Goal: Communication & Community: Answer question/provide support

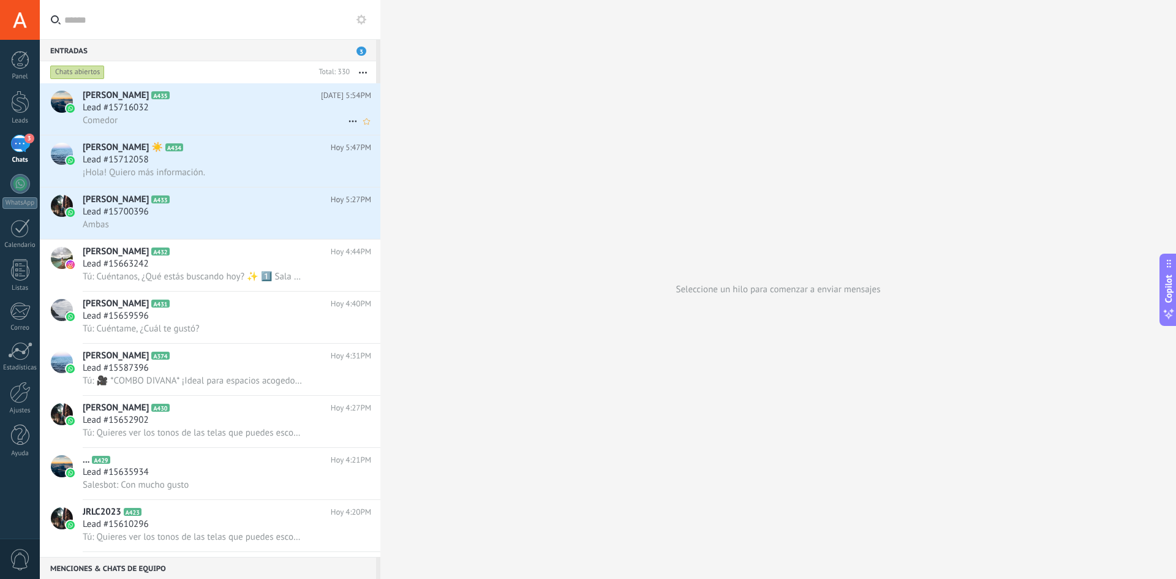
click at [208, 100] on h2 "[PERSON_NAME] A435" at bounding box center [202, 95] width 238 height 12
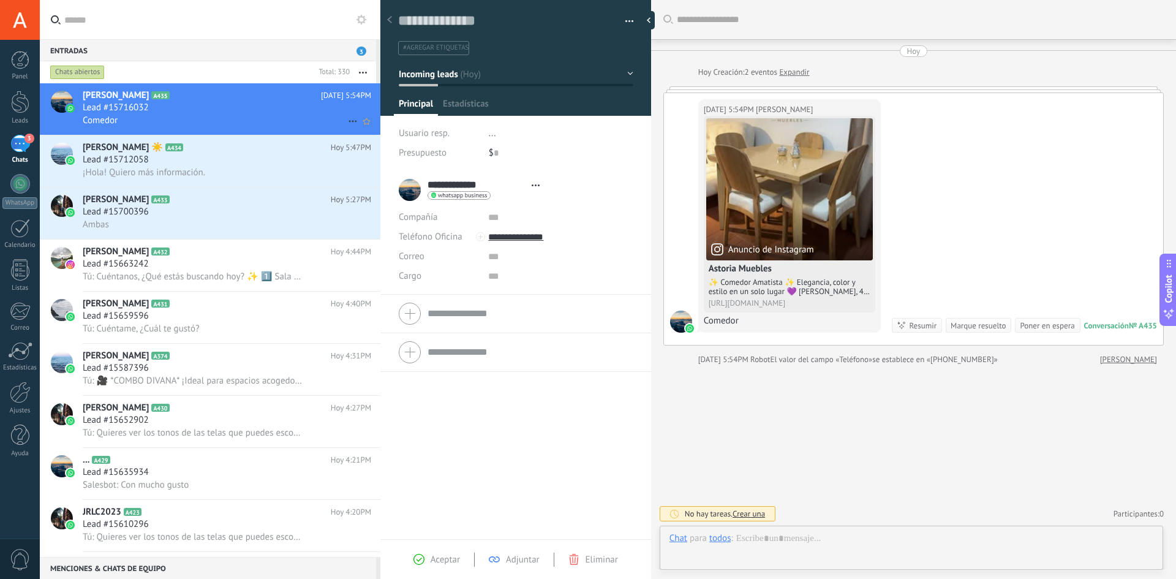
type textarea "**********"
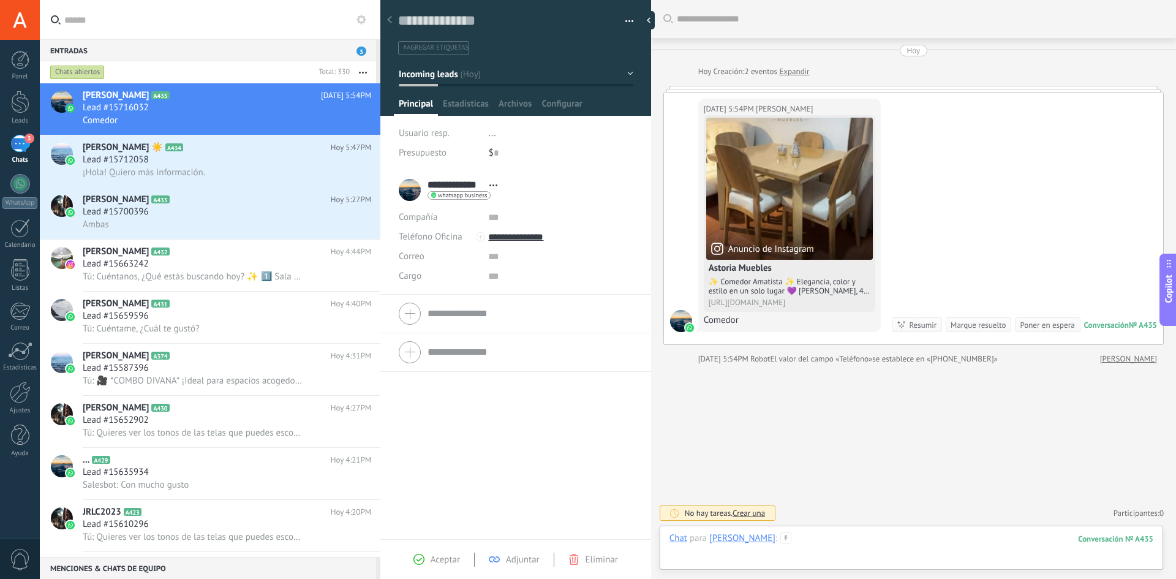
click at [835, 539] on div "Chat para [PERSON_NAME] : 435 Enviar Cancelar Rastrear clics en links ? Reducir…" at bounding box center [912, 550] width 484 height 37
paste div
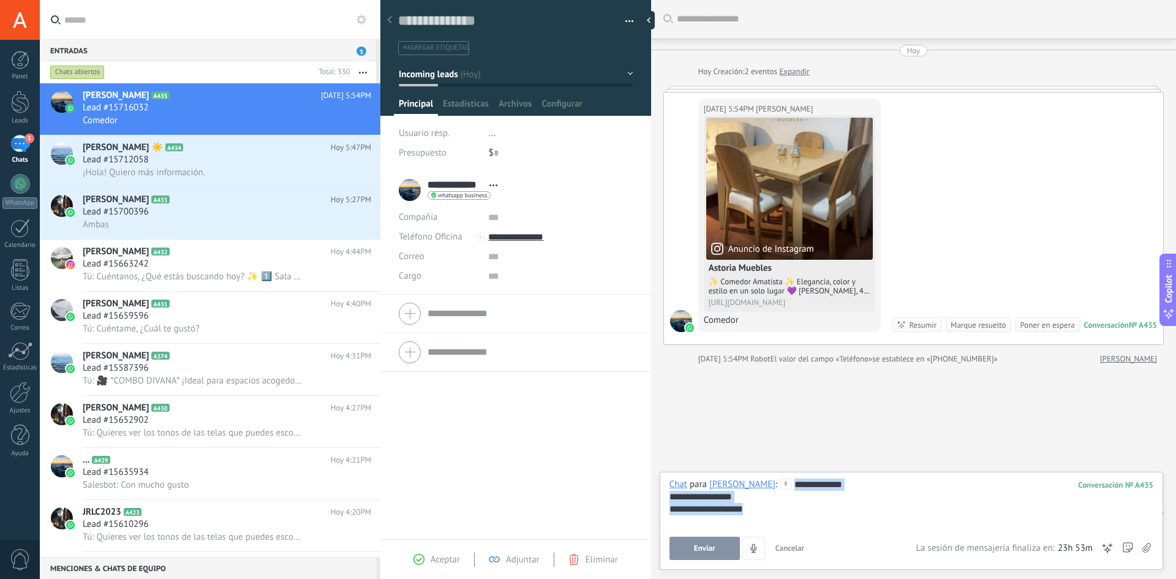
drag, startPoint x: 771, startPoint y: 510, endPoint x: 783, endPoint y: 477, distance: 35.3
click at [783, 477] on div "**********" at bounding box center [912, 521] width 504 height 98
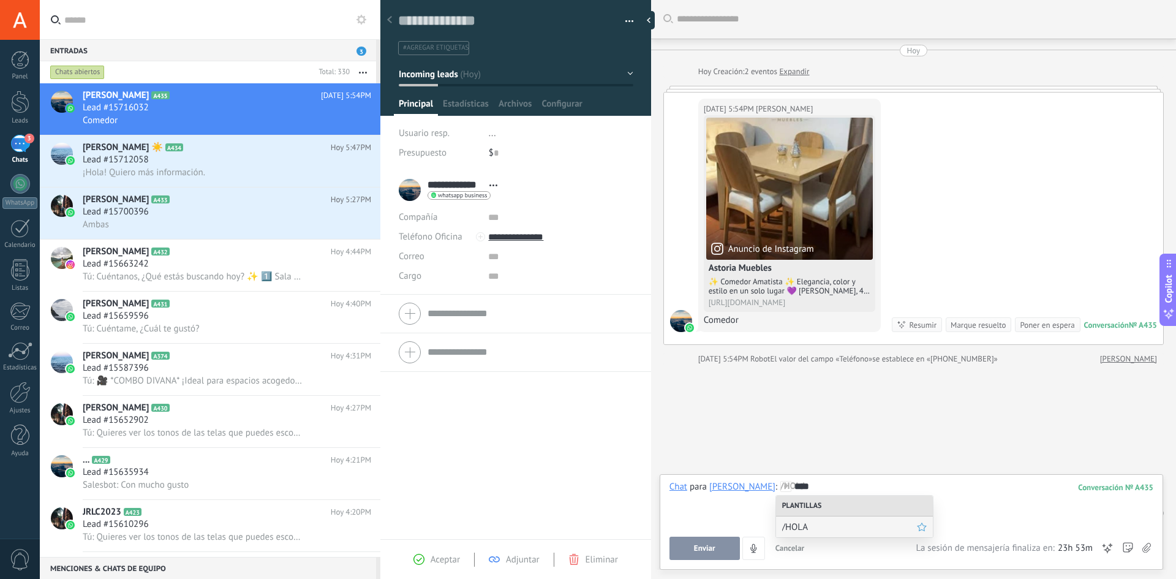
click at [844, 524] on span "/HOLA" at bounding box center [849, 527] width 135 height 12
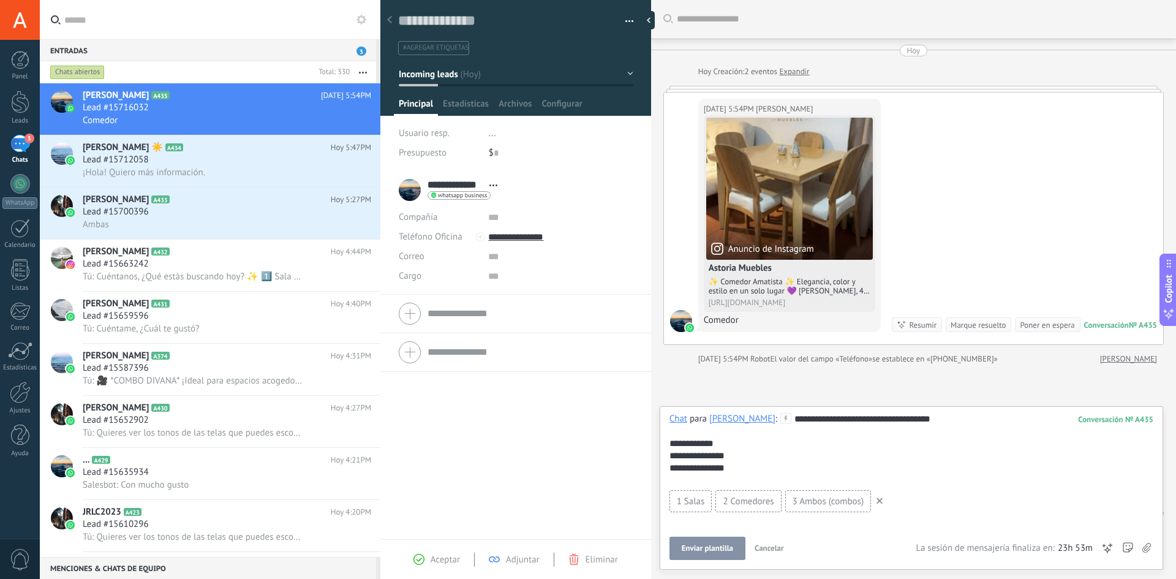
click at [689, 544] on span "Enviar plantilla" at bounding box center [707, 548] width 51 height 9
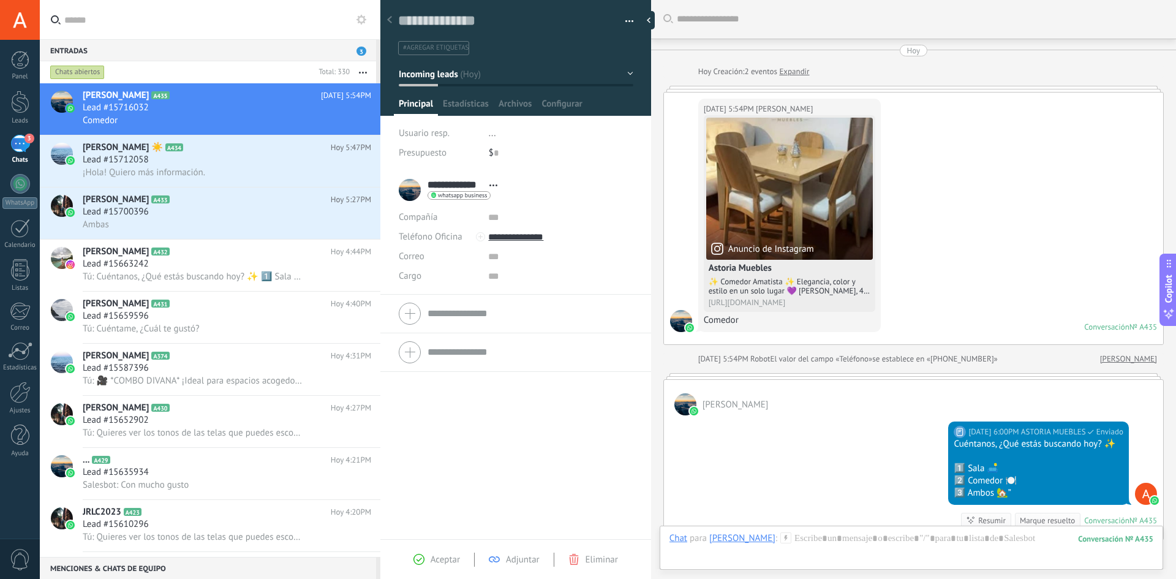
scroll to position [176, 0]
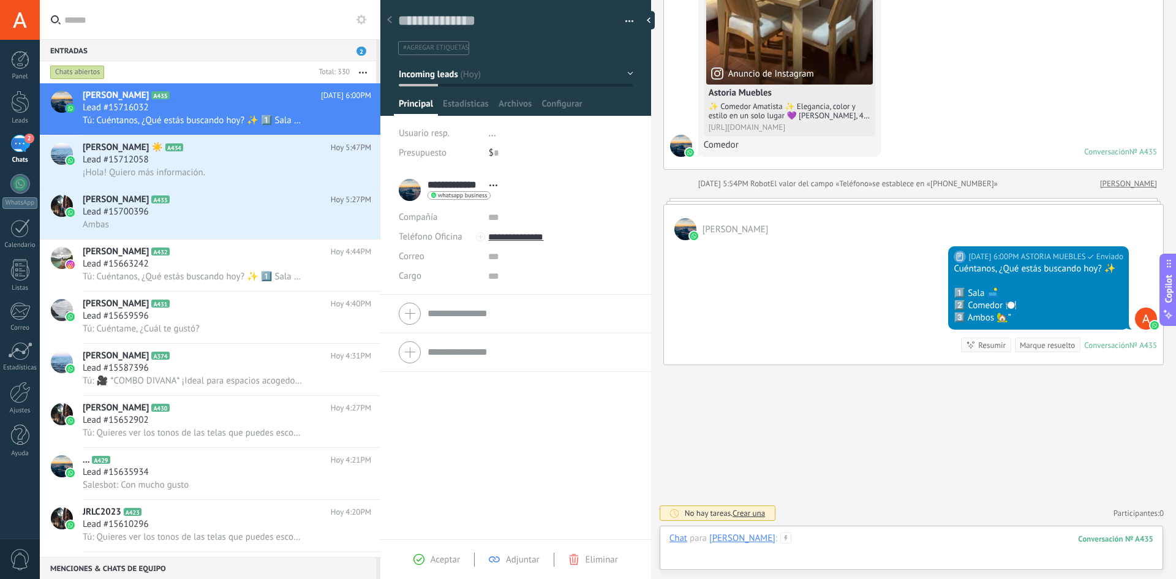
click at [804, 544] on div at bounding box center [912, 550] width 484 height 37
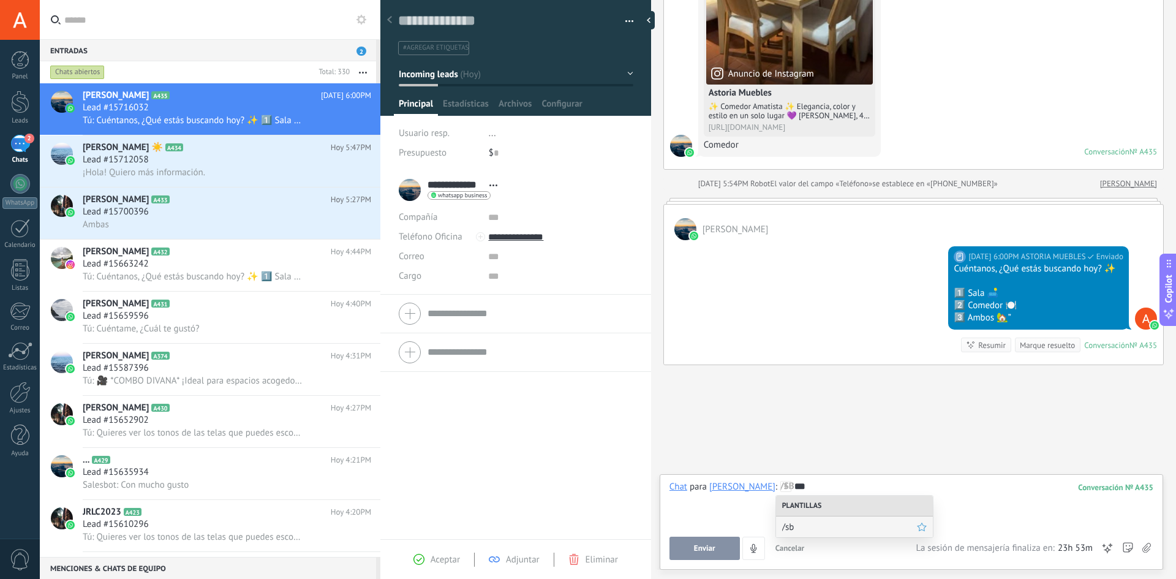
click at [807, 524] on span "/sb" at bounding box center [849, 527] width 135 height 12
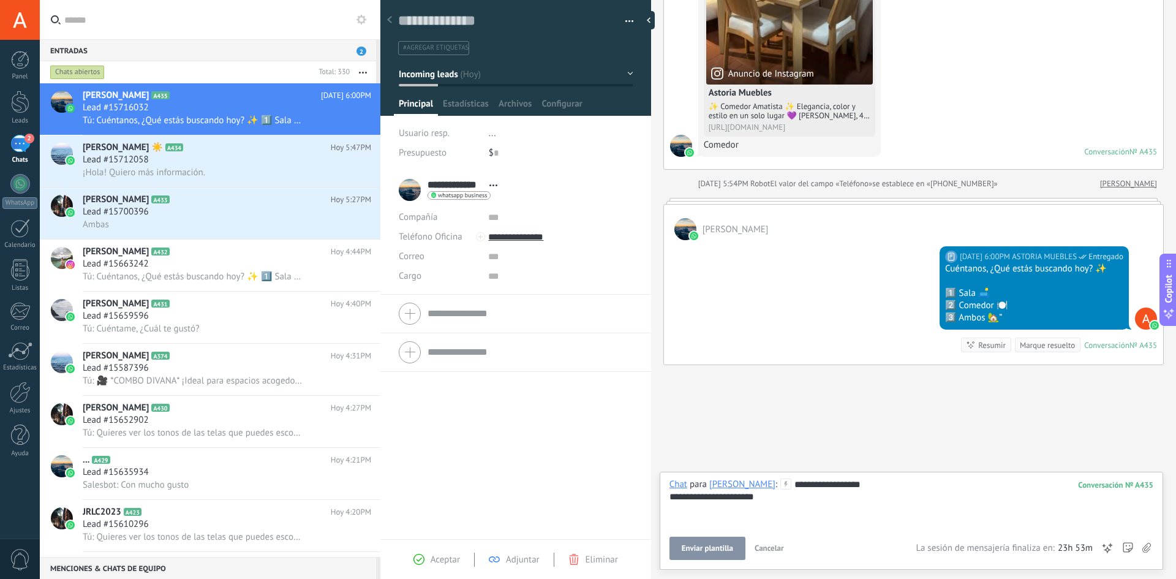
click at [709, 549] on span "Enviar plantilla" at bounding box center [707, 548] width 51 height 9
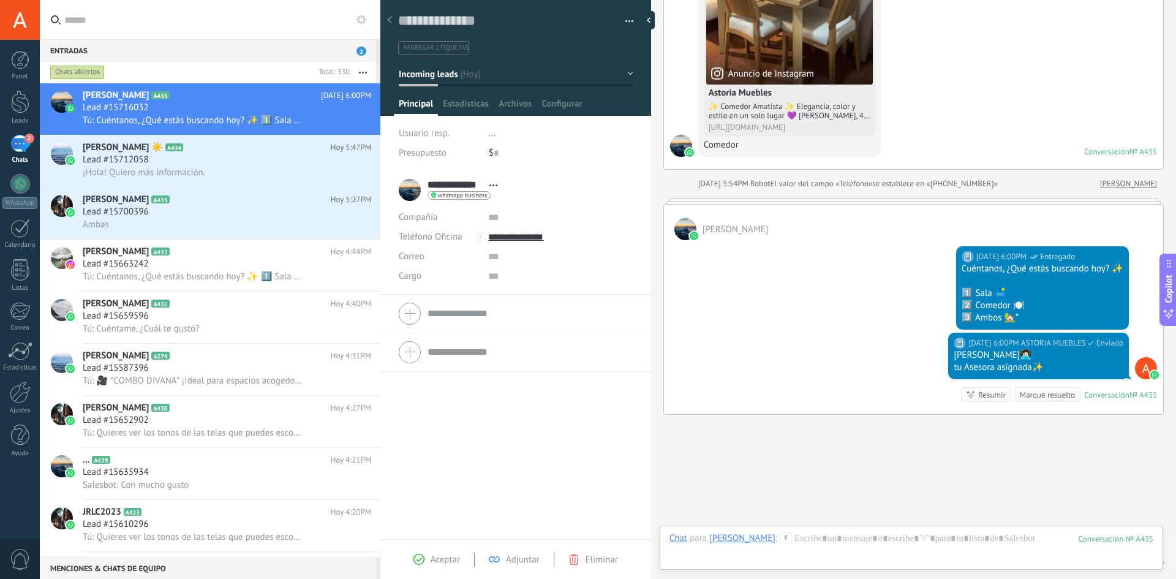
scroll to position [225, 0]
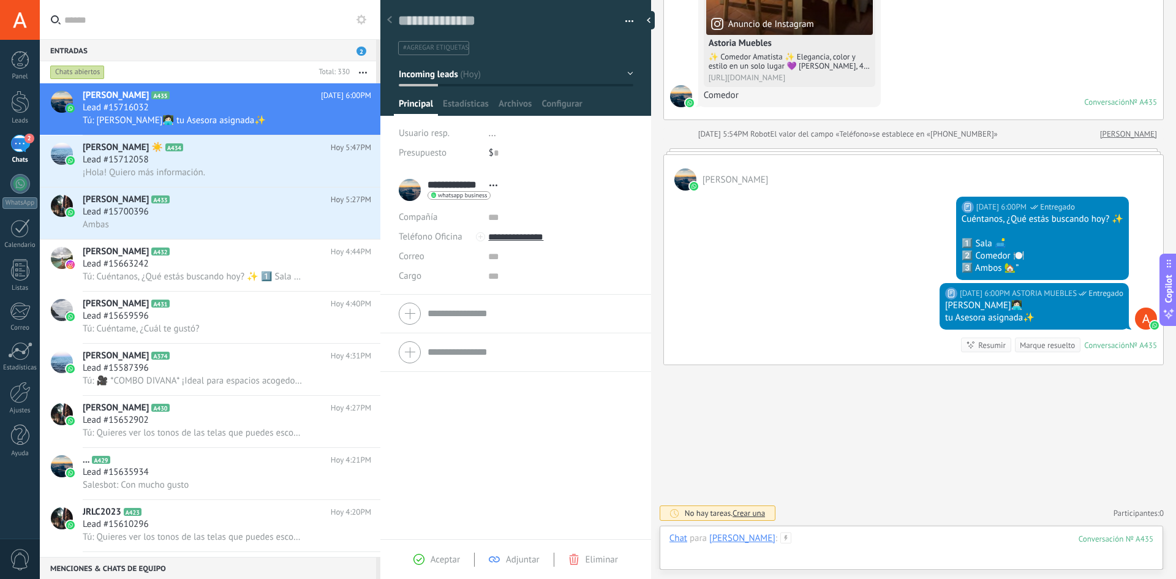
click at [795, 542] on div at bounding box center [912, 550] width 484 height 37
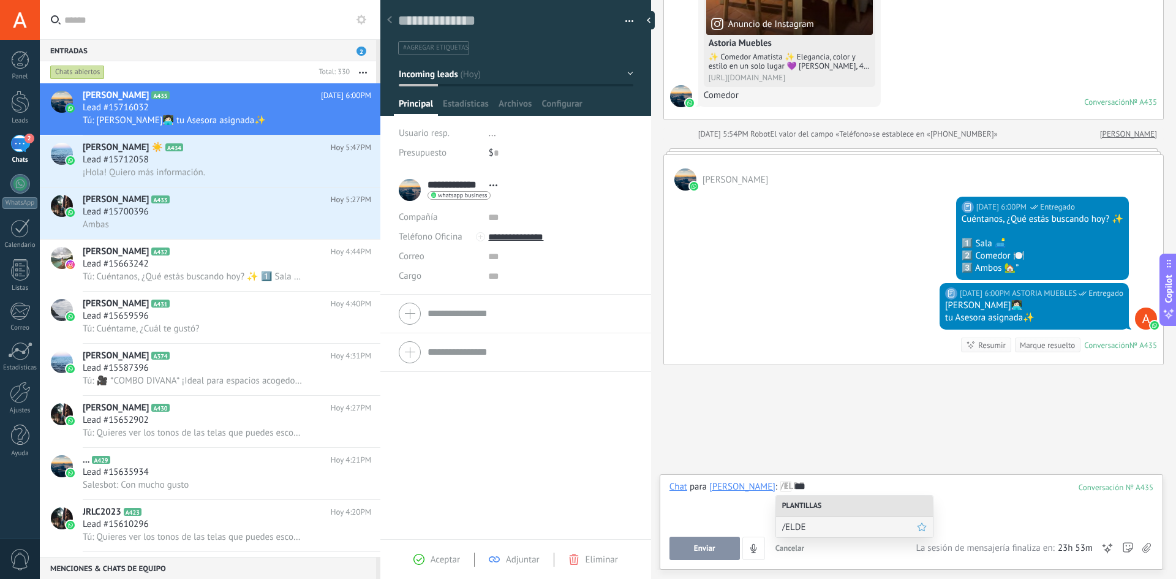
click at [805, 529] on span "/ELDE" at bounding box center [849, 527] width 135 height 12
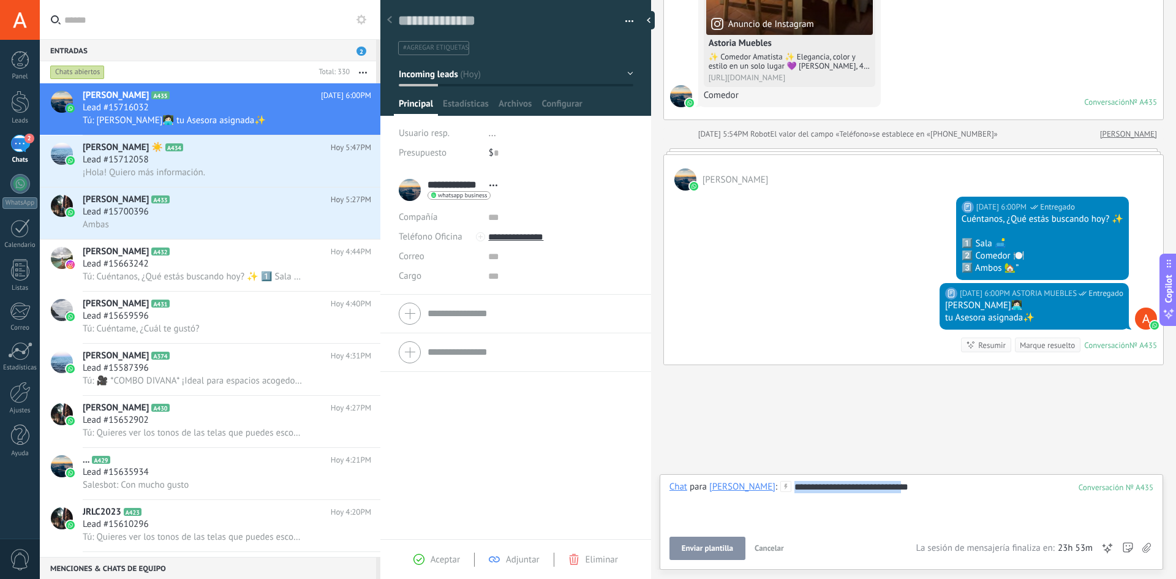
drag, startPoint x: 903, startPoint y: 490, endPoint x: 782, endPoint y: 490, distance: 120.7
click at [782, 490] on div "**********" at bounding box center [912, 504] width 484 height 47
click at [361, 18] on icon at bounding box center [362, 20] width 10 height 10
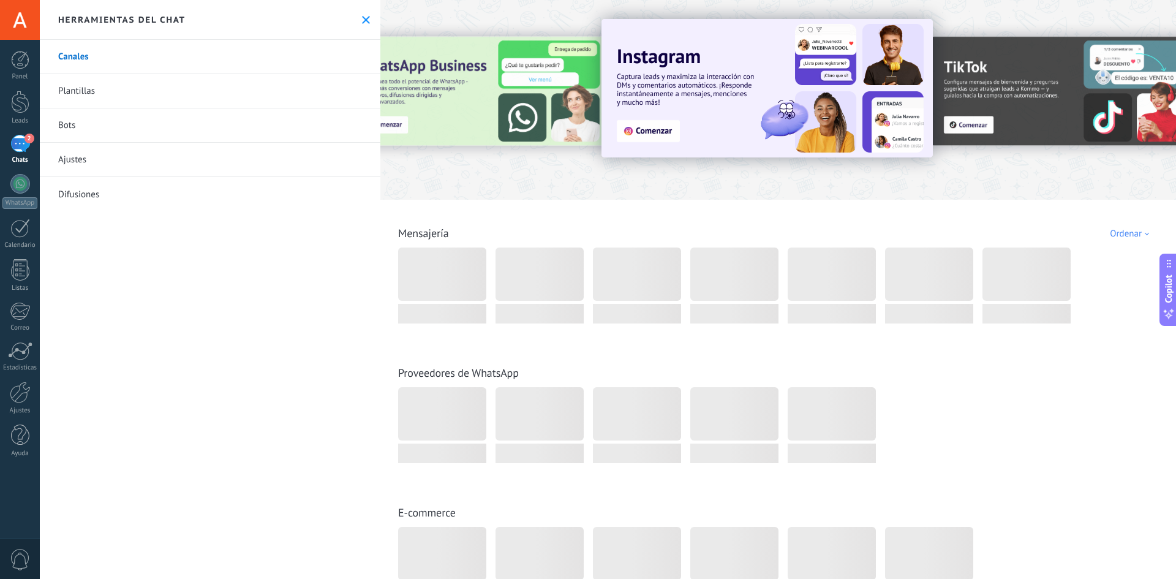
click at [218, 85] on link "Plantillas" at bounding box center [210, 91] width 341 height 34
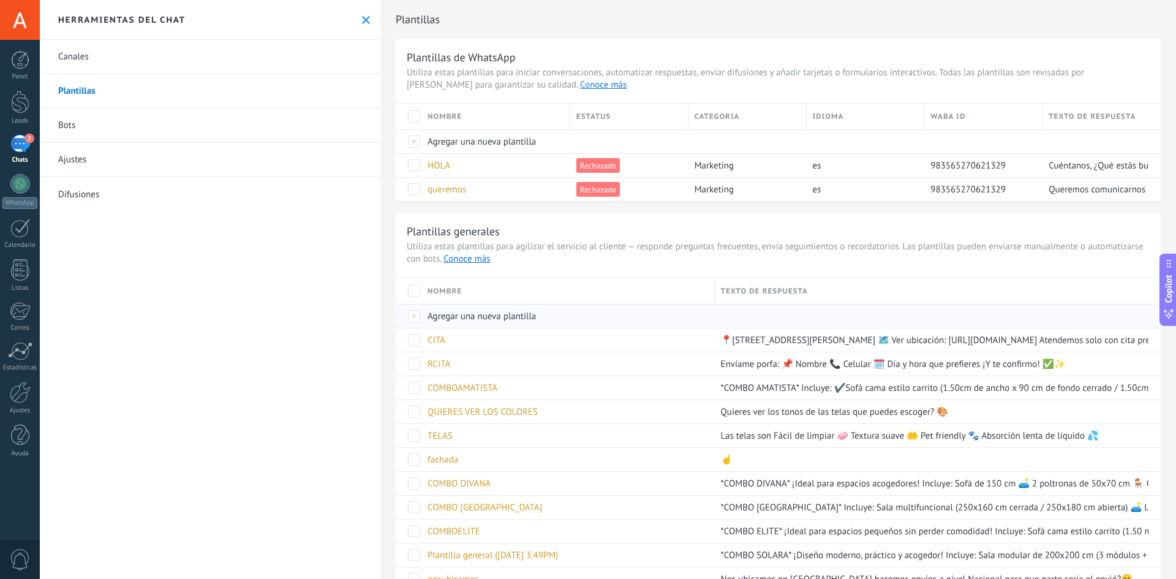
click at [445, 323] on div "Agregar una nueva plantilla" at bounding box center [564, 315] width 287 height 23
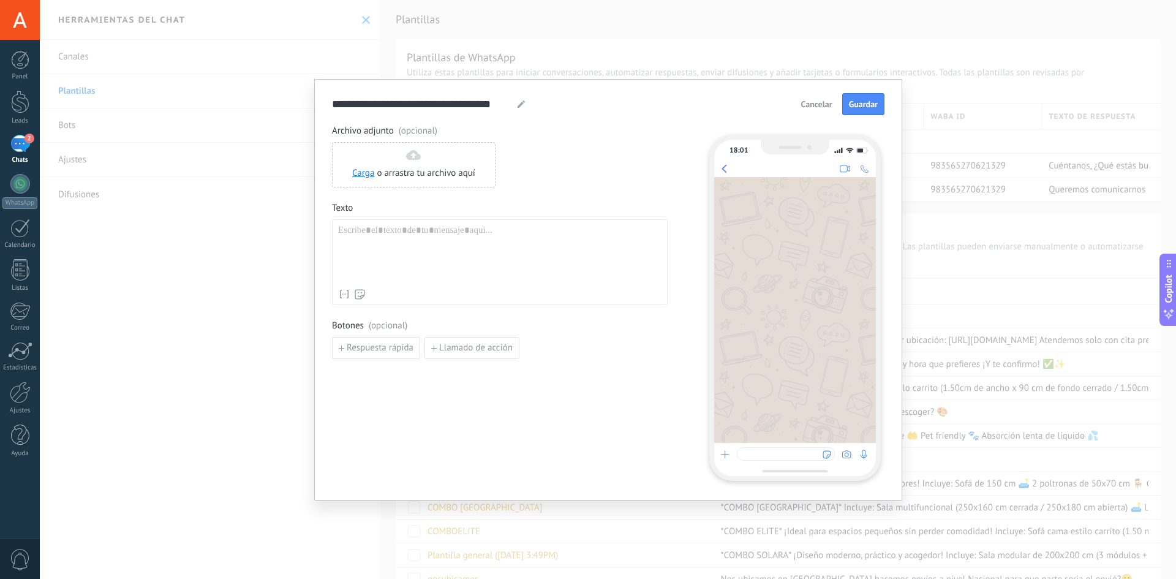
click at [411, 228] on div at bounding box center [499, 254] width 323 height 58
paste div
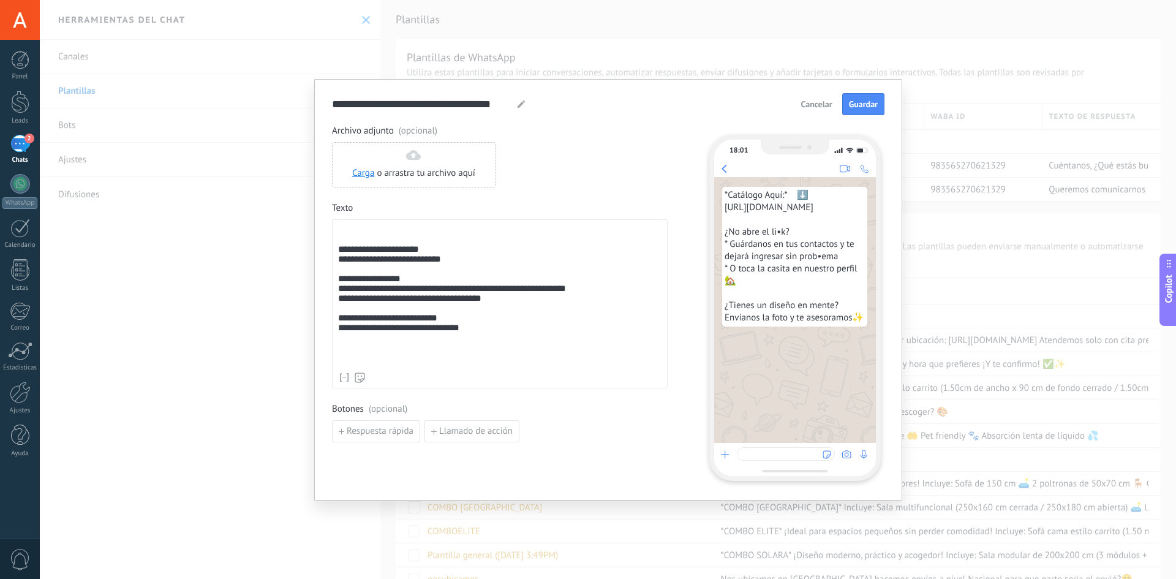
click at [338, 254] on div "**********" at bounding box center [499, 296] width 323 height 142
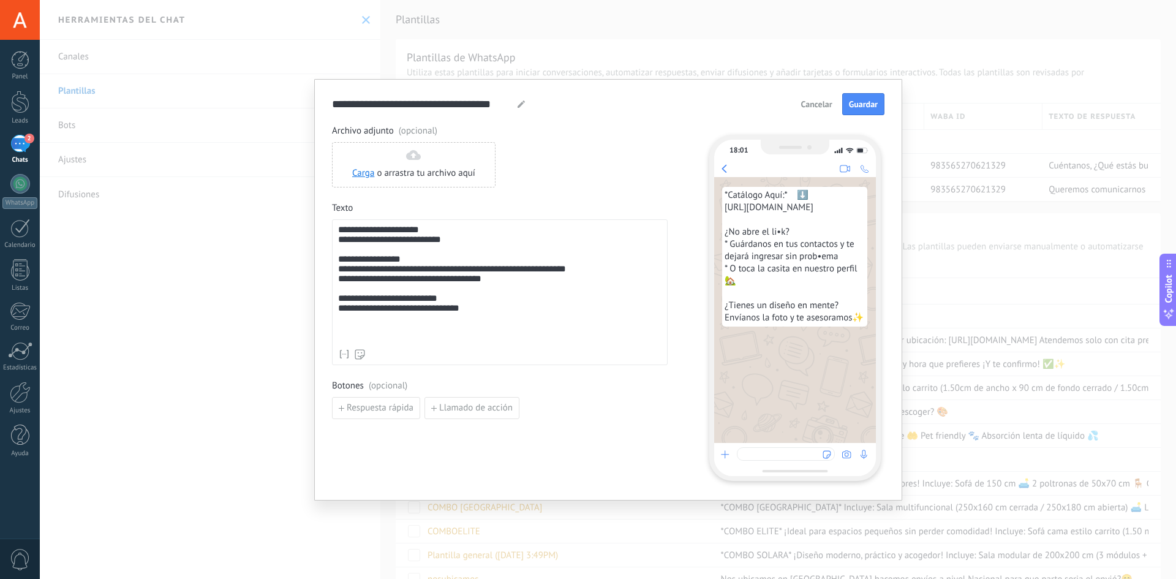
click at [520, 102] on icon at bounding box center [521, 103] width 7 height 7
drag, startPoint x: 510, startPoint y: 105, endPoint x: 309, endPoint y: 104, distance: 201.6
click at [309, 104] on div "**********" at bounding box center [608, 289] width 1136 height 579
type input "********"
click at [862, 104] on span "Guardar" at bounding box center [863, 104] width 29 height 9
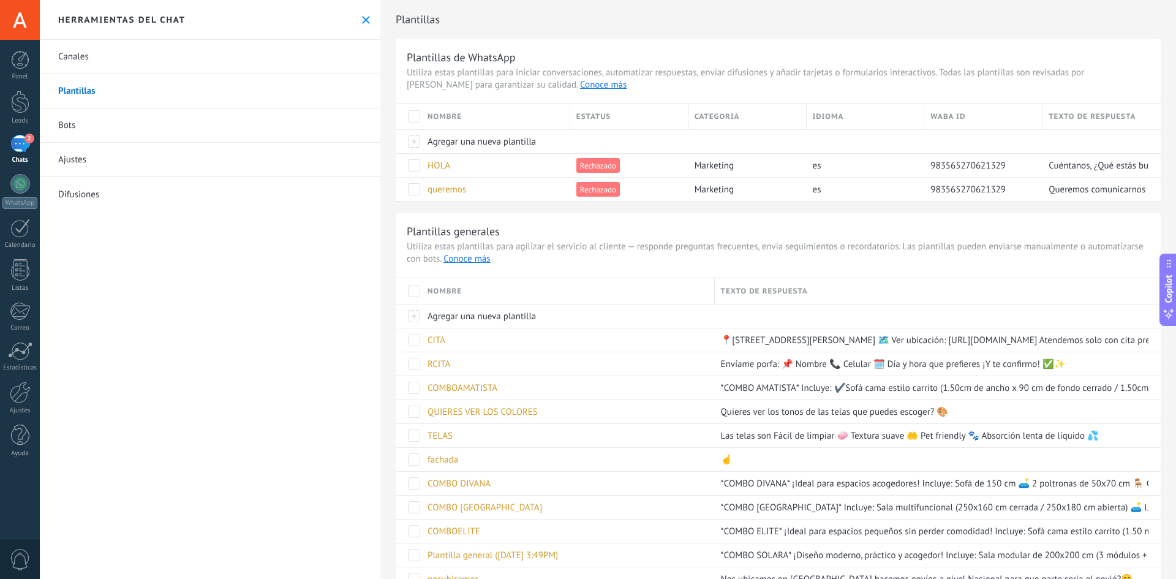
click at [362, 18] on icon at bounding box center [366, 20] width 8 height 8
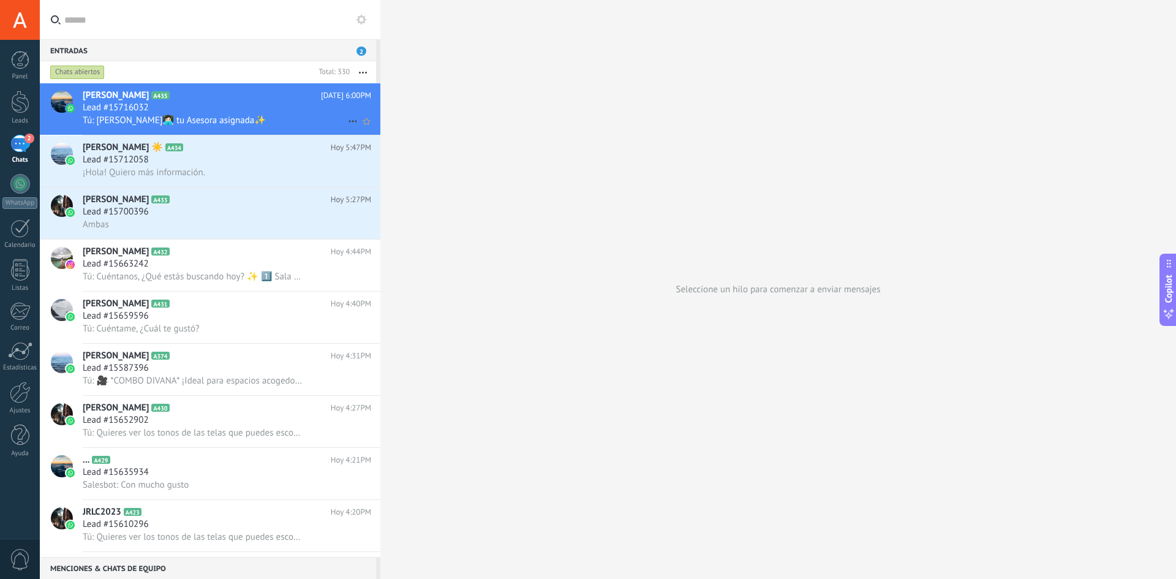
click at [290, 107] on div "Lead #15716032" at bounding box center [227, 108] width 289 height 12
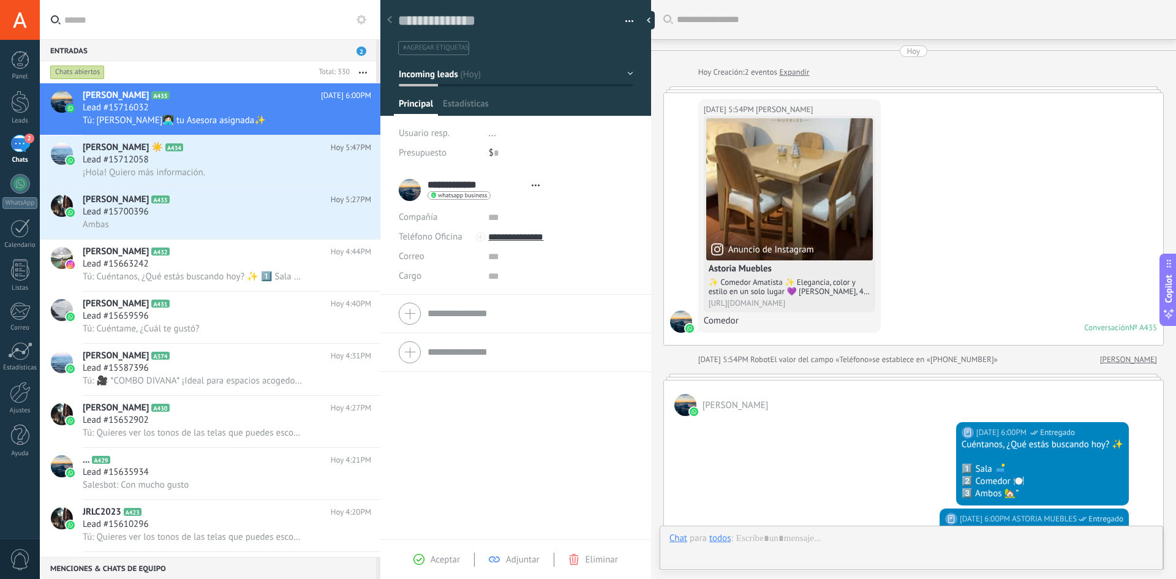
type textarea "**********"
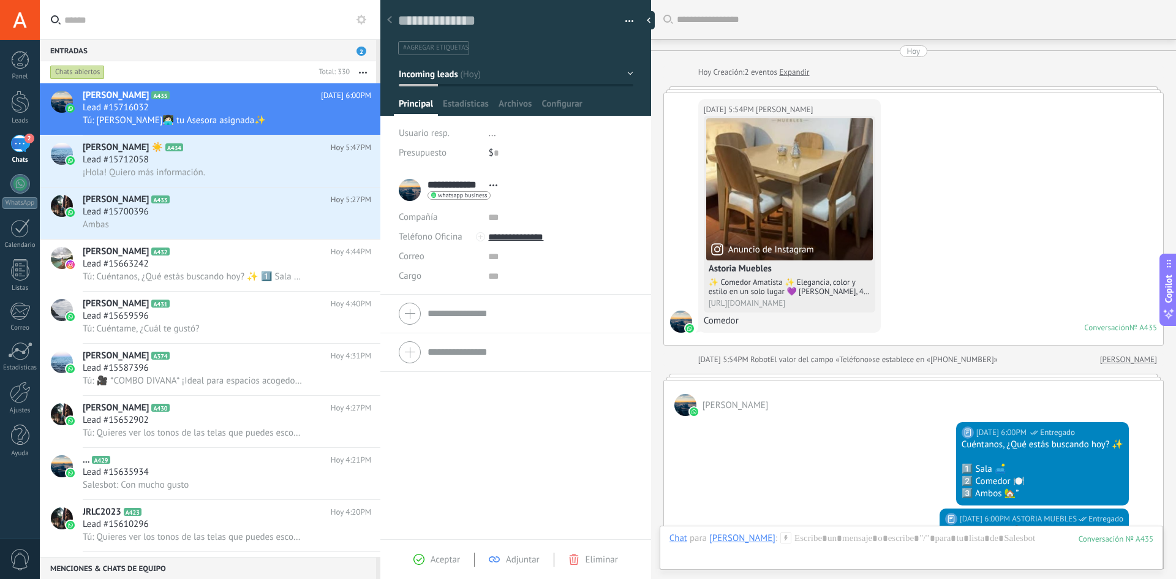
scroll to position [225, 0]
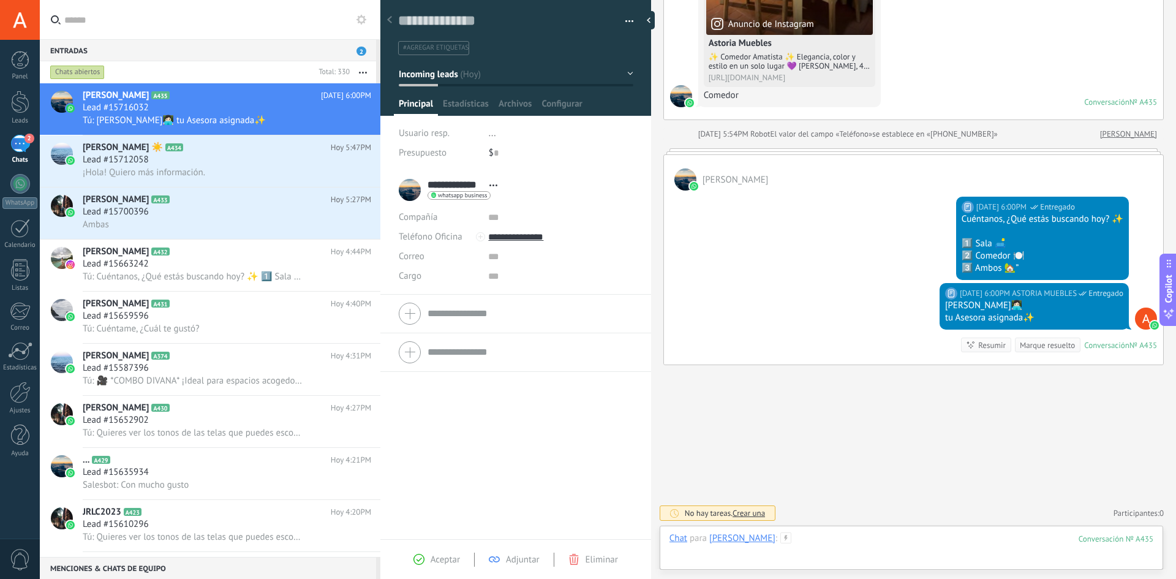
click at [833, 534] on div at bounding box center [912, 550] width 484 height 37
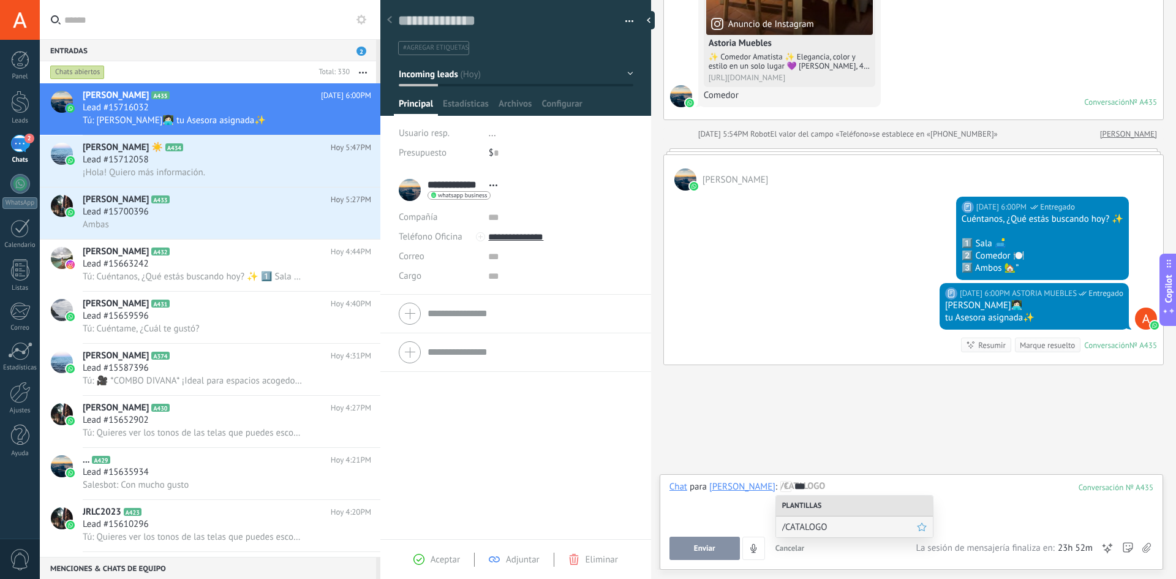
click at [829, 531] on span "/CATALOGO" at bounding box center [849, 527] width 135 height 12
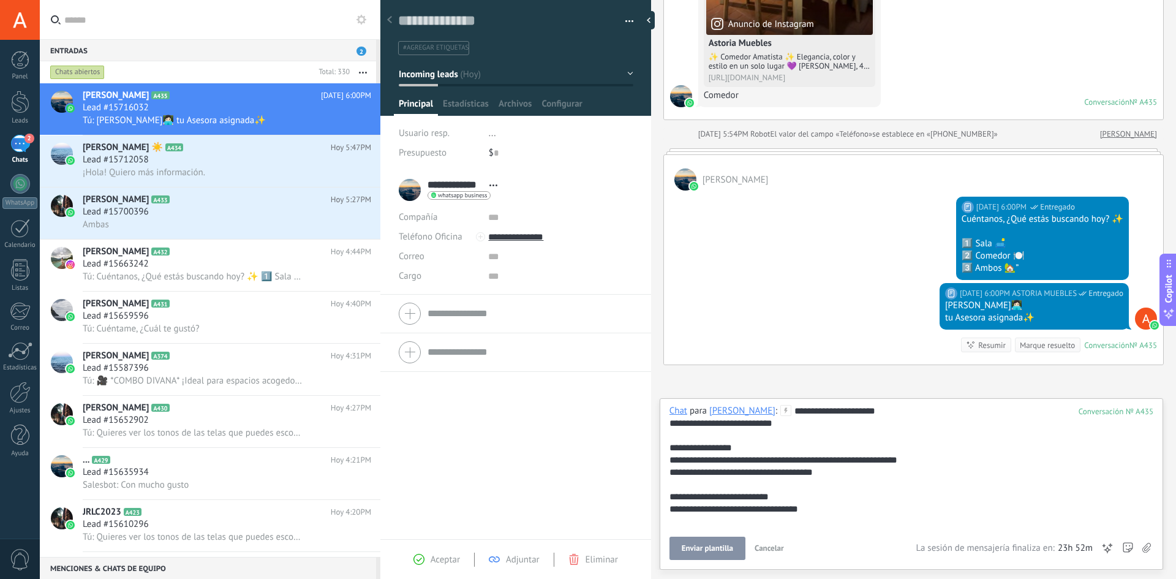
scroll to position [12, 0]
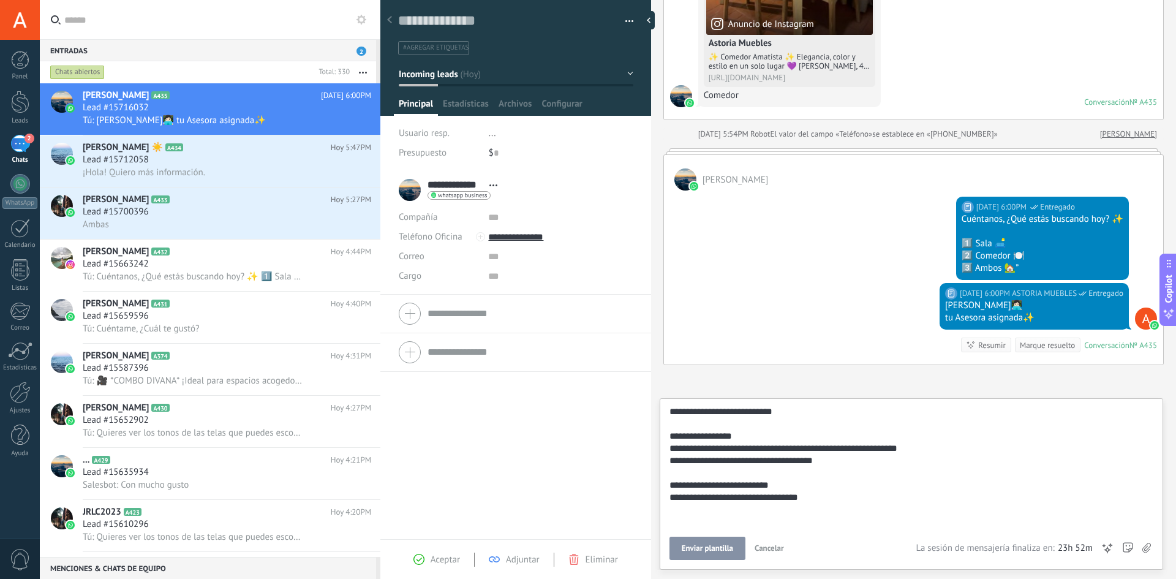
click at [701, 544] on span "Enviar plantilla" at bounding box center [707, 548] width 51 height 9
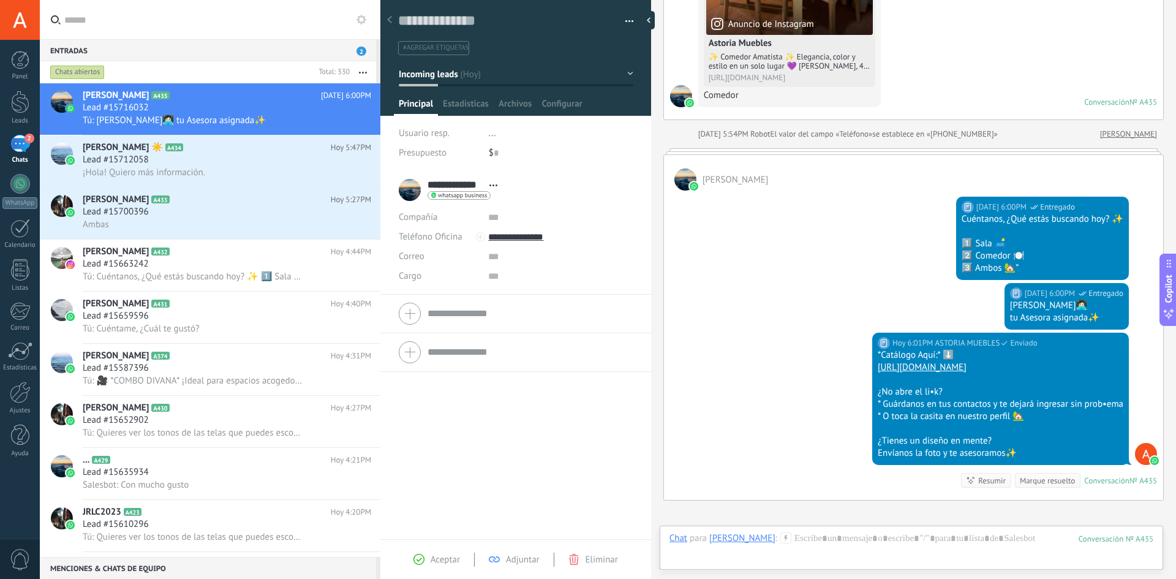
scroll to position [361, 0]
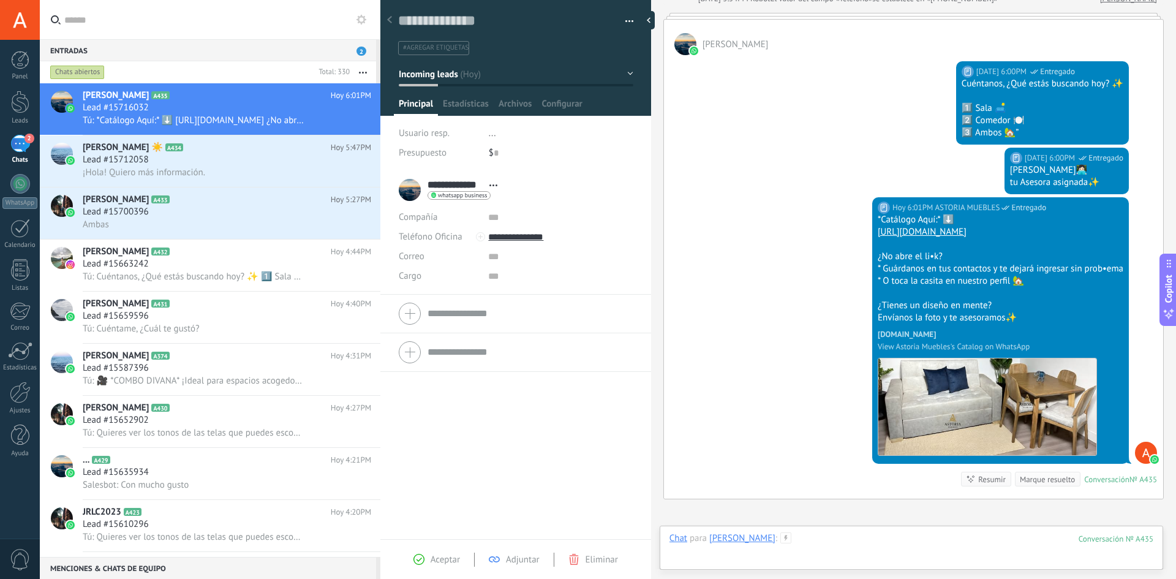
click at [837, 537] on div at bounding box center [912, 550] width 484 height 37
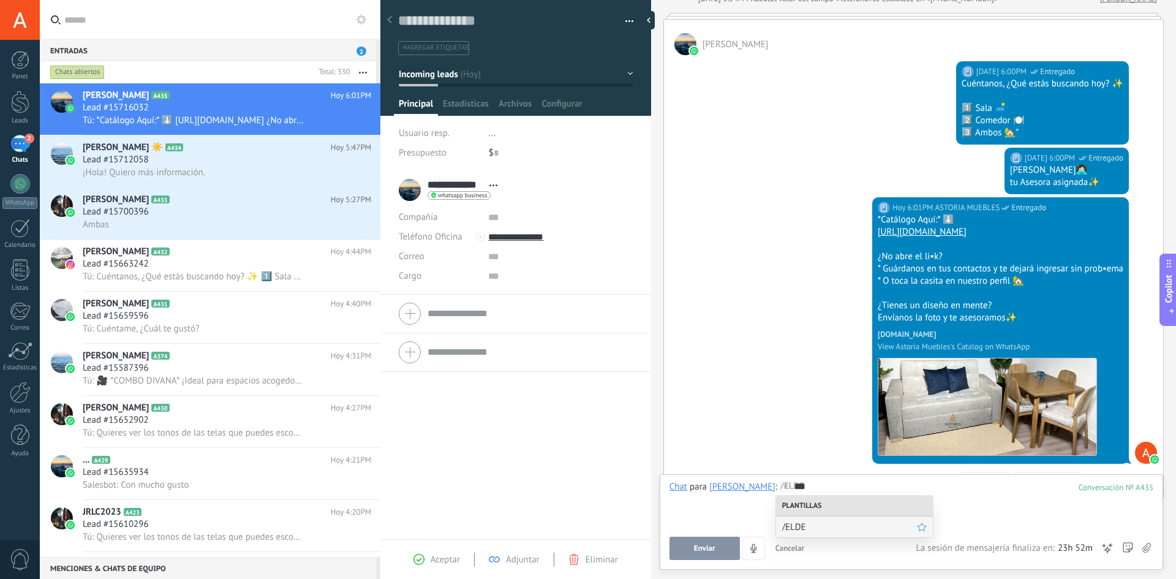
click at [841, 523] on span "/ELDE" at bounding box center [849, 527] width 135 height 12
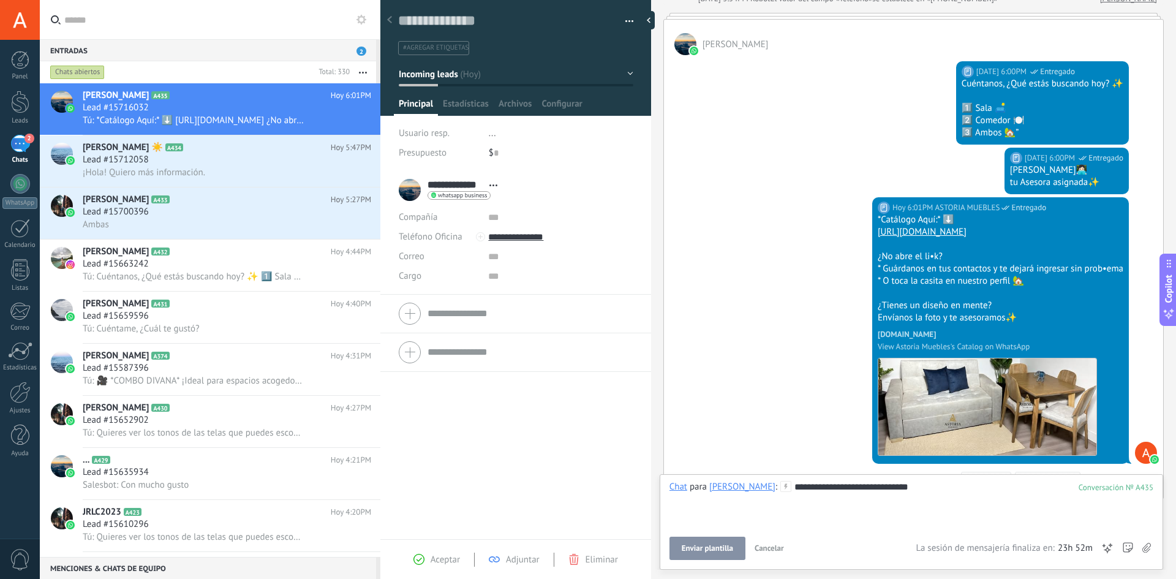
click at [702, 543] on button "Enviar plantilla" at bounding box center [708, 548] width 76 height 23
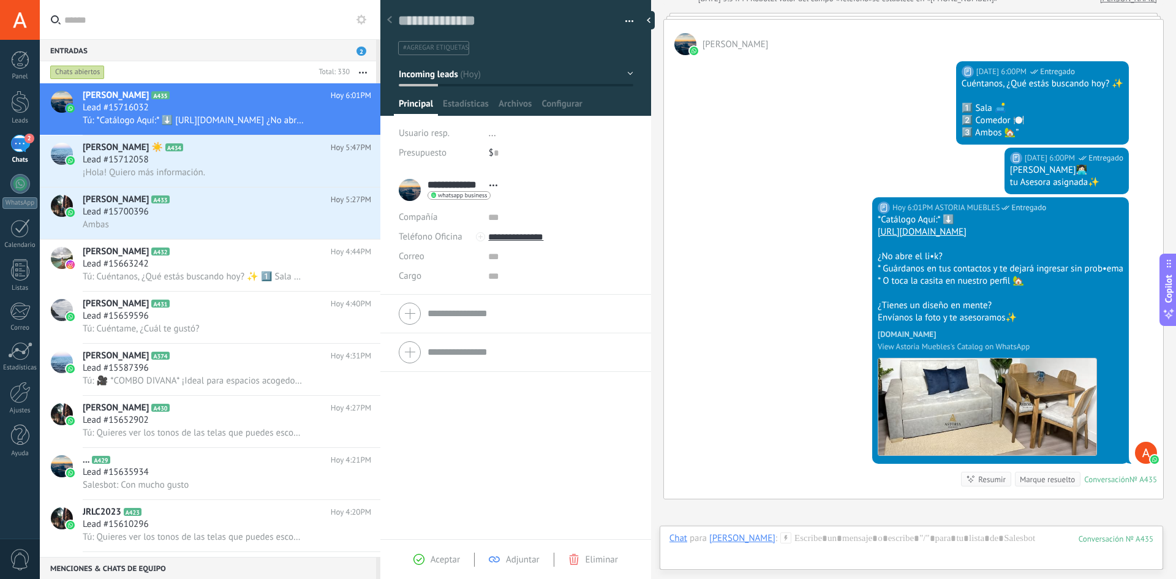
scroll to position [532, 0]
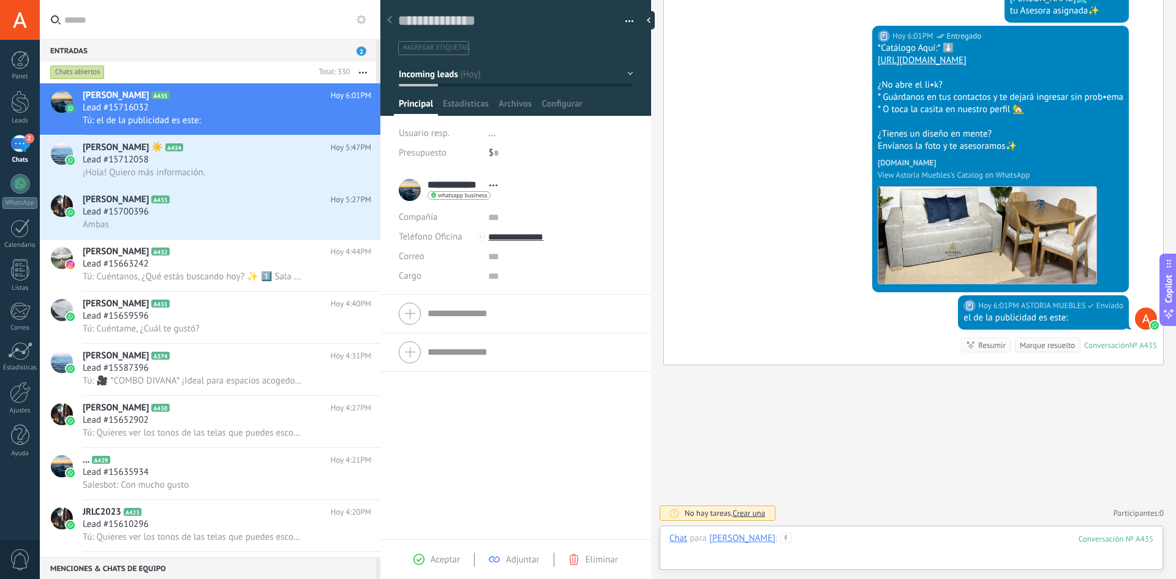
click at [818, 537] on div at bounding box center [912, 550] width 484 height 37
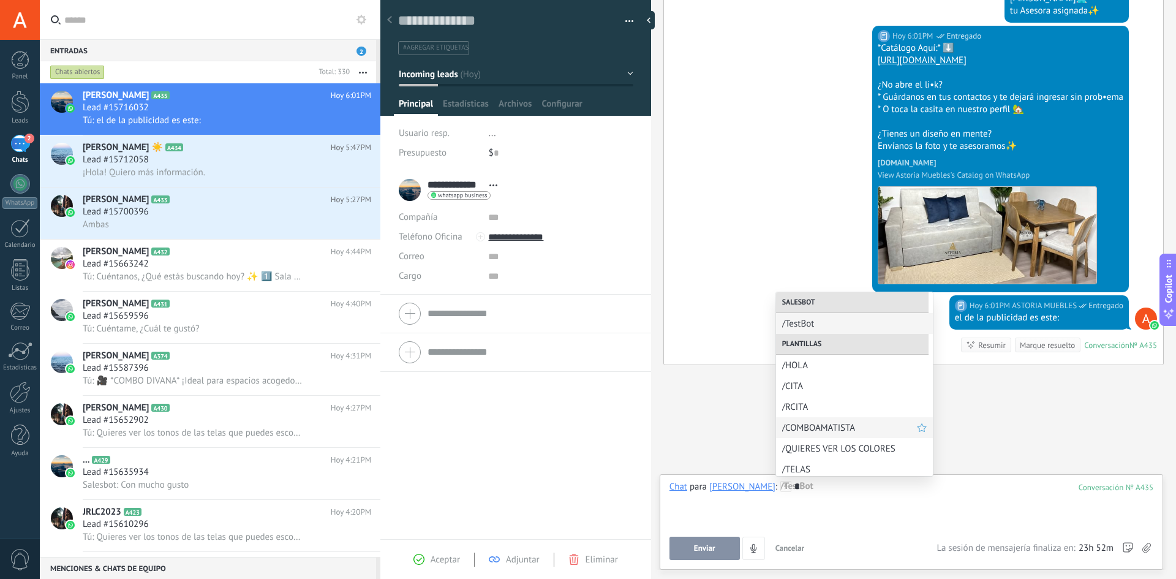
click at [828, 428] on span "/COMBOAMATISTA" at bounding box center [849, 428] width 135 height 12
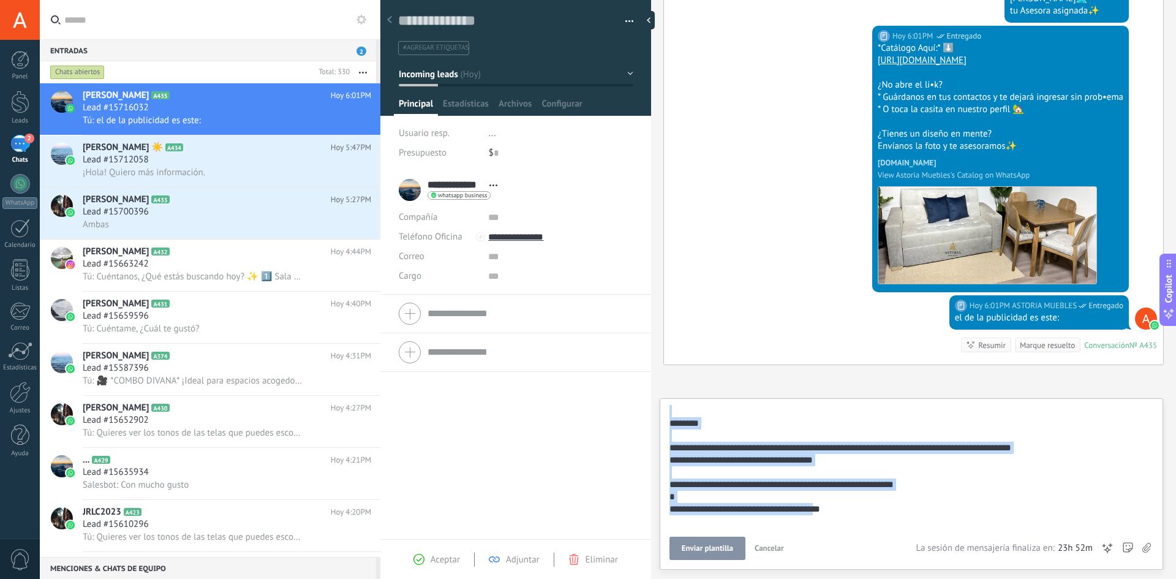
scroll to position [0, 0]
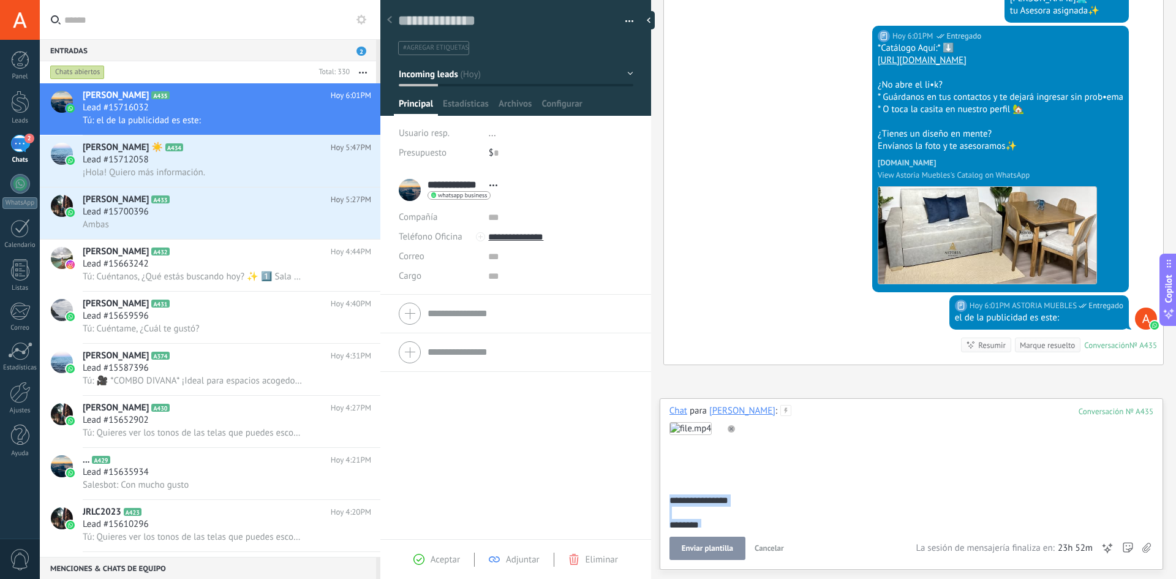
drag, startPoint x: 848, startPoint y: 512, endPoint x: 651, endPoint y: 347, distance: 257.9
click at [651, 347] on div "Guardar y crear Imprimir Administrar etiquetas" at bounding box center [778, 289] width 796 height 579
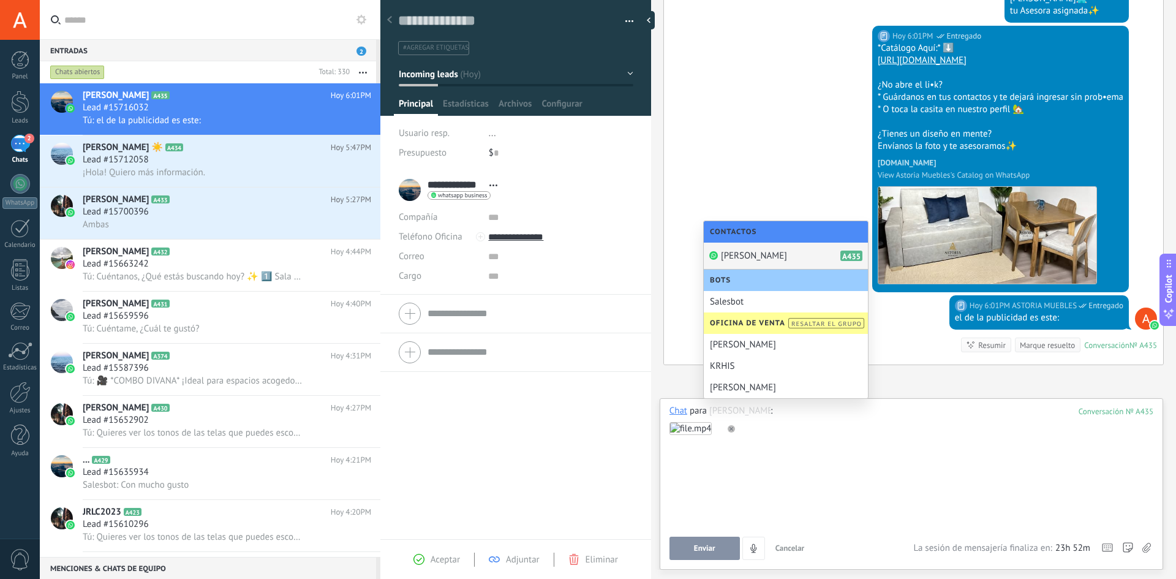
drag, startPoint x: 712, startPoint y: 410, endPoint x: 669, endPoint y: 412, distance: 42.9
click at [652, 406] on div "Guardar y crear Imprimir Administrar etiquetas" at bounding box center [778, 289] width 796 height 579
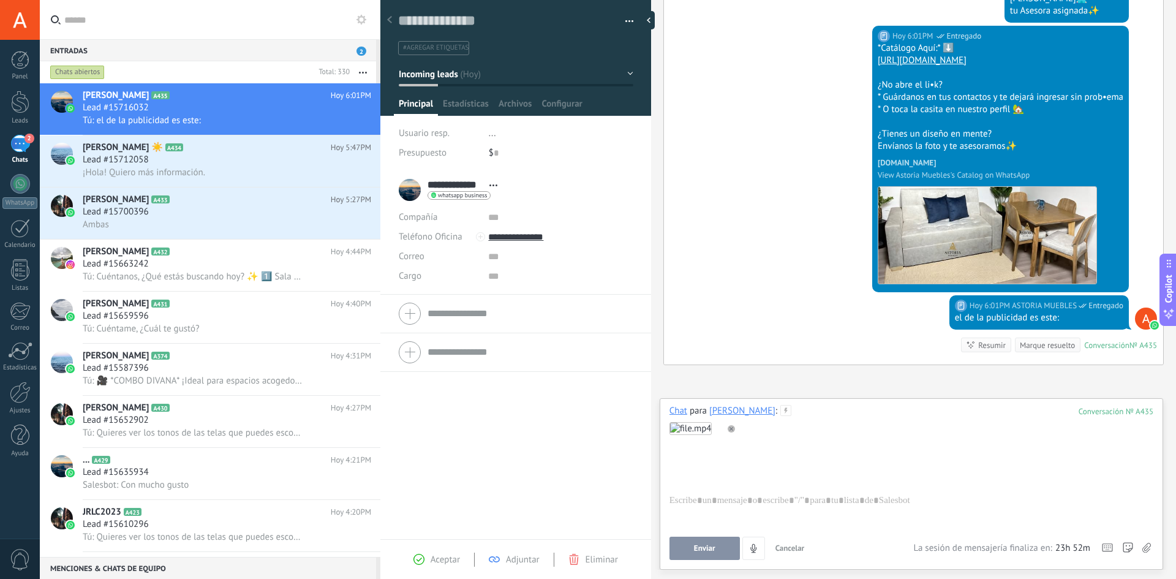
click at [733, 430] on use at bounding box center [731, 428] width 7 height 7
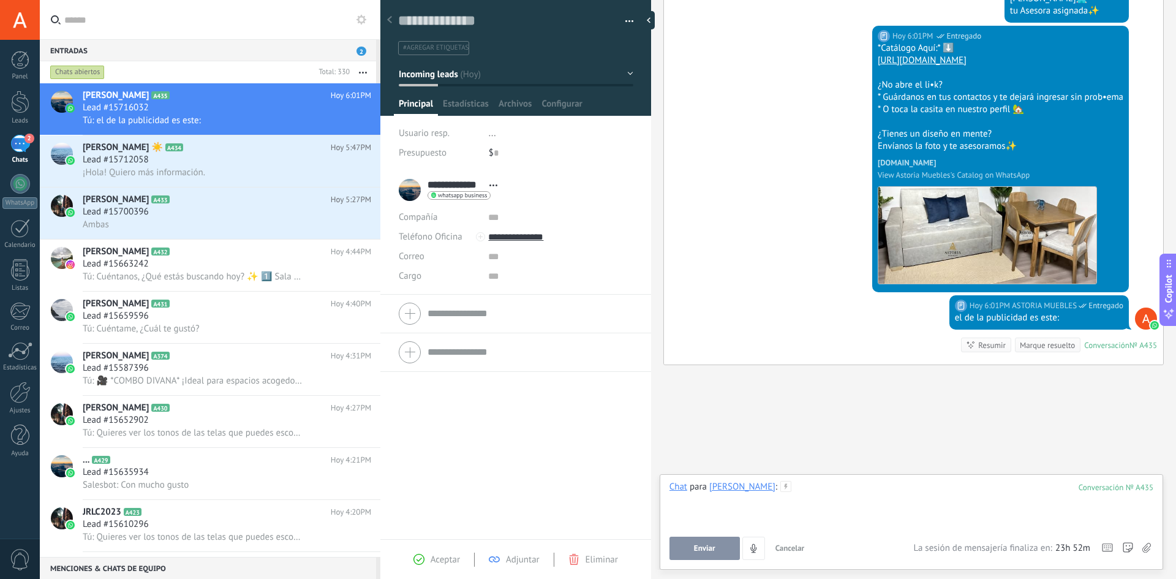
click at [791, 484] on div at bounding box center [912, 504] width 484 height 47
click at [807, 492] on div at bounding box center [912, 504] width 484 height 47
click at [350, 17] on input "text" at bounding box center [217, 19] width 306 height 39
click at [363, 20] on icon at bounding box center [362, 20] width 10 height 10
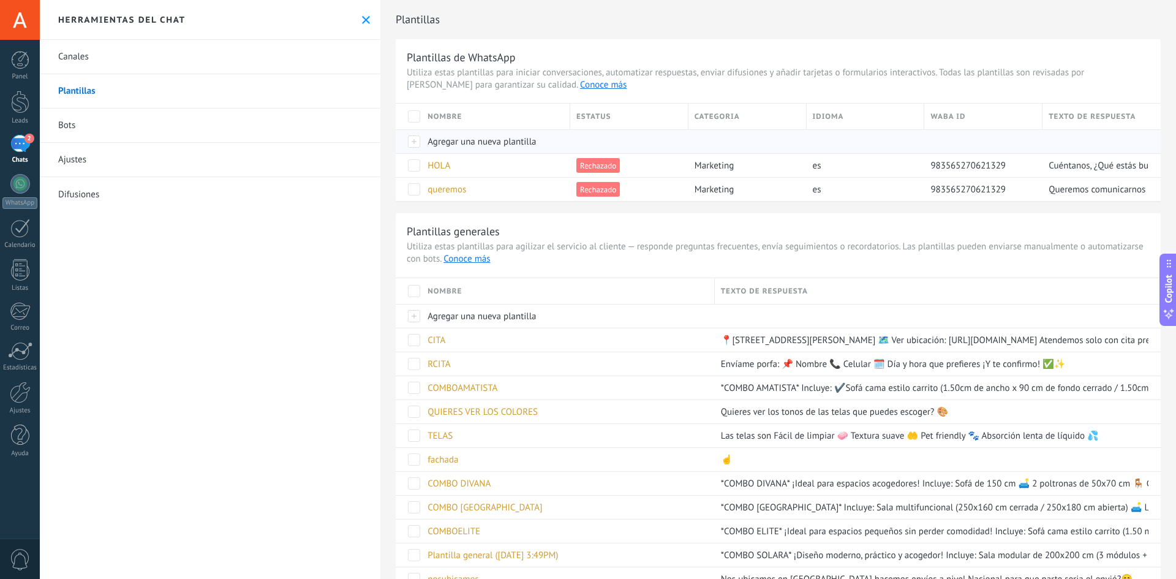
click at [466, 140] on span "Agregar una nueva plantilla" at bounding box center [482, 142] width 108 height 12
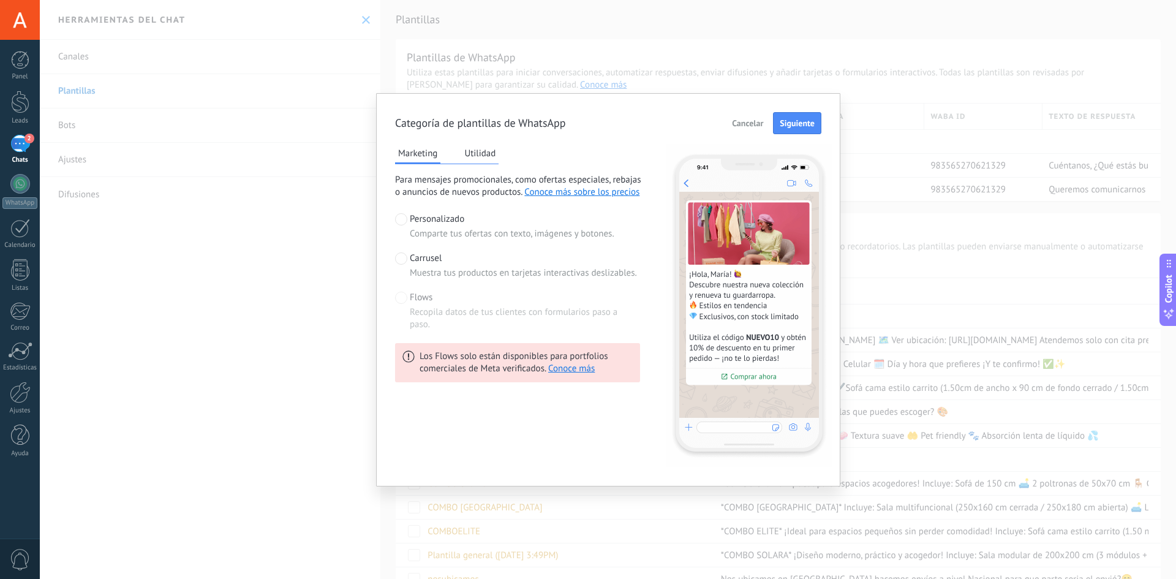
click at [743, 121] on span "Cancelar" at bounding box center [747, 123] width 31 height 9
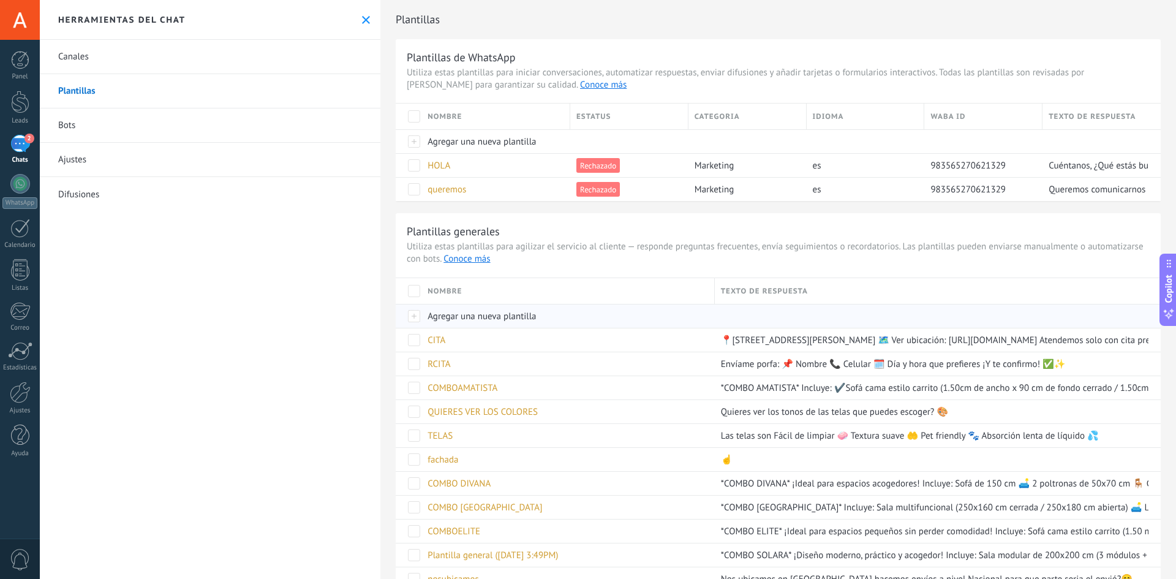
click at [462, 316] on span "Agregar una nueva plantilla" at bounding box center [482, 317] width 108 height 12
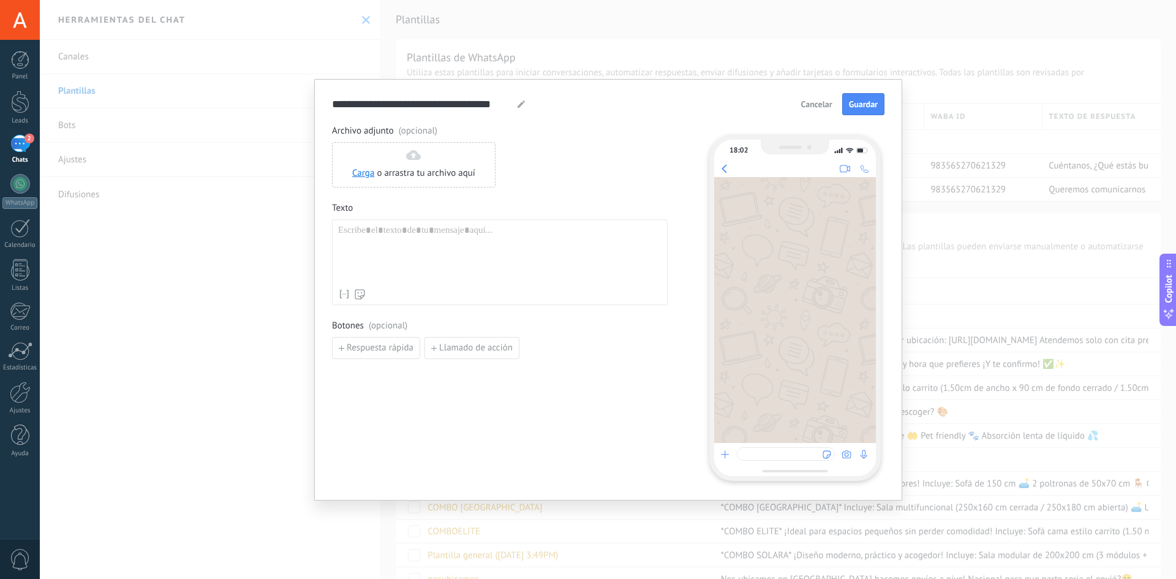
click at [423, 235] on div at bounding box center [499, 254] width 323 height 58
click at [421, 233] on div at bounding box center [499, 254] width 323 height 58
paste div
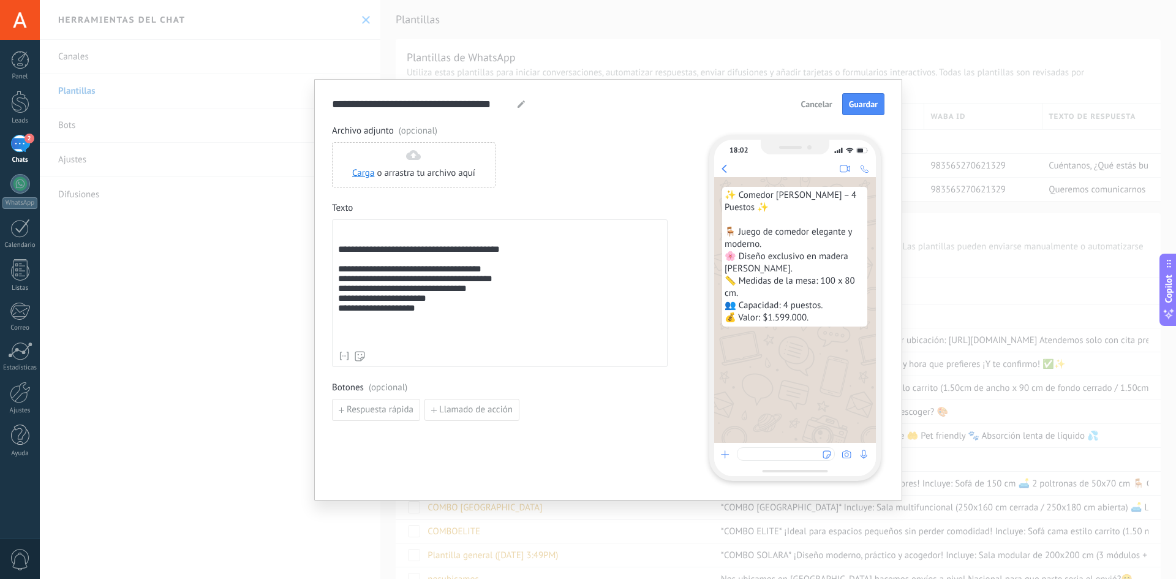
click at [341, 254] on div "**********" at bounding box center [499, 285] width 323 height 120
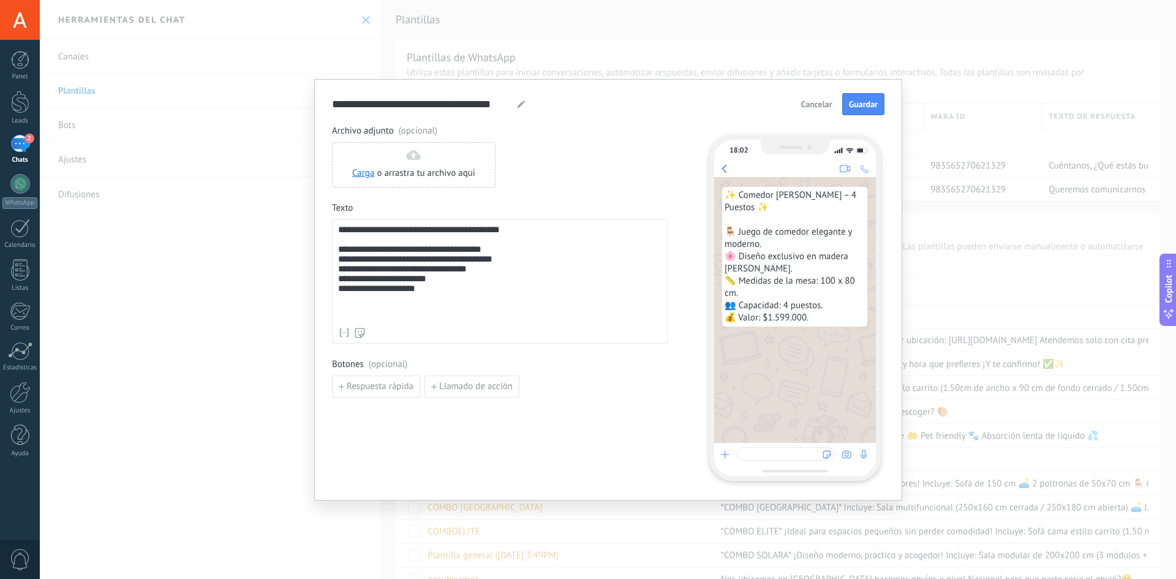
click at [523, 103] on use at bounding box center [521, 103] width 7 height 7
drag, startPoint x: 487, startPoint y: 104, endPoint x: 297, endPoint y: 92, distance: 190.9
click at [297, 92] on div "**********" at bounding box center [608, 289] width 1136 height 579
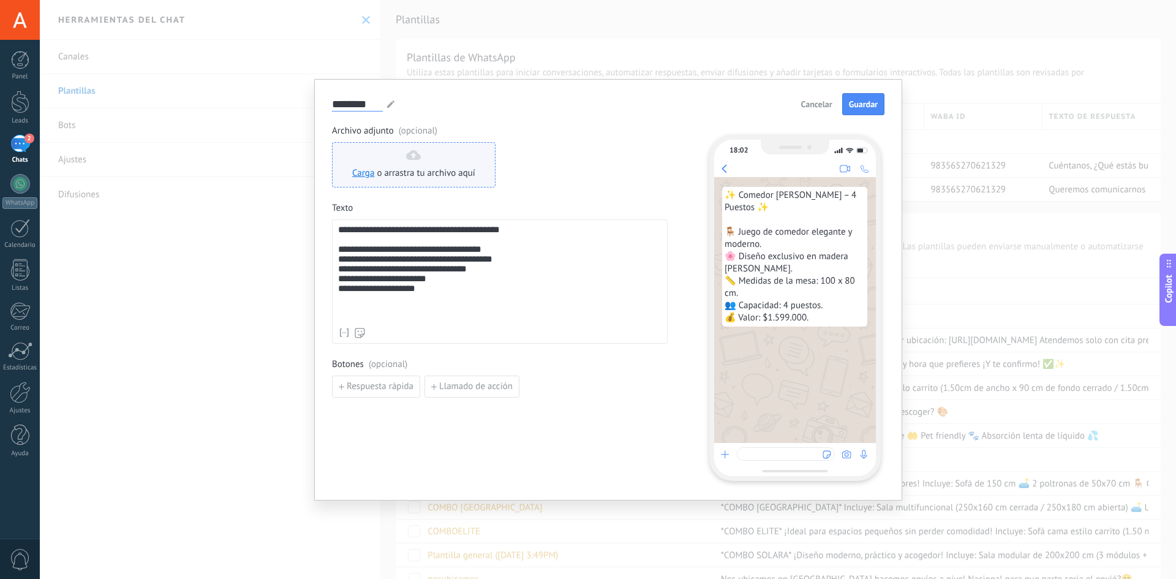
type input "********"
click at [425, 166] on div "Carga o arrastra tu archivo aquí Arrastra aquí" at bounding box center [413, 164] width 123 height 29
click at [872, 100] on span "Guardar" at bounding box center [863, 104] width 29 height 9
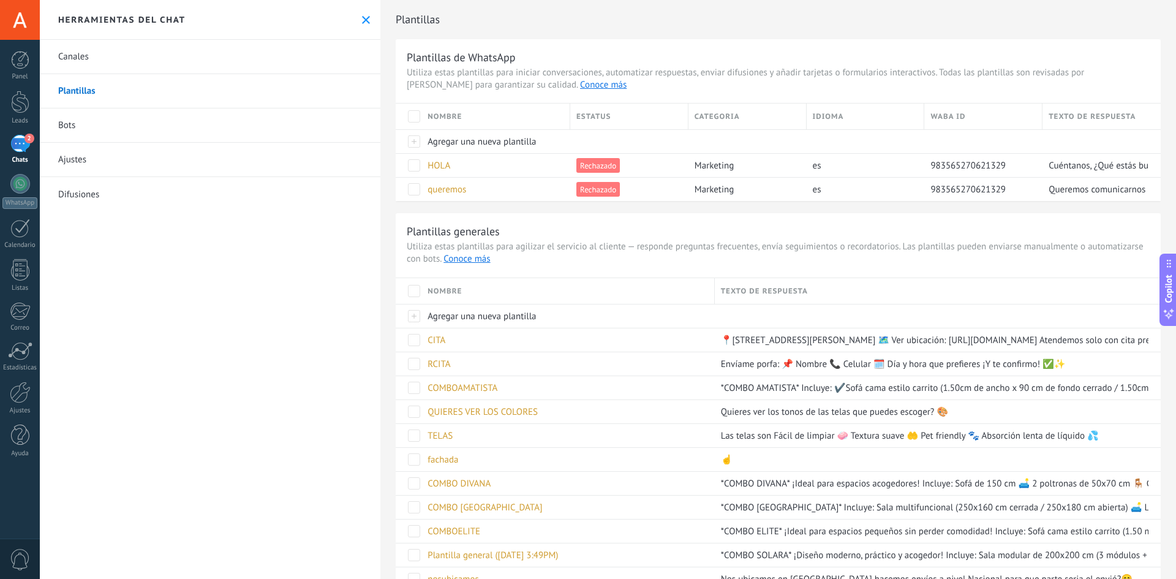
click at [364, 16] on icon at bounding box center [366, 20] width 8 height 8
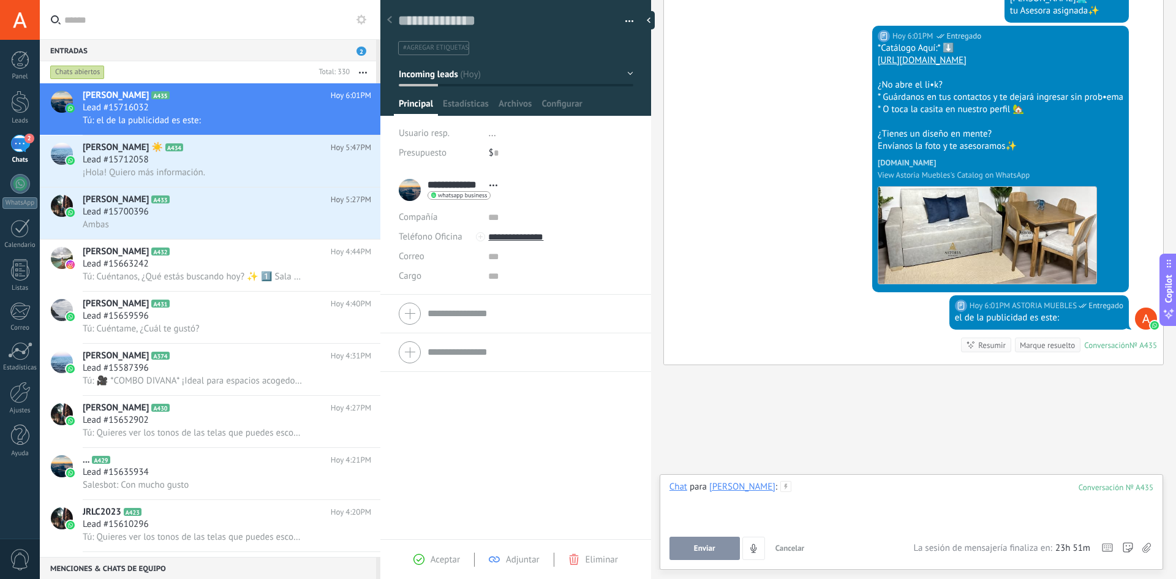
click at [815, 493] on div at bounding box center [912, 504] width 484 height 47
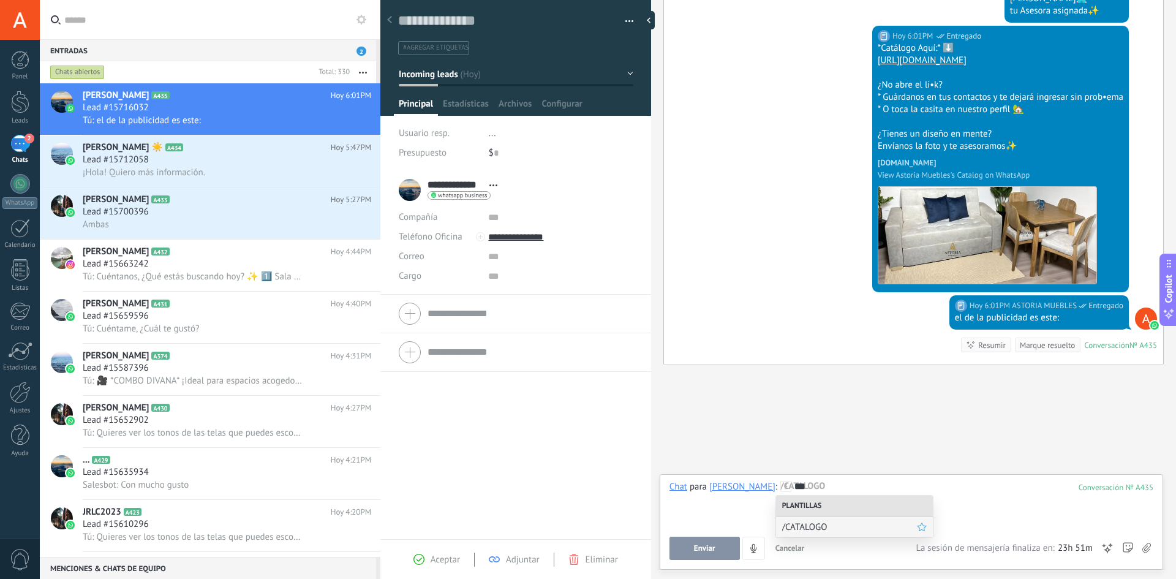
click at [810, 523] on span "/CATALOGO" at bounding box center [849, 527] width 135 height 12
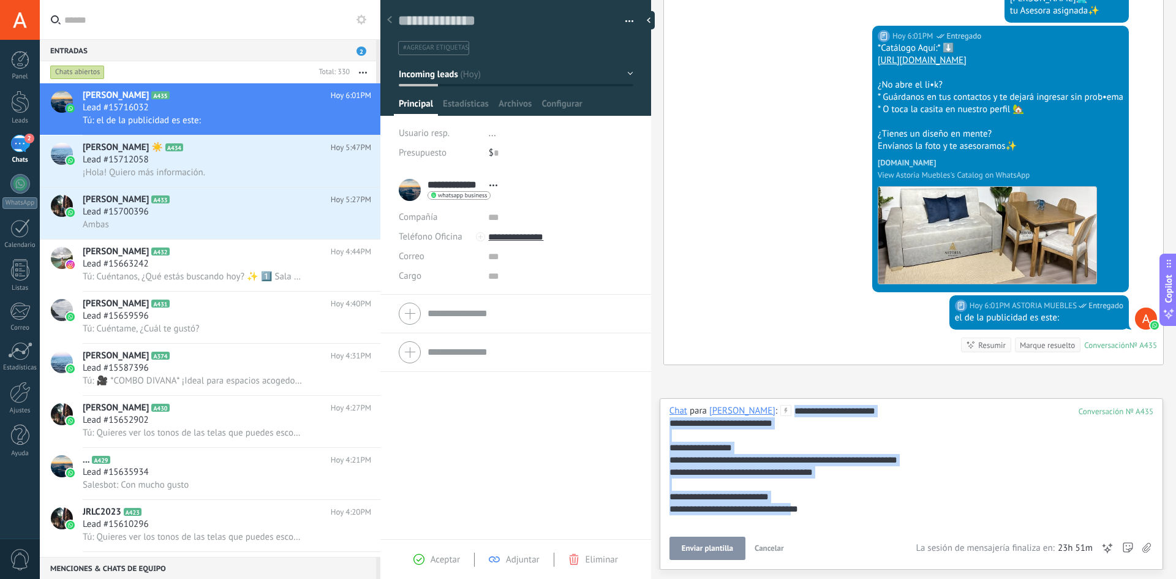
drag, startPoint x: 822, startPoint y: 510, endPoint x: 780, endPoint y: 410, distance: 108.8
click at [780, 410] on div "**********" at bounding box center [912, 466] width 484 height 123
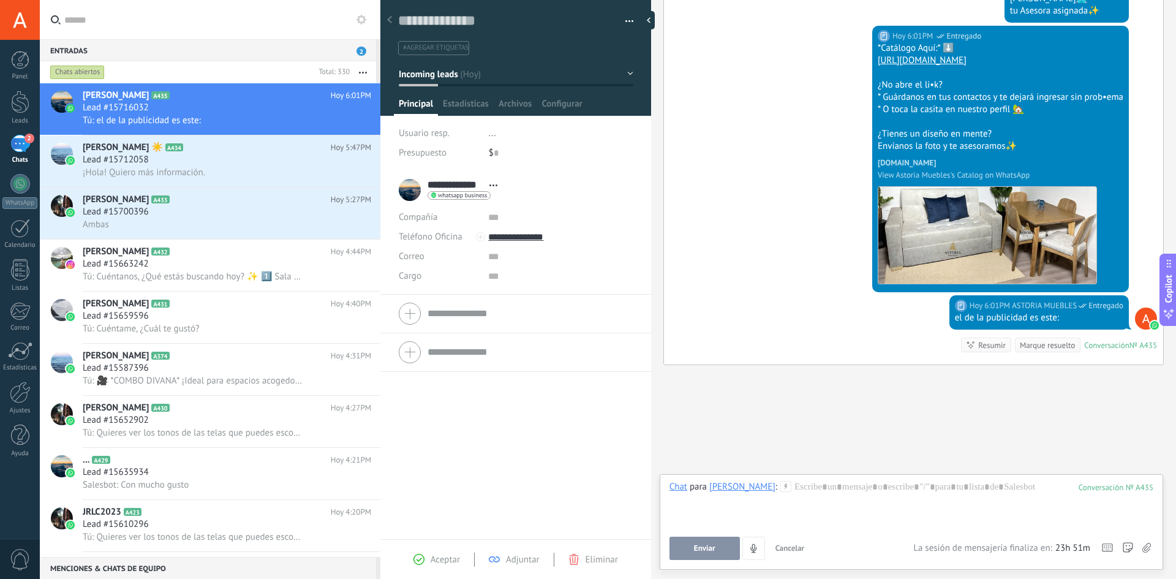
click at [362, 20] on icon at bounding box center [362, 20] width 10 height 10
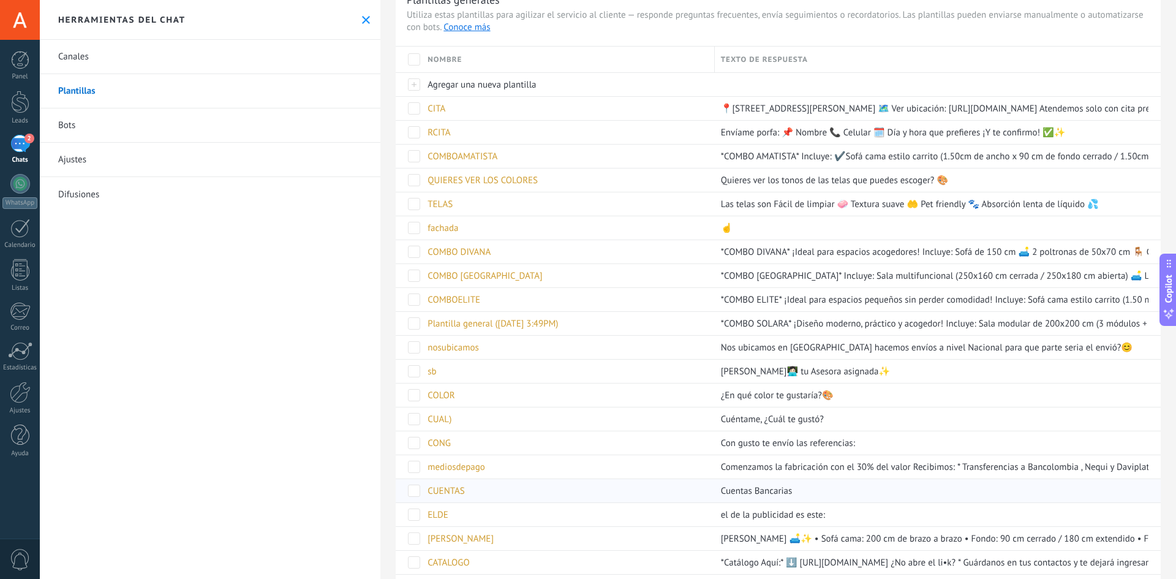
scroll to position [277, 0]
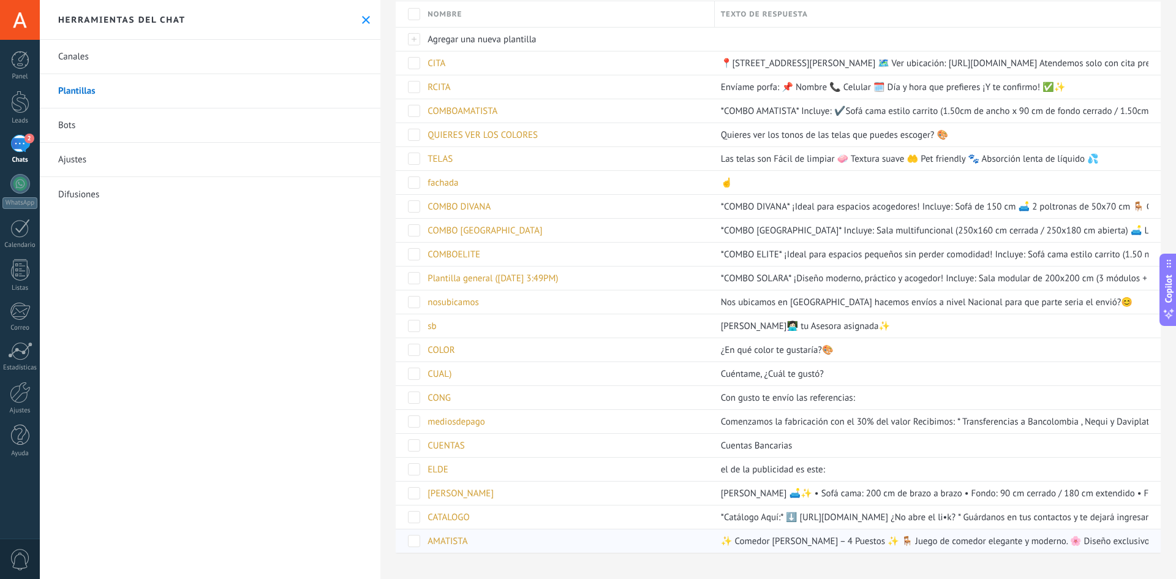
click at [498, 538] on div "AMATISTA" at bounding box center [564, 540] width 287 height 23
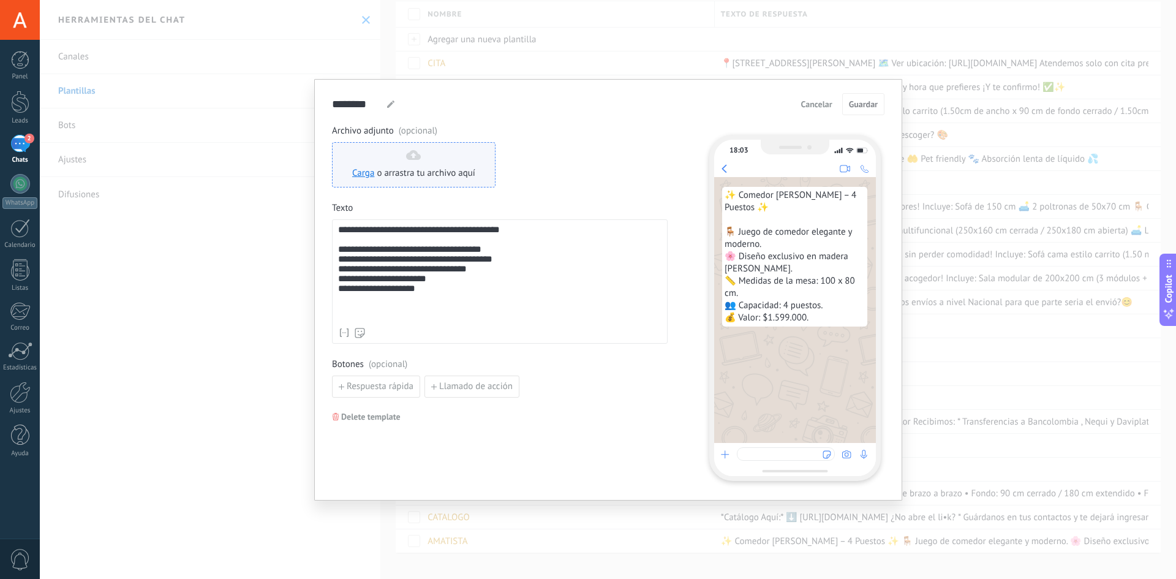
click at [409, 164] on div "Carga o arrastra tu archivo aquí Arrastra aquí" at bounding box center [413, 164] width 123 height 29
click at [444, 167] on div "Carga o arrastra tu archivo aquí Arrastra aquí" at bounding box center [413, 164] width 123 height 29
click at [368, 175] on link "Carga" at bounding box center [363, 173] width 22 height 12
click at [816, 104] on span "Cancelar" at bounding box center [816, 104] width 31 height 9
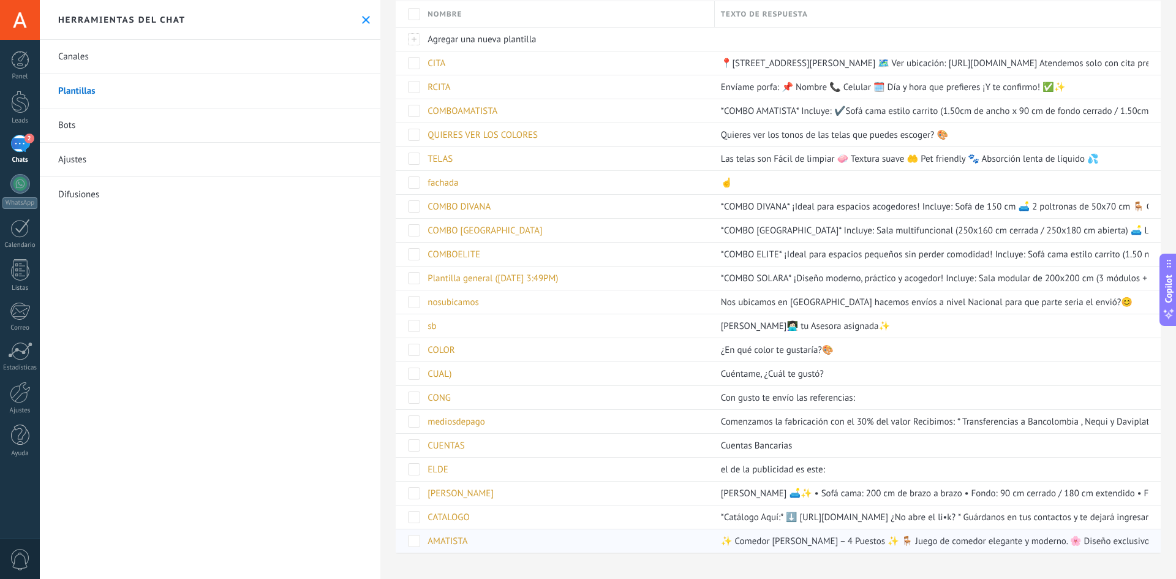
click at [410, 542] on span at bounding box center [414, 541] width 12 height 12
click at [429, 540] on icon at bounding box center [429, 540] width 6 height 7
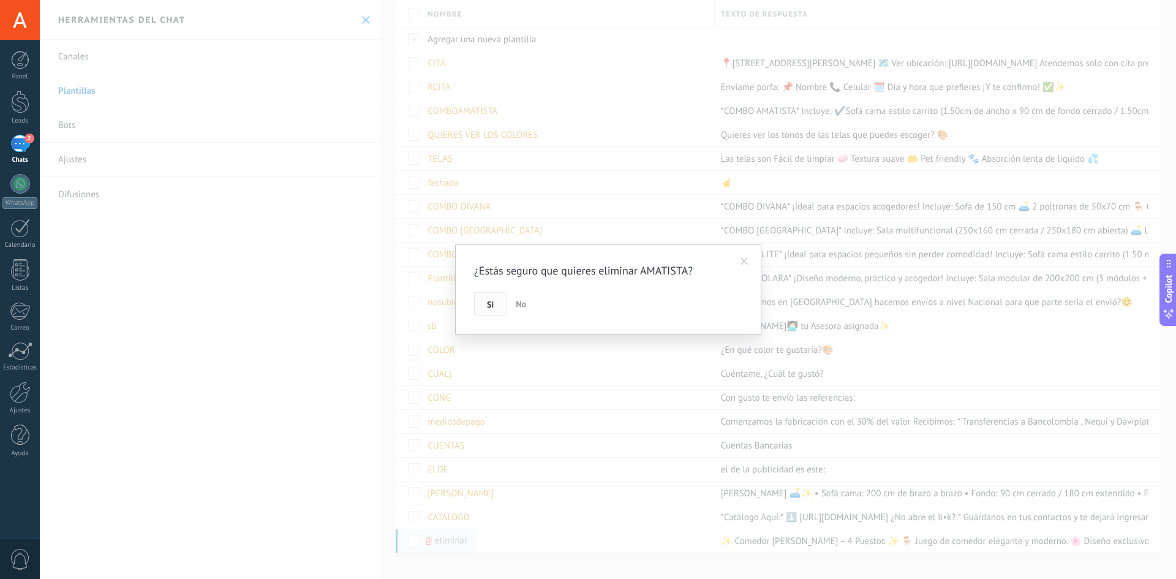
click at [494, 302] on span "Si" at bounding box center [490, 304] width 7 height 9
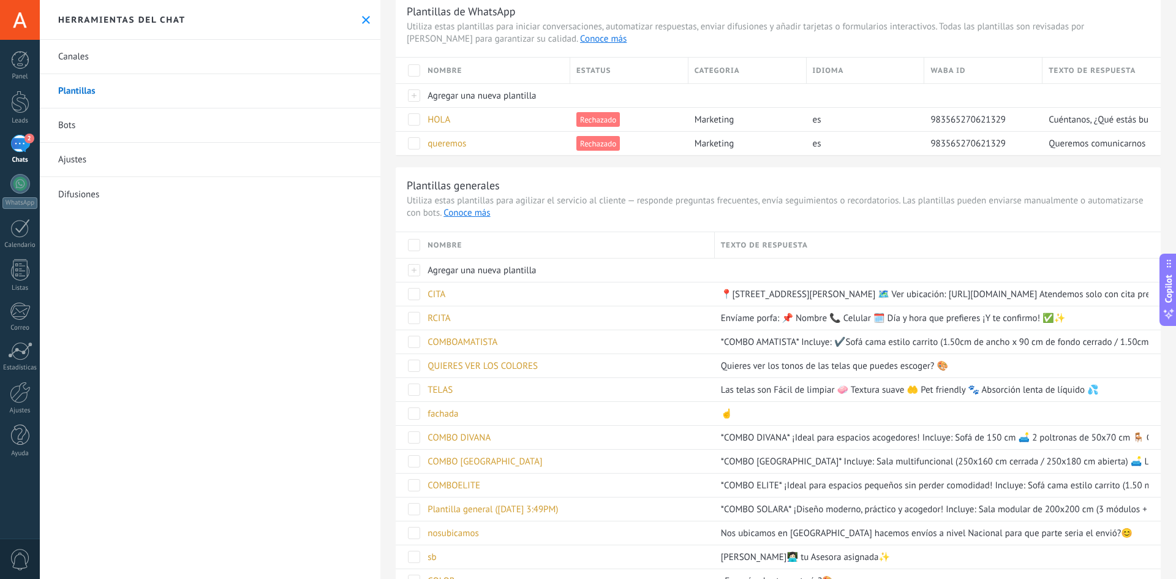
scroll to position [8, 0]
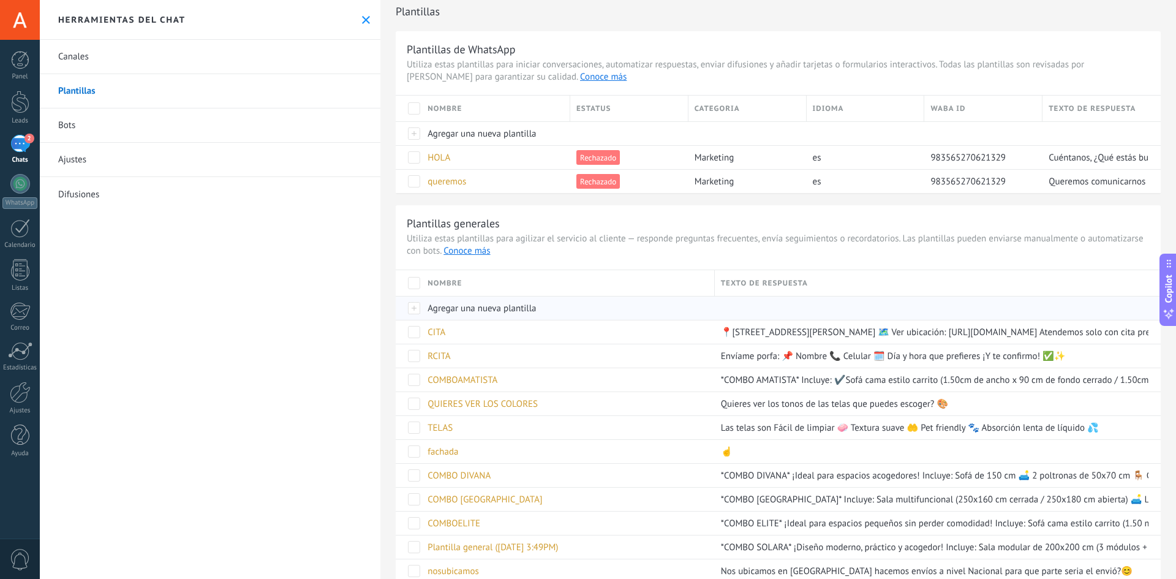
click at [451, 308] on span "Agregar una nueva plantilla" at bounding box center [482, 309] width 108 height 12
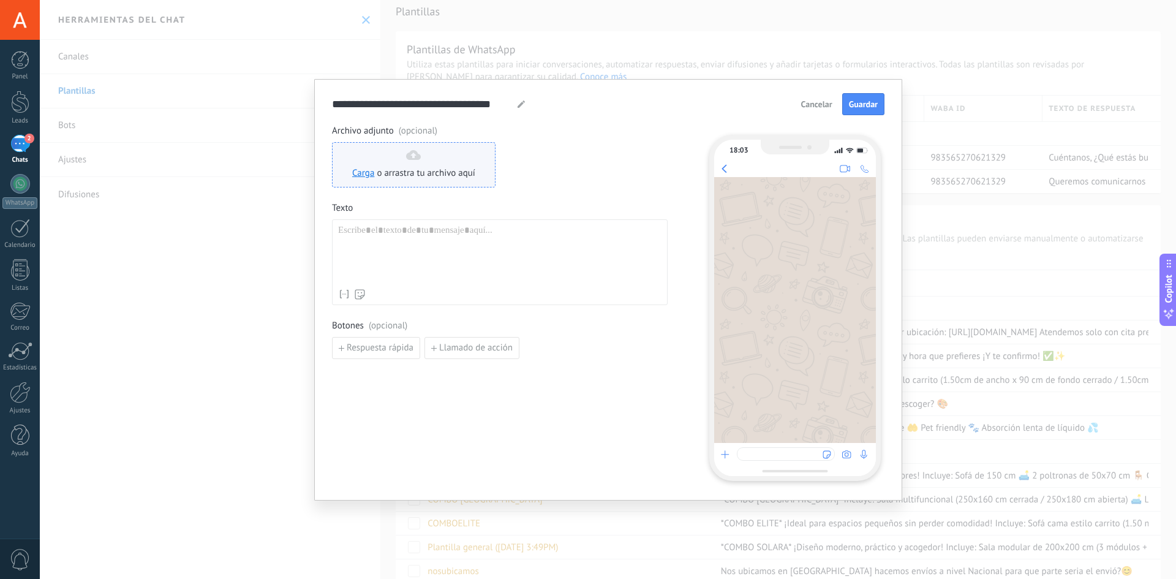
click at [451, 161] on div "Carga o arrastra tu archivo aquí Arrastra aquí" at bounding box center [413, 164] width 123 height 29
click at [428, 164] on div "Carga o arrastra tu archivo aquí Arrastra aquí" at bounding box center [413, 164] width 123 height 29
click at [376, 164] on div "Carga o arrastra tu archivo aquí Arrastra aquí" at bounding box center [413, 164] width 123 height 29
click at [437, 152] on div "Carga o arrastra tu archivo aquí Arrastra aquí" at bounding box center [413, 164] width 123 height 29
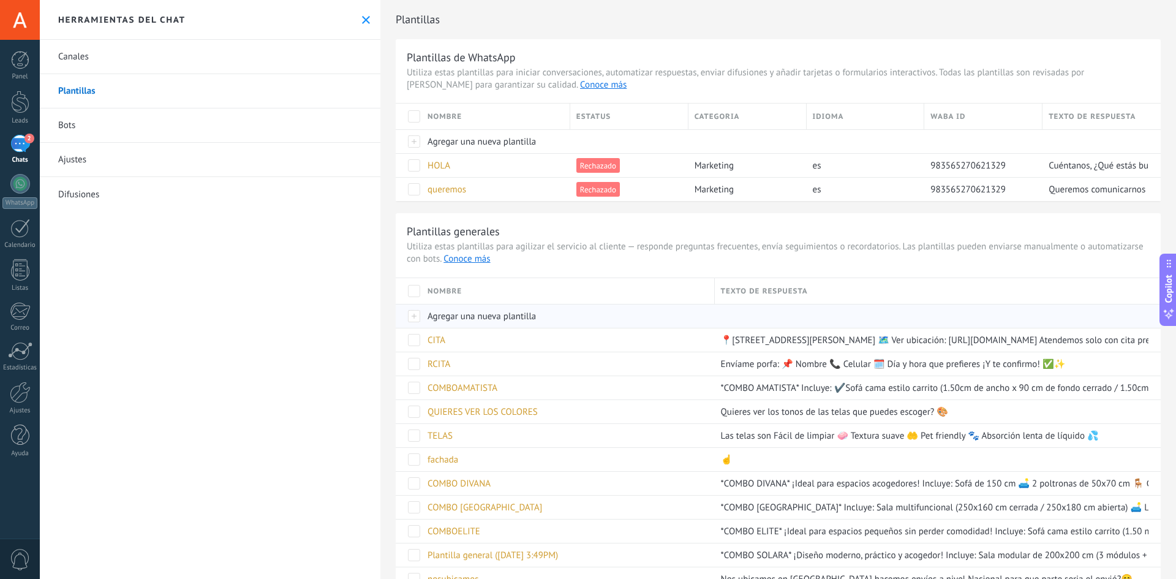
click at [472, 317] on span "Agregar una nueva plantilla" at bounding box center [482, 317] width 108 height 12
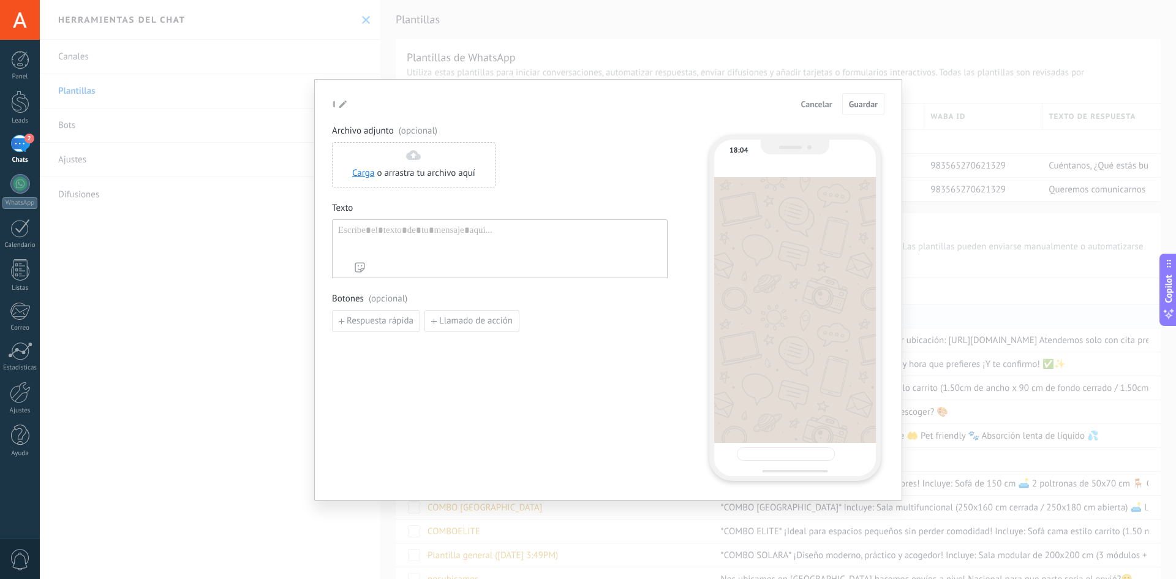
type input "**********"
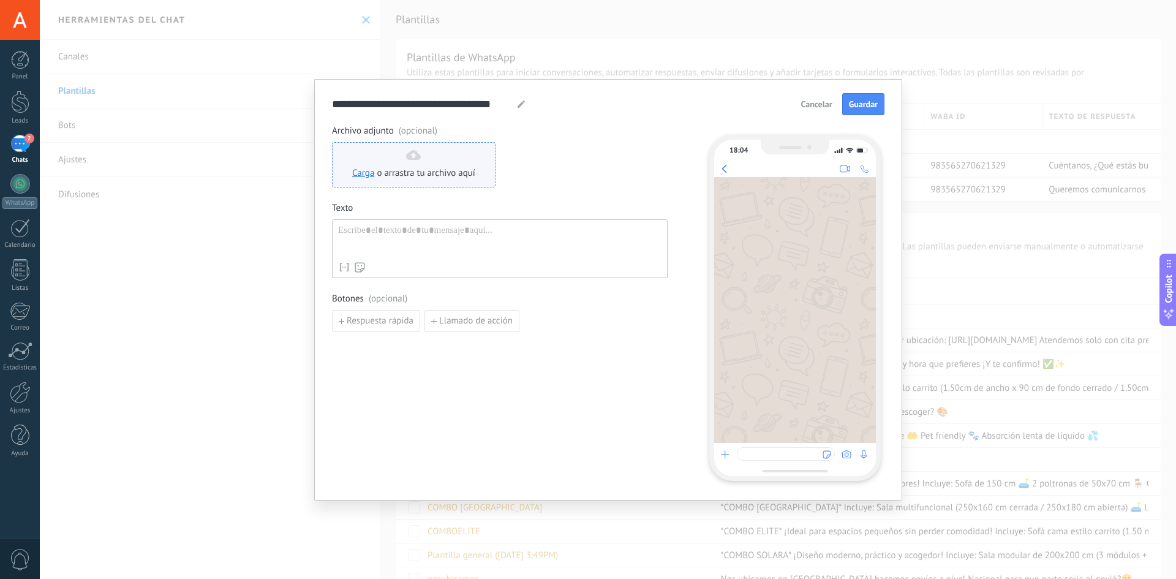
click at [442, 173] on span "o arrastra tu archivo aquí" at bounding box center [426, 173] width 99 height 12
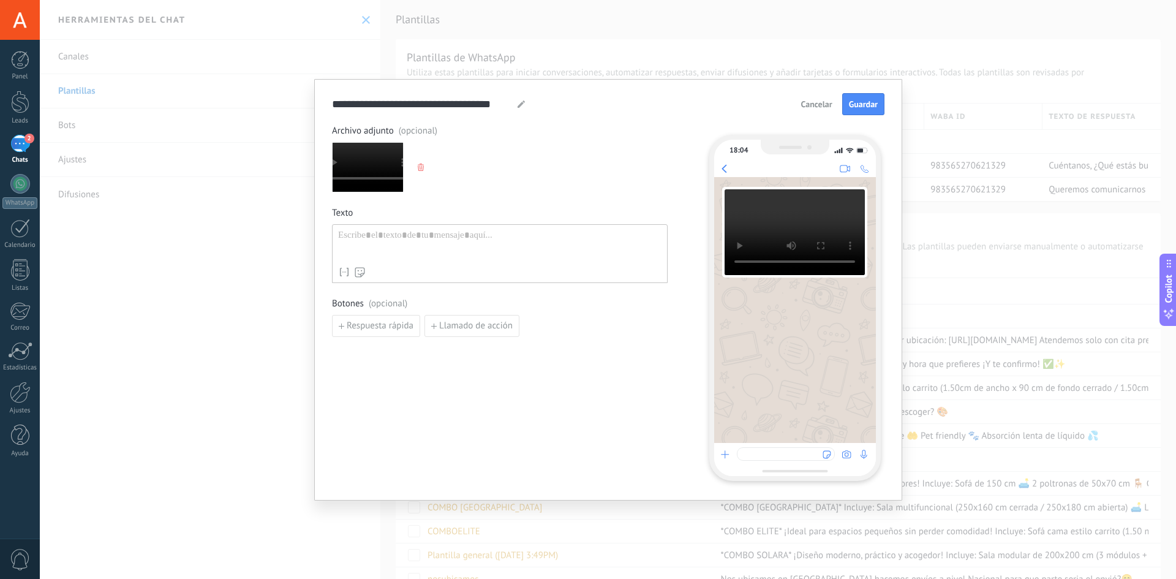
click at [421, 229] on div "Nombre del contacto Nombre Apellido Contacto ID Contacto usuario responsable Co…" at bounding box center [500, 253] width 336 height 59
click at [417, 236] on div at bounding box center [499, 245] width 323 height 31
paste div
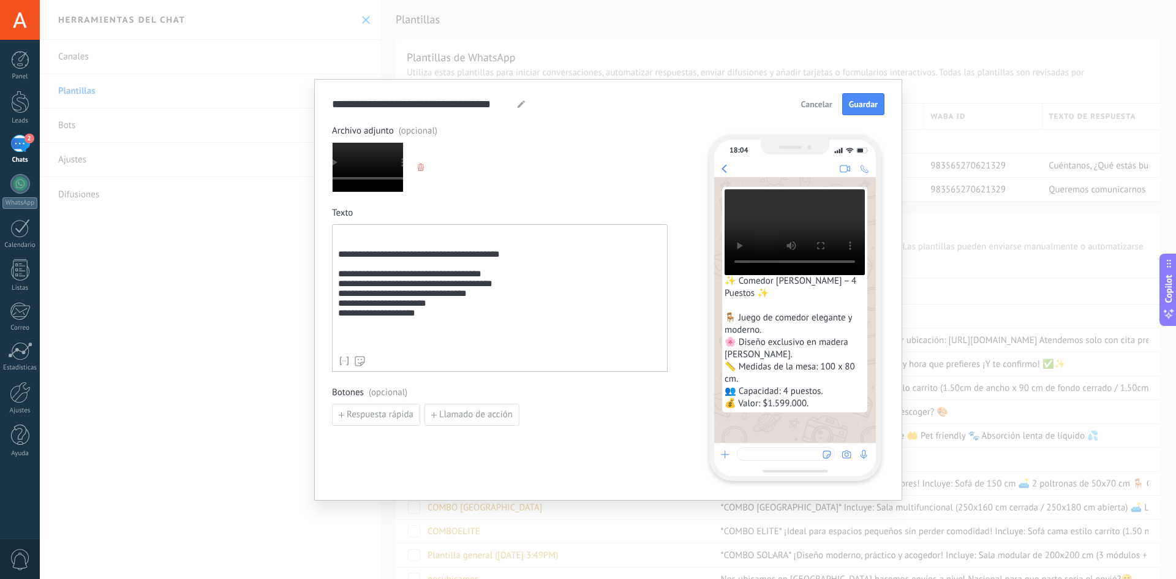
click at [339, 259] on div "**********" at bounding box center [499, 290] width 323 height 120
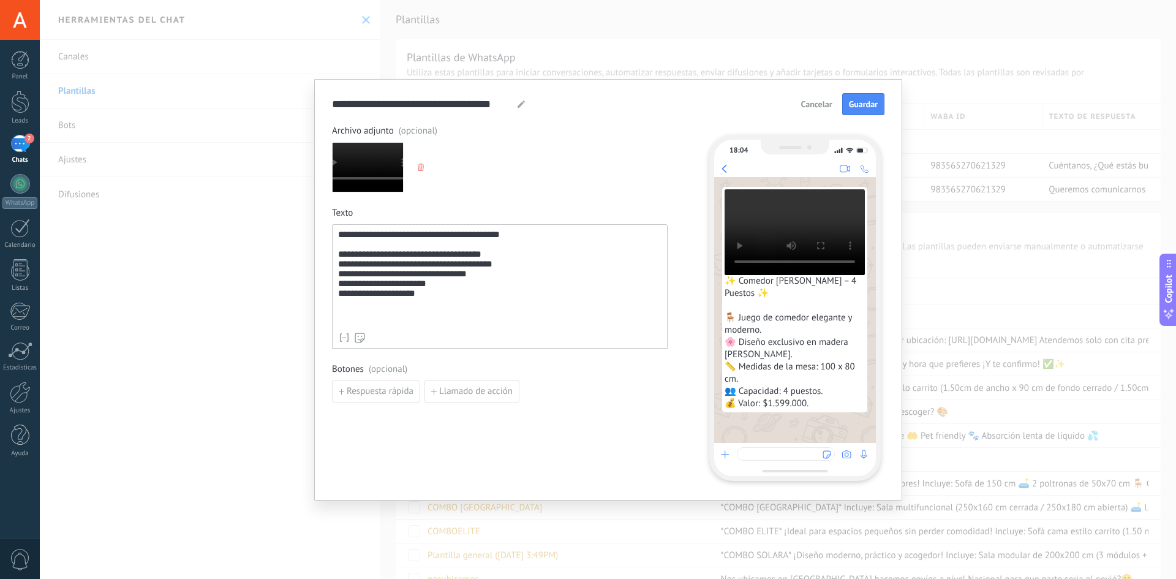
click at [524, 103] on icon at bounding box center [521, 103] width 7 height 7
drag, startPoint x: 488, startPoint y: 104, endPoint x: 328, endPoint y: 100, distance: 160.6
click at [328, 100] on div "**********" at bounding box center [608, 289] width 588 height 421
type input "********"
click at [863, 102] on span "Guardar" at bounding box center [863, 104] width 29 height 9
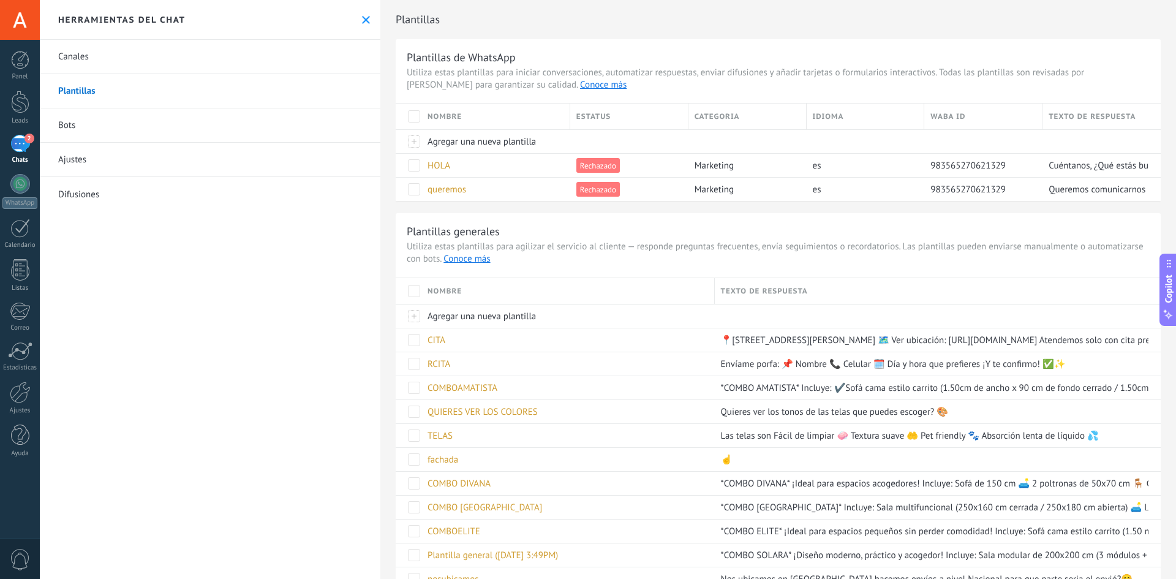
click at [362, 20] on icon at bounding box center [366, 20] width 8 height 8
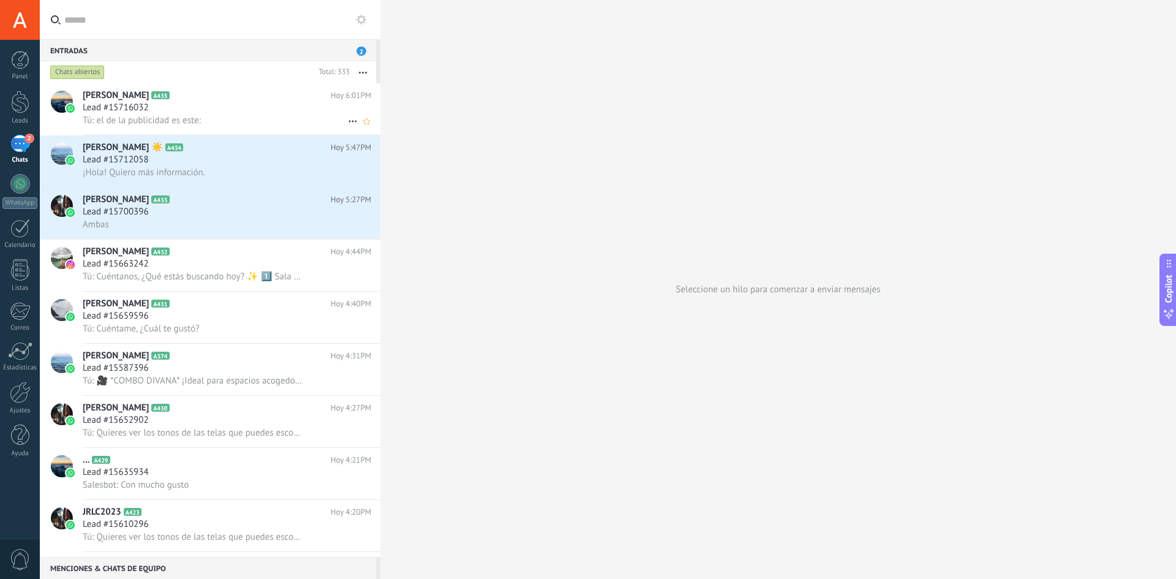
click at [260, 109] on div "Lead #15716032" at bounding box center [227, 108] width 289 height 12
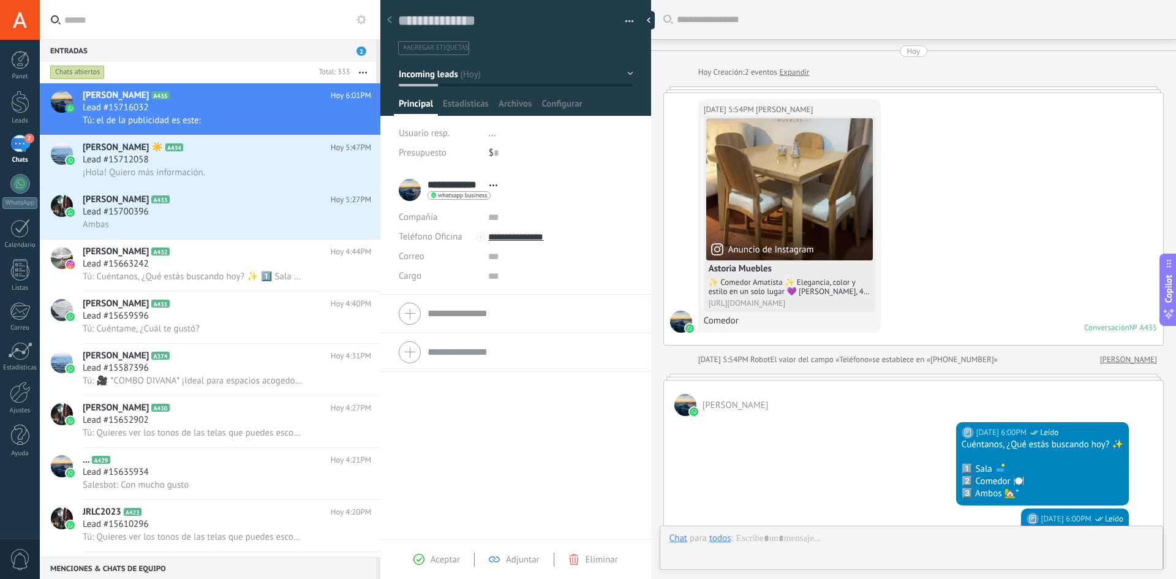
scroll to position [398, 0]
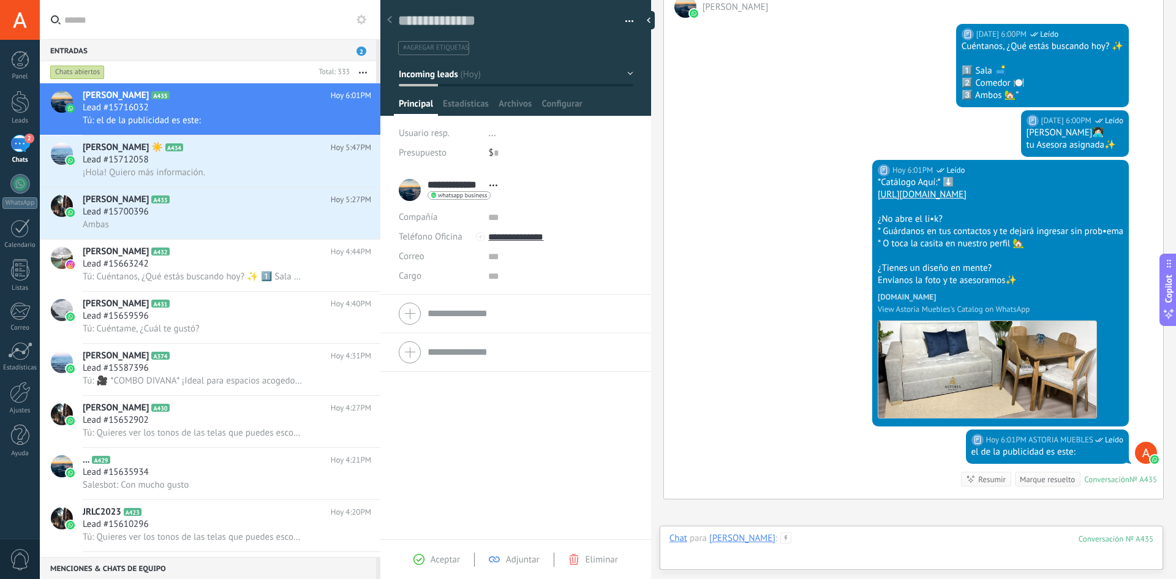
click at [798, 537] on div at bounding box center [912, 550] width 484 height 37
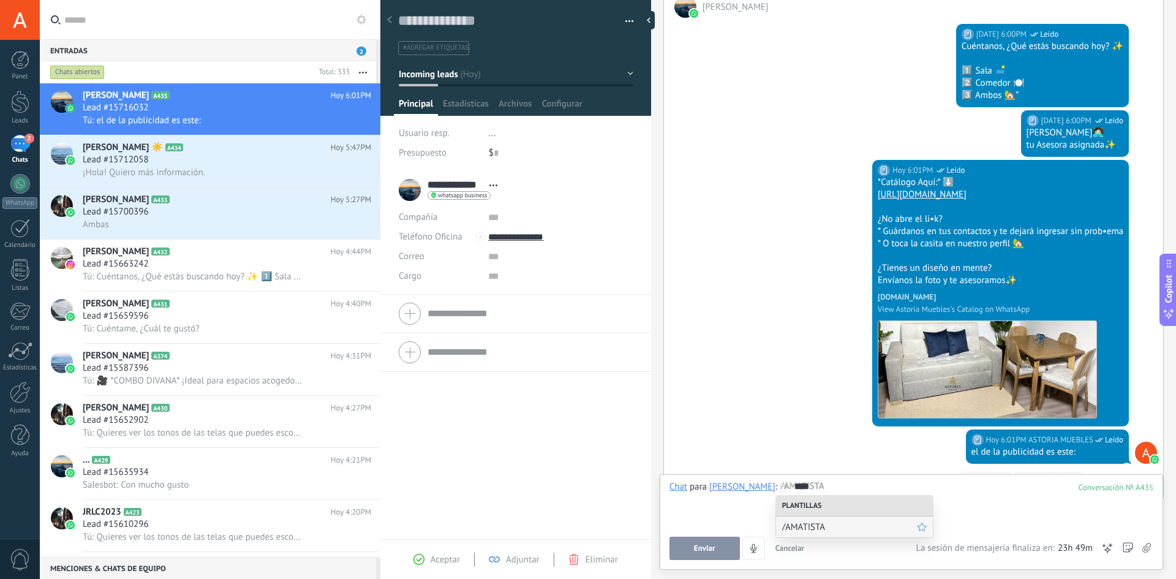
click at [841, 530] on span "/AMATISTA" at bounding box center [849, 527] width 135 height 12
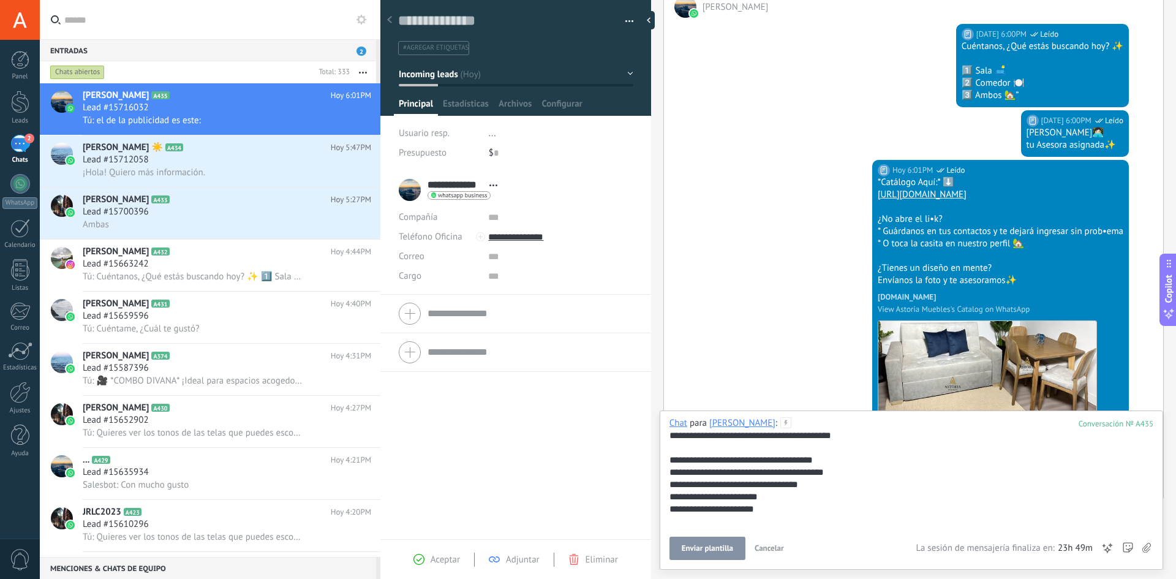
click at [705, 548] on span "Enviar plantilla" at bounding box center [707, 548] width 51 height 9
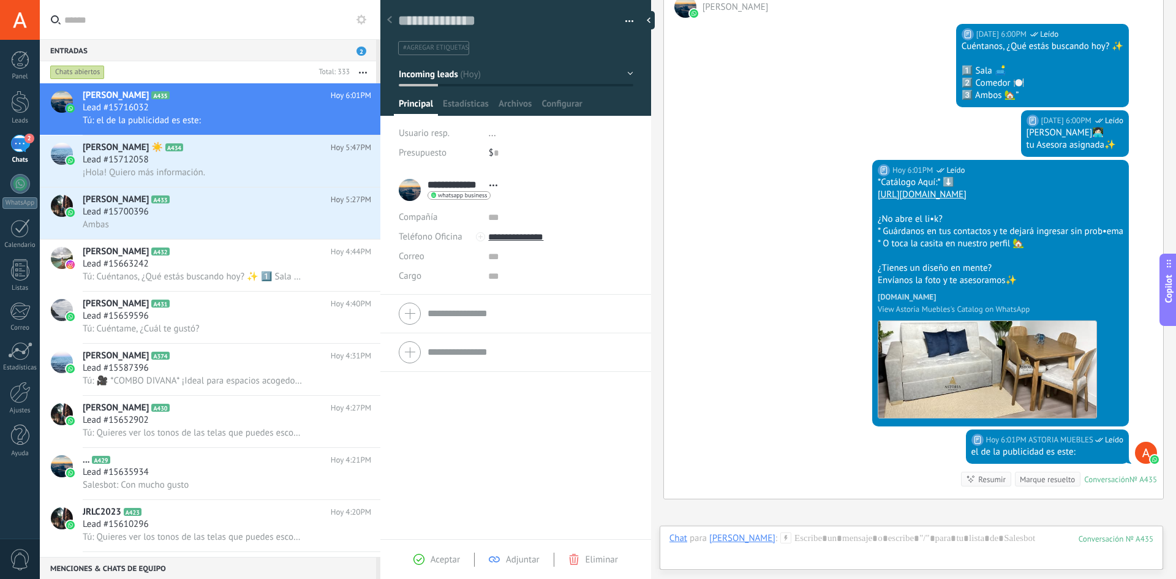
scroll to position [720, 0]
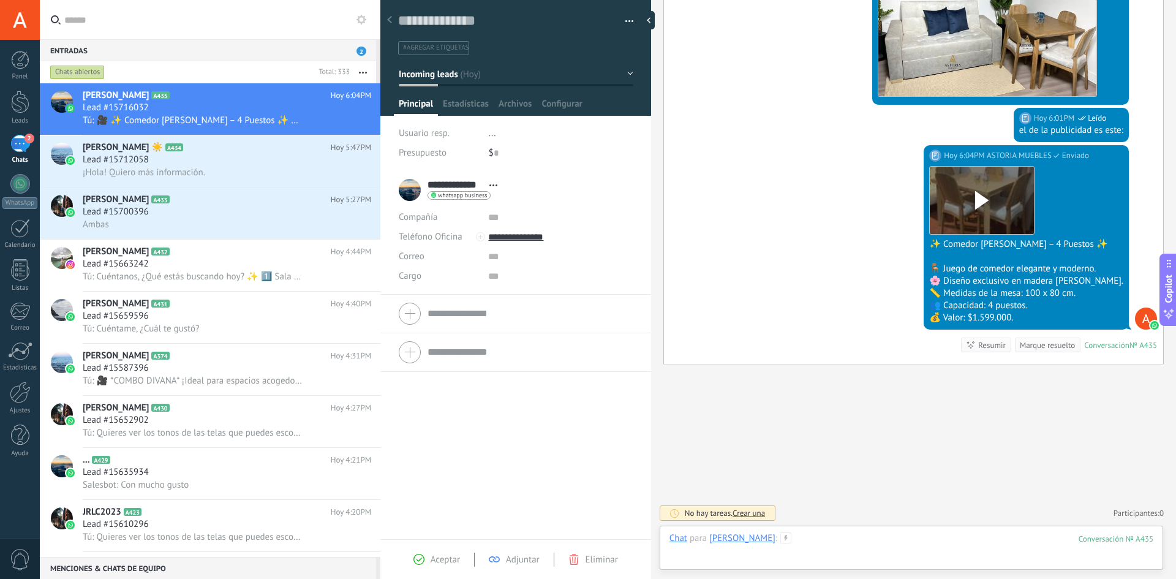
click at [798, 535] on div at bounding box center [912, 550] width 484 height 37
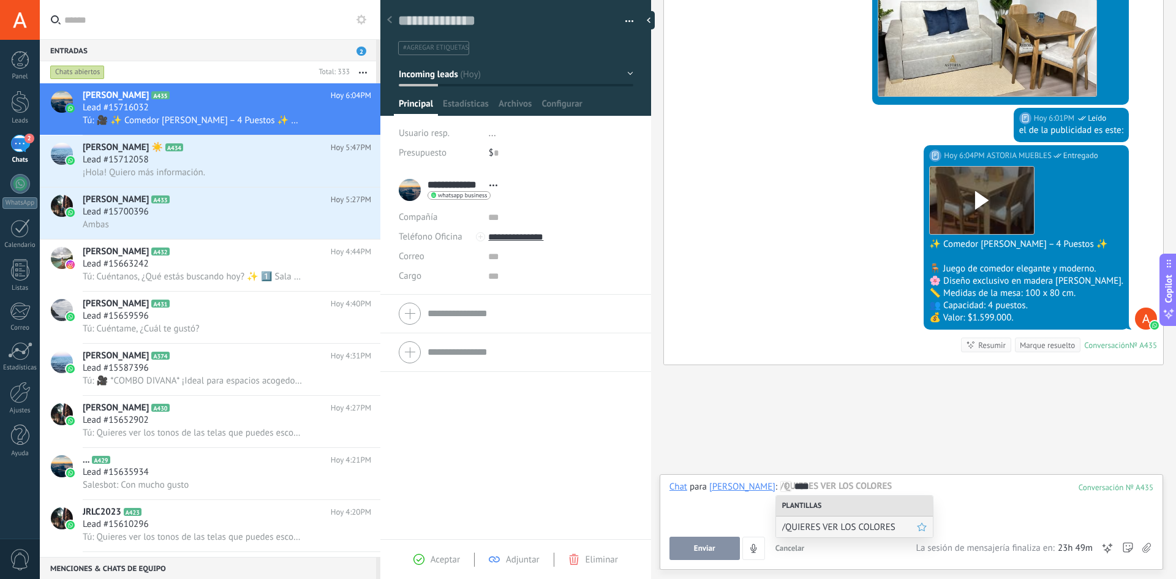
click at [825, 523] on span "/QUIERES VER LOS COLORES" at bounding box center [849, 527] width 135 height 12
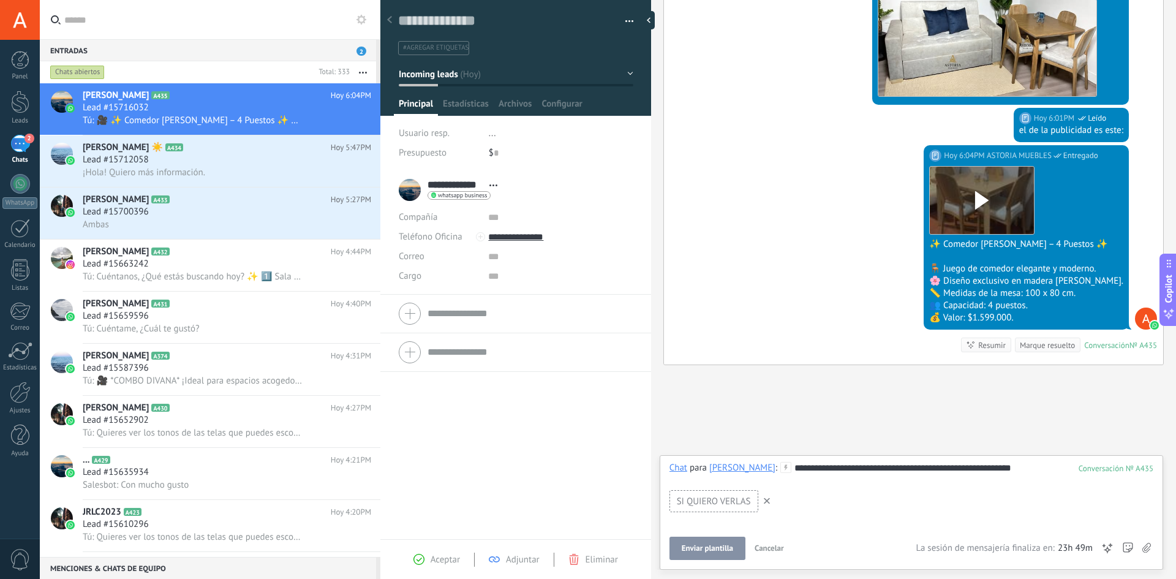
click at [706, 545] on span "Enviar plantilla" at bounding box center [707, 548] width 51 height 9
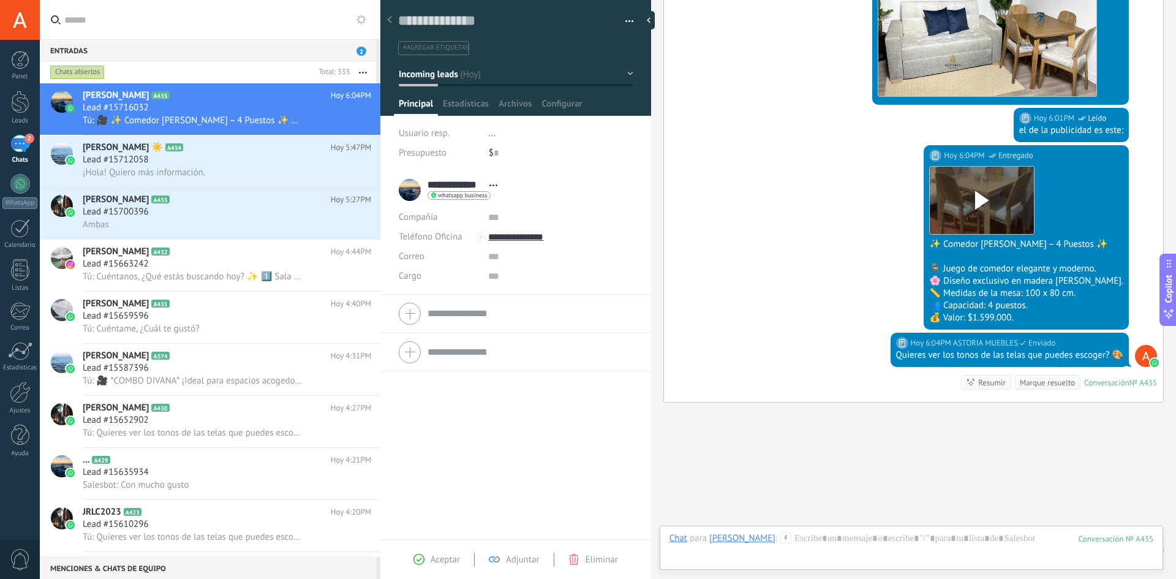
scroll to position [757, 0]
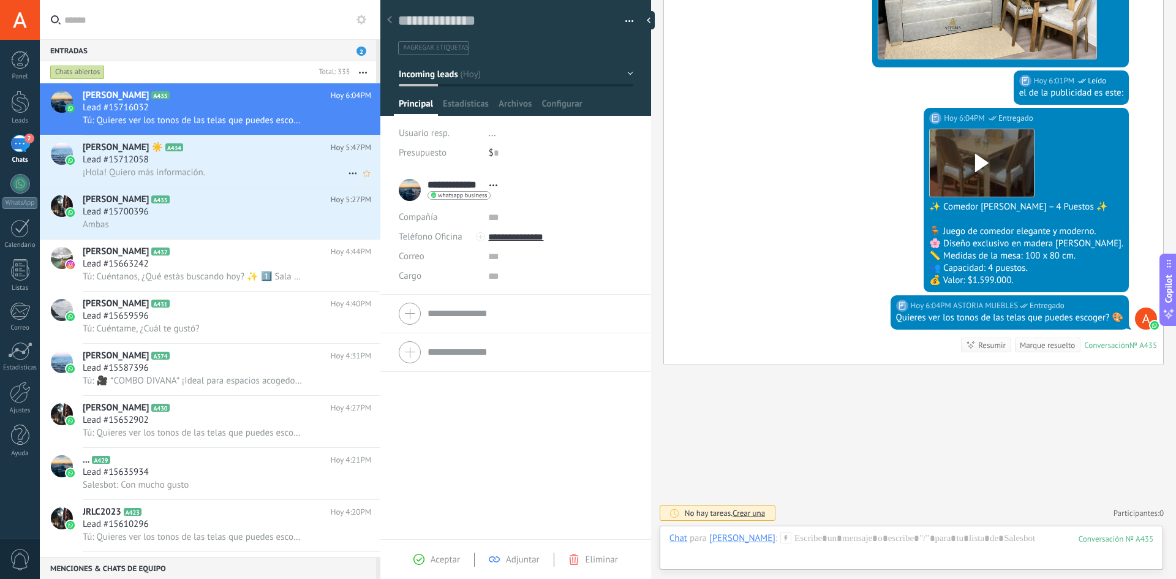
click at [241, 169] on div "¡Hola! Quiero más información." at bounding box center [227, 172] width 289 height 13
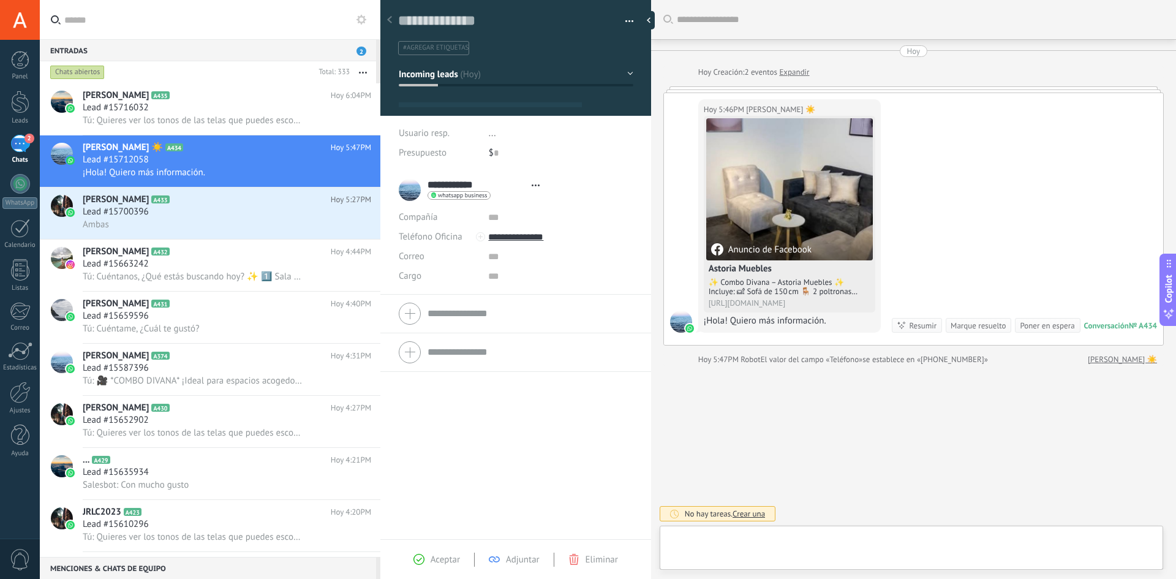
type textarea "**********"
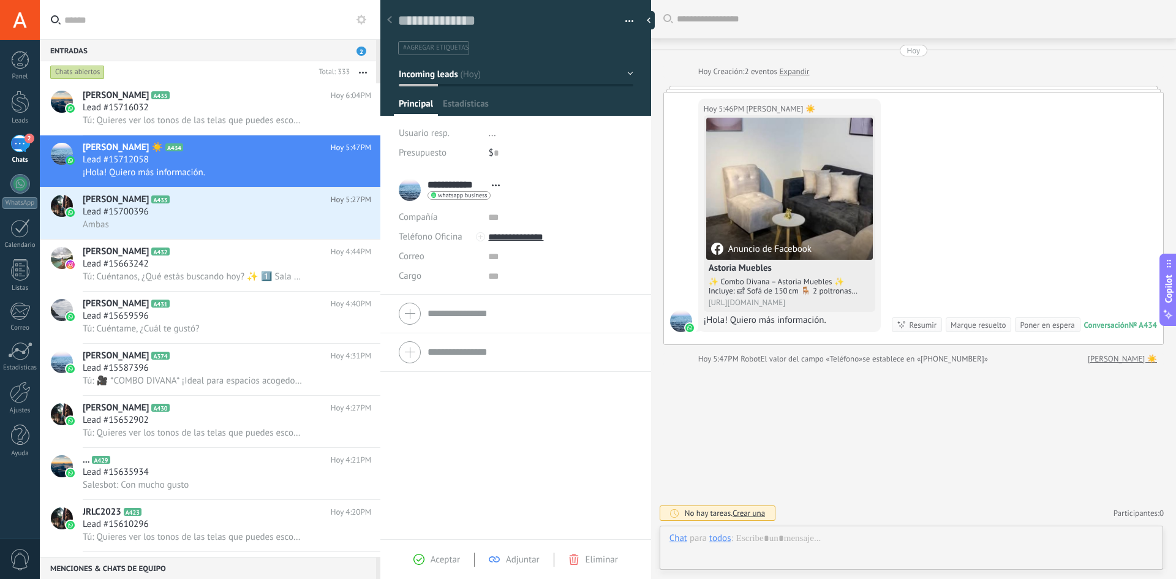
scroll to position [18, 0]
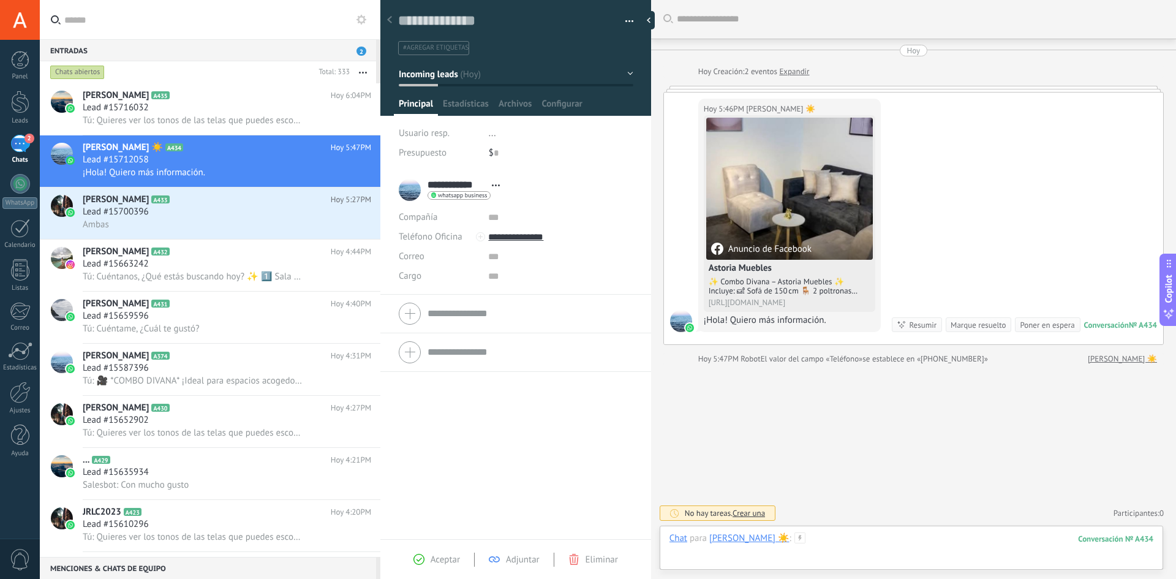
click at [815, 540] on div at bounding box center [912, 550] width 484 height 37
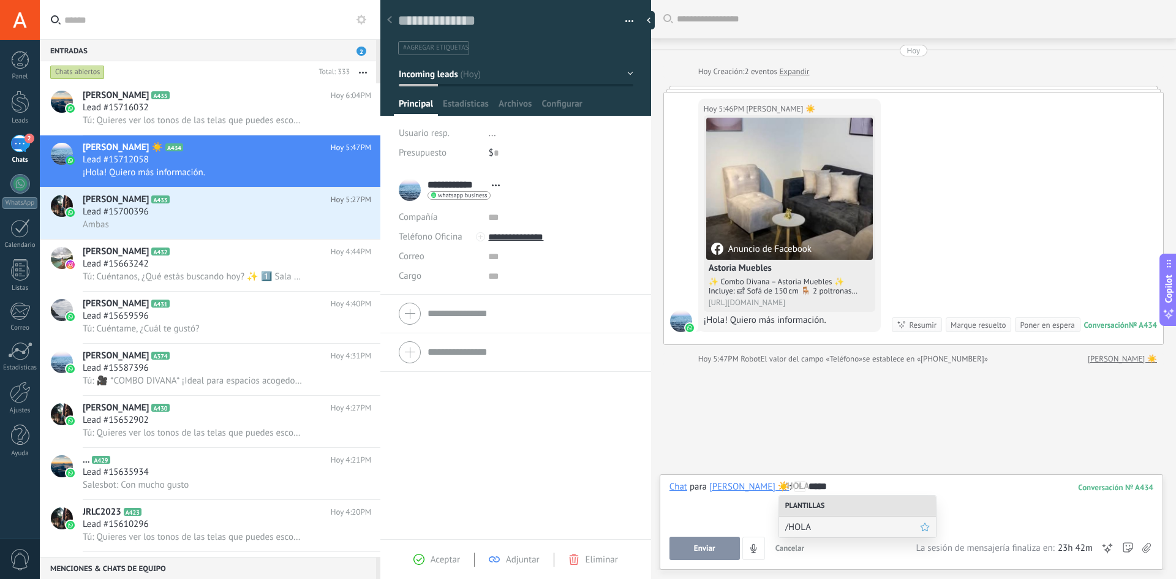
click at [808, 531] on span "/HOLA" at bounding box center [852, 527] width 135 height 12
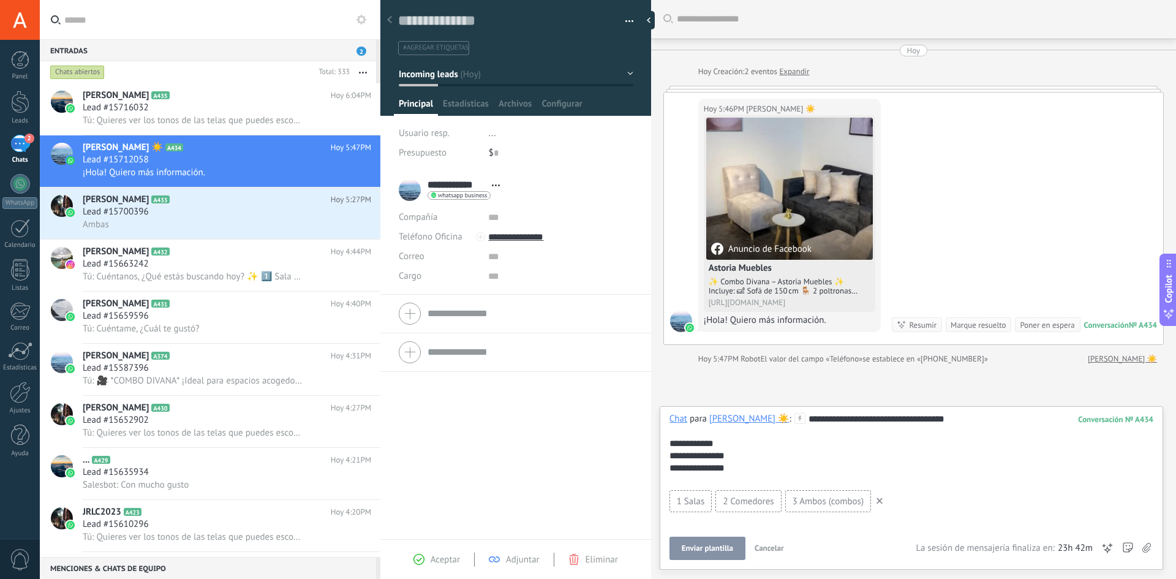
click at [716, 552] on span "Enviar plantilla" at bounding box center [707, 548] width 51 height 9
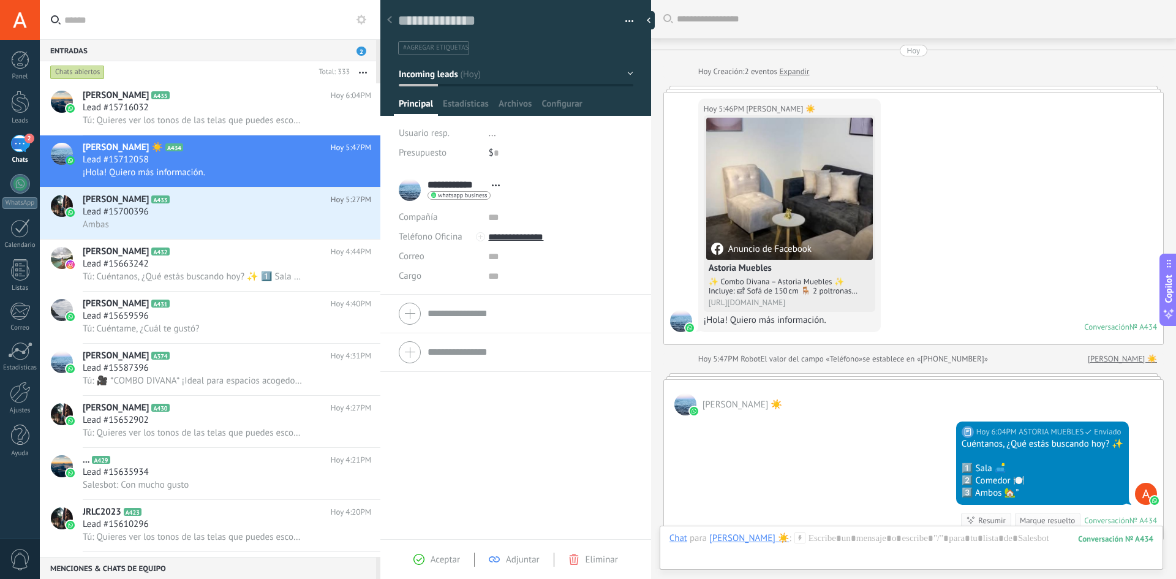
scroll to position [176, 0]
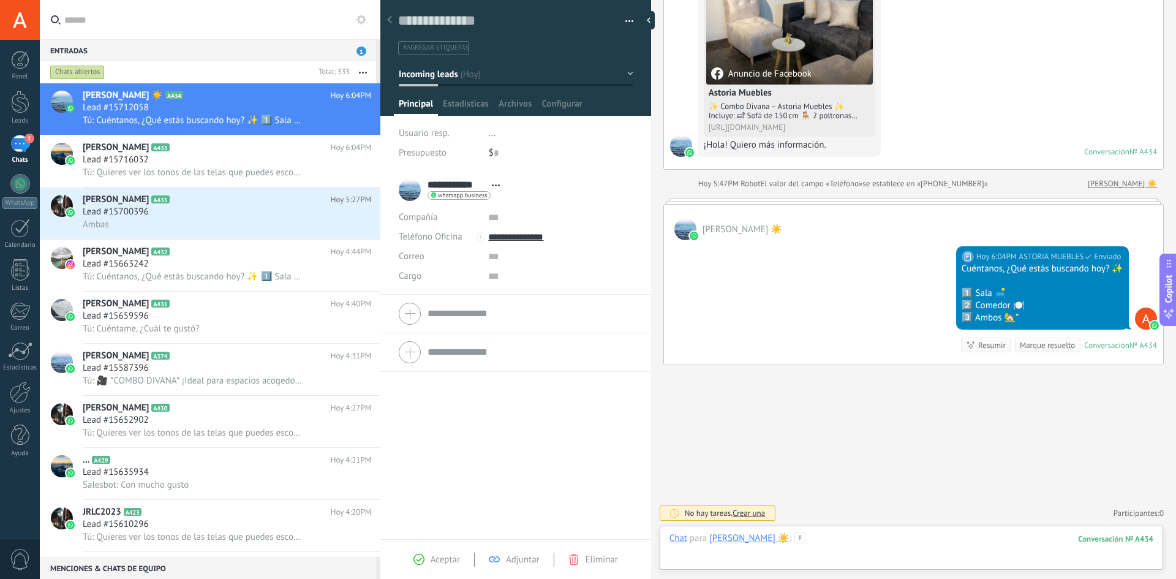
click at [818, 535] on div at bounding box center [912, 550] width 484 height 37
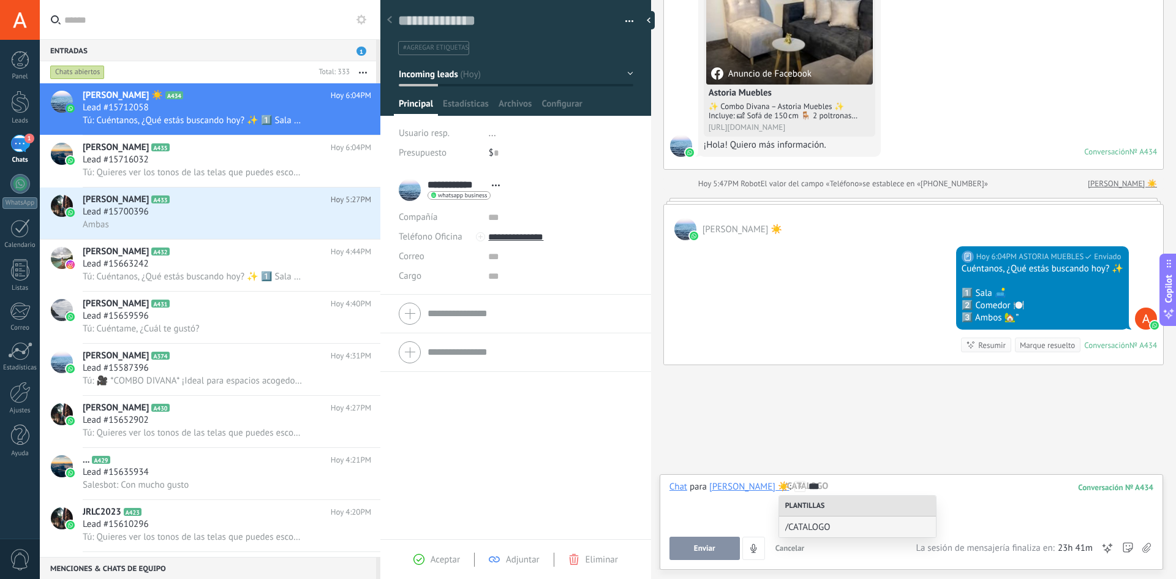
click at [823, 540] on div "Enviar Cancelar Rastrear clics en links ? Reducir links largos y rastrear clics…" at bounding box center [793, 548] width 247 height 23
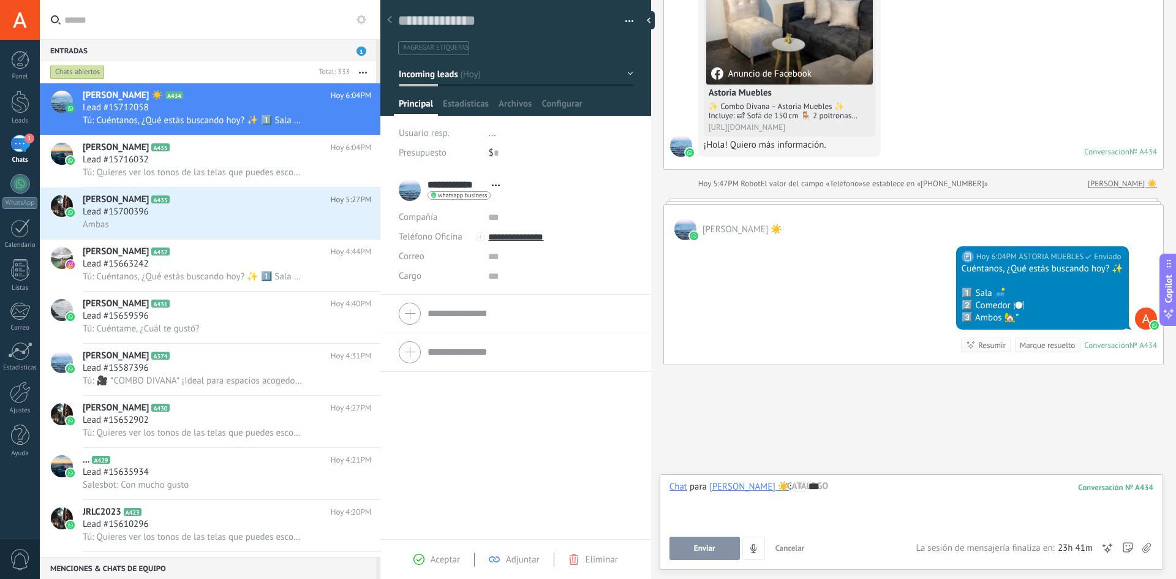
click at [701, 551] on span "Enviar" at bounding box center [704, 548] width 21 height 9
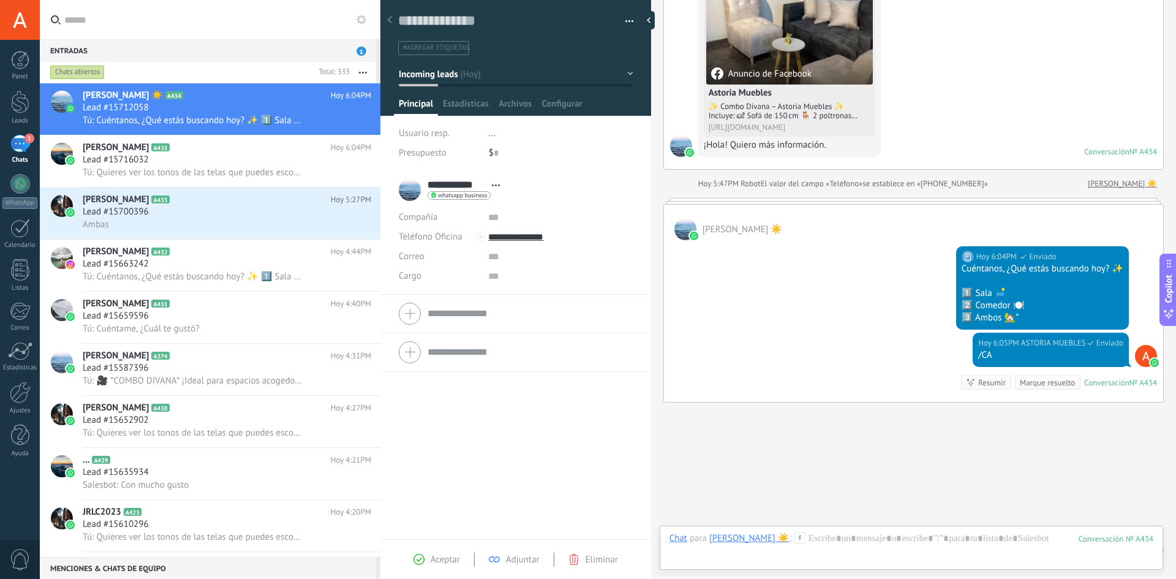
scroll to position [213, 0]
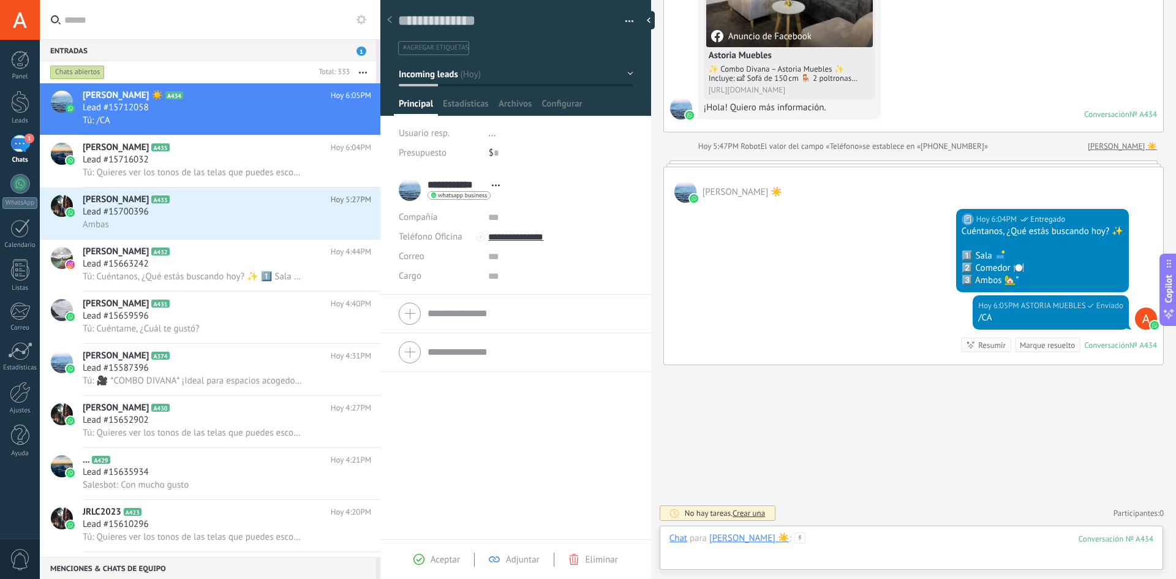
click at [813, 539] on div at bounding box center [912, 550] width 484 height 37
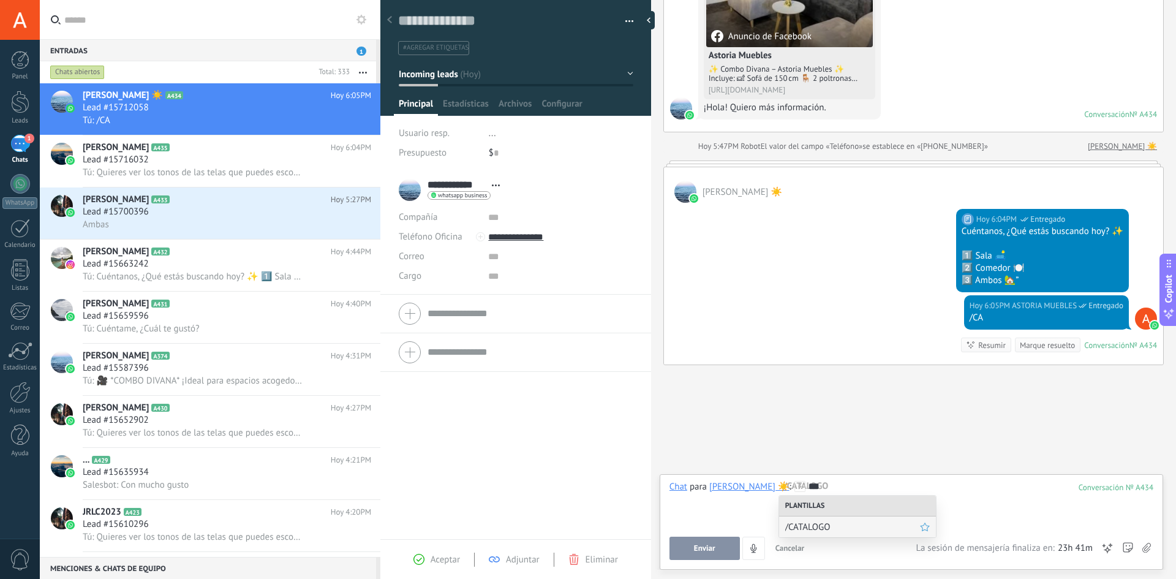
click at [815, 526] on span "/CATALOGO" at bounding box center [852, 527] width 135 height 12
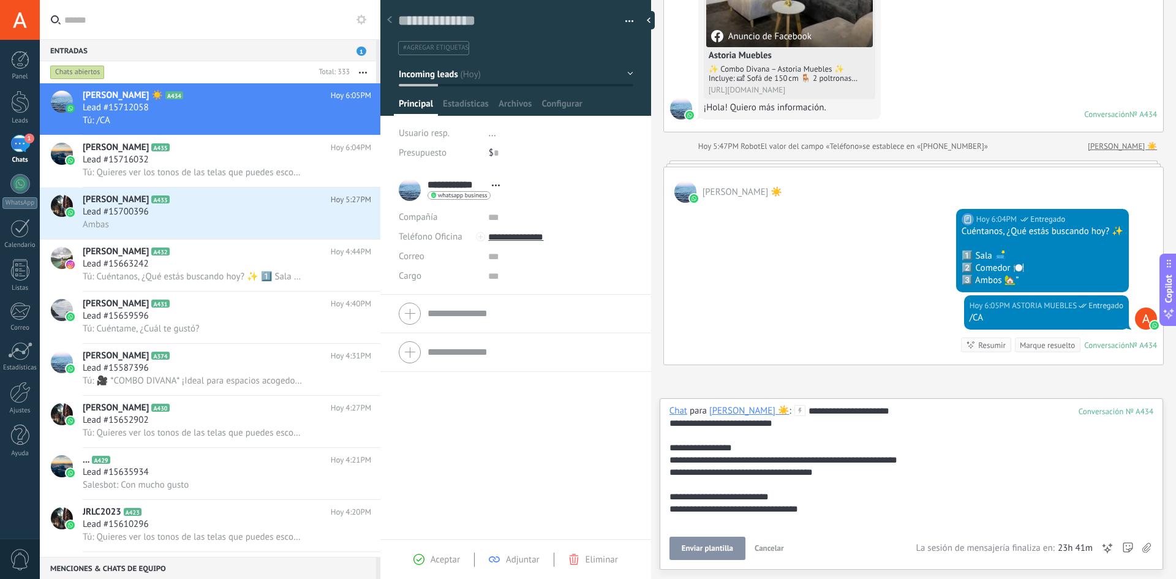
click at [722, 542] on button "Enviar plantilla" at bounding box center [708, 548] width 76 height 23
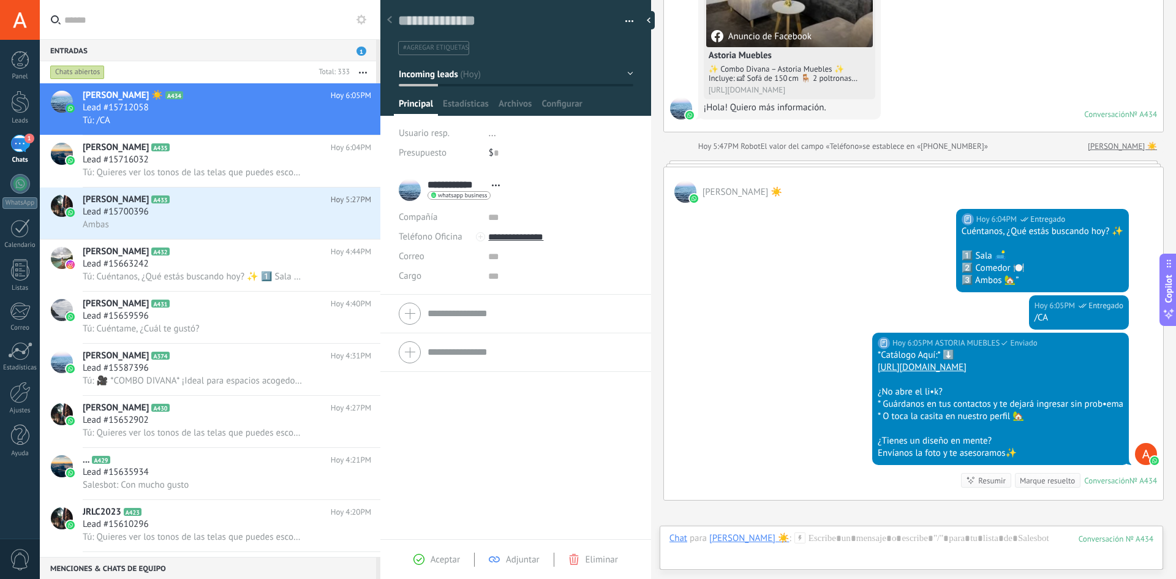
scroll to position [349, 0]
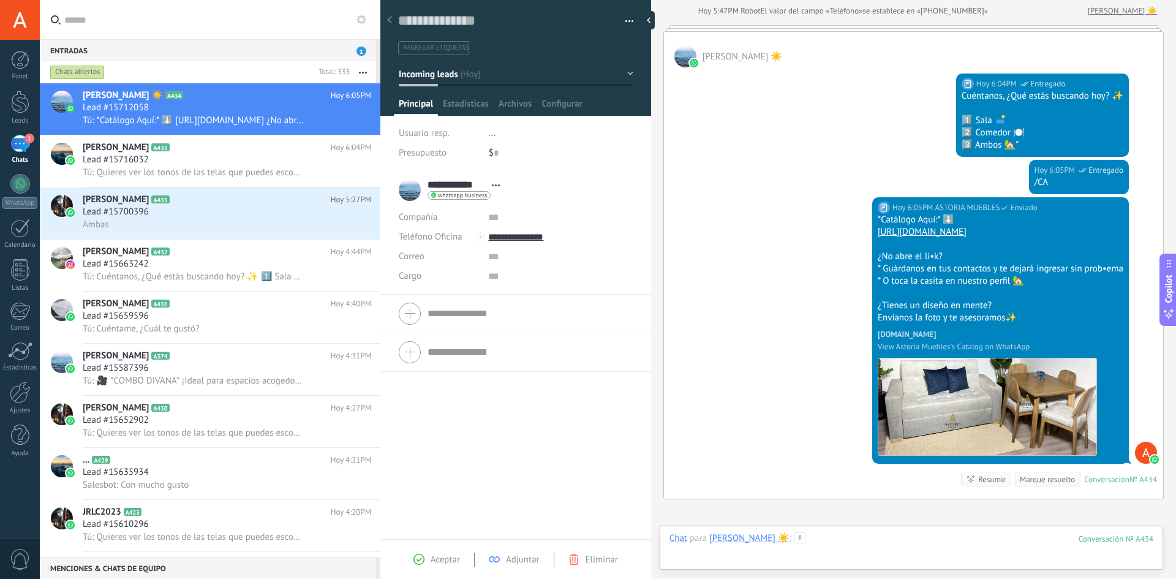
click at [814, 541] on div at bounding box center [912, 550] width 484 height 37
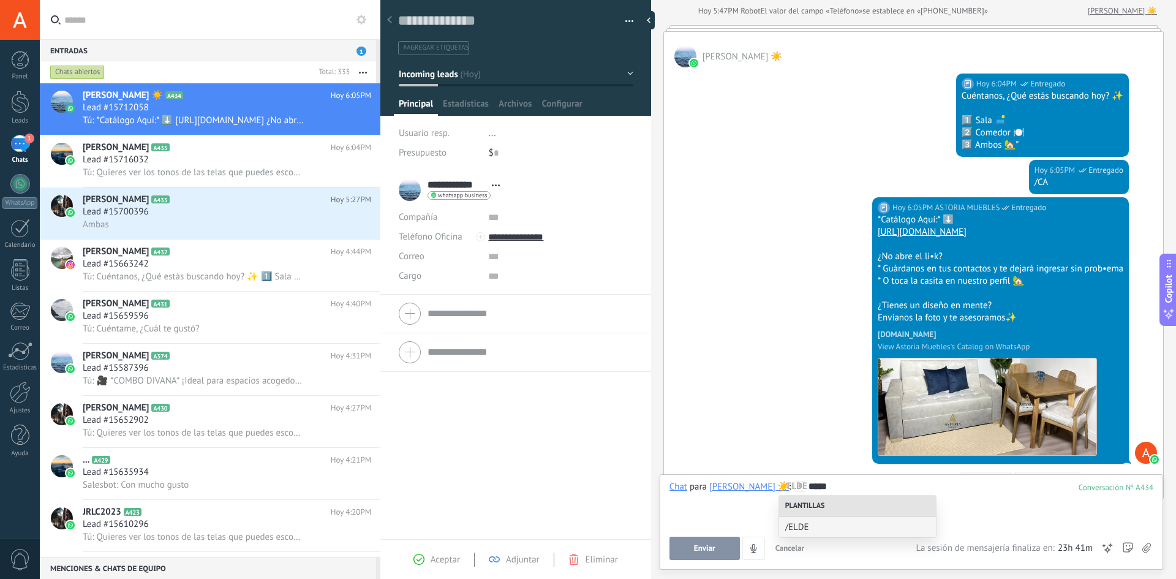
click at [697, 550] on span "Enviar" at bounding box center [704, 548] width 21 height 9
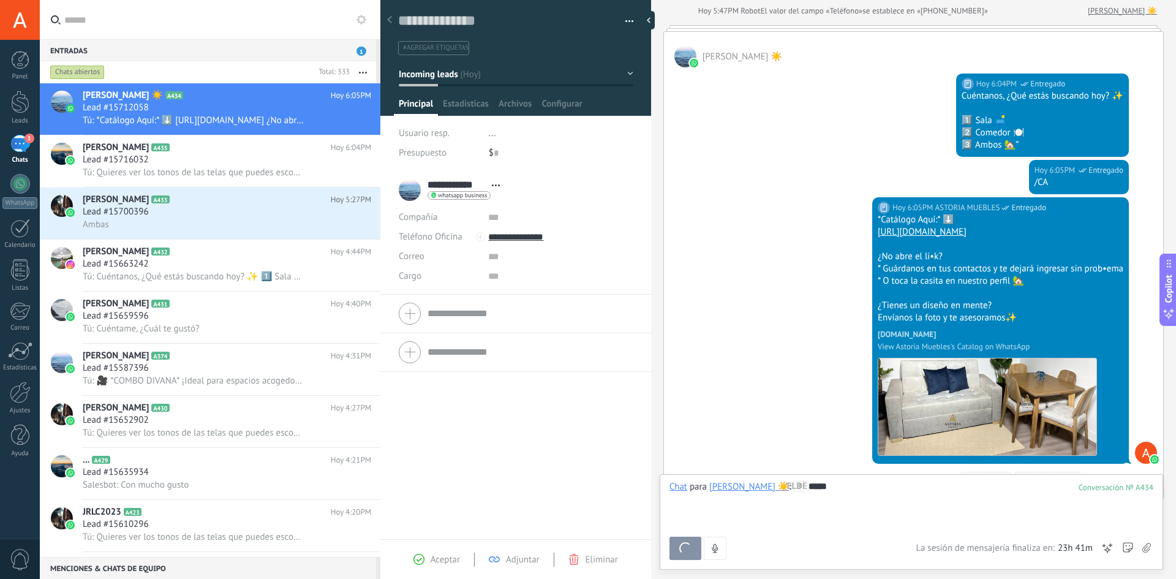
scroll to position [520, 0]
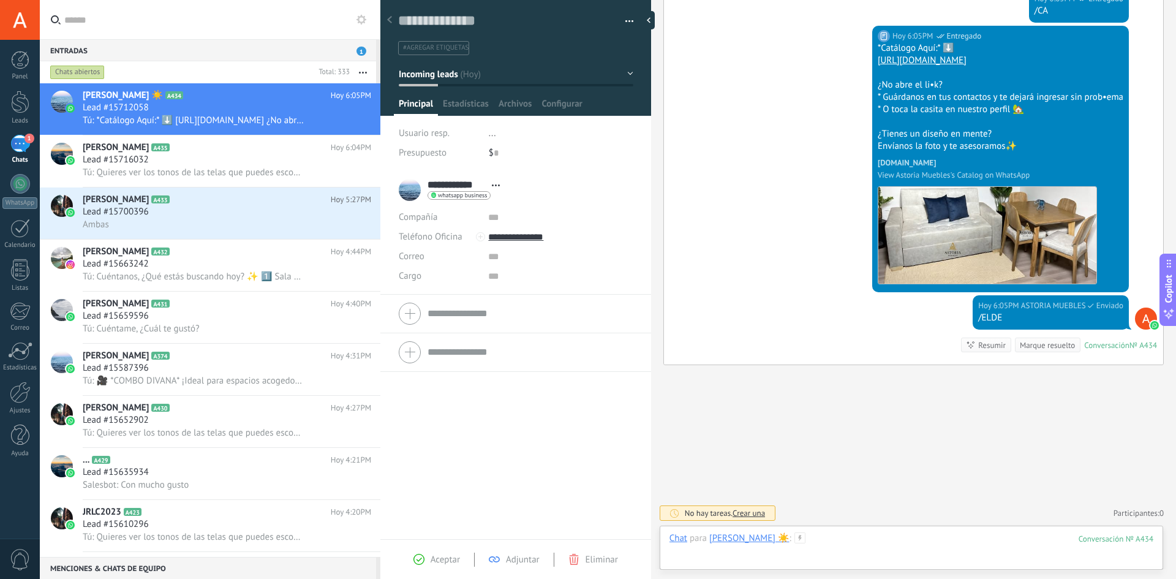
click at [834, 537] on div at bounding box center [912, 550] width 484 height 37
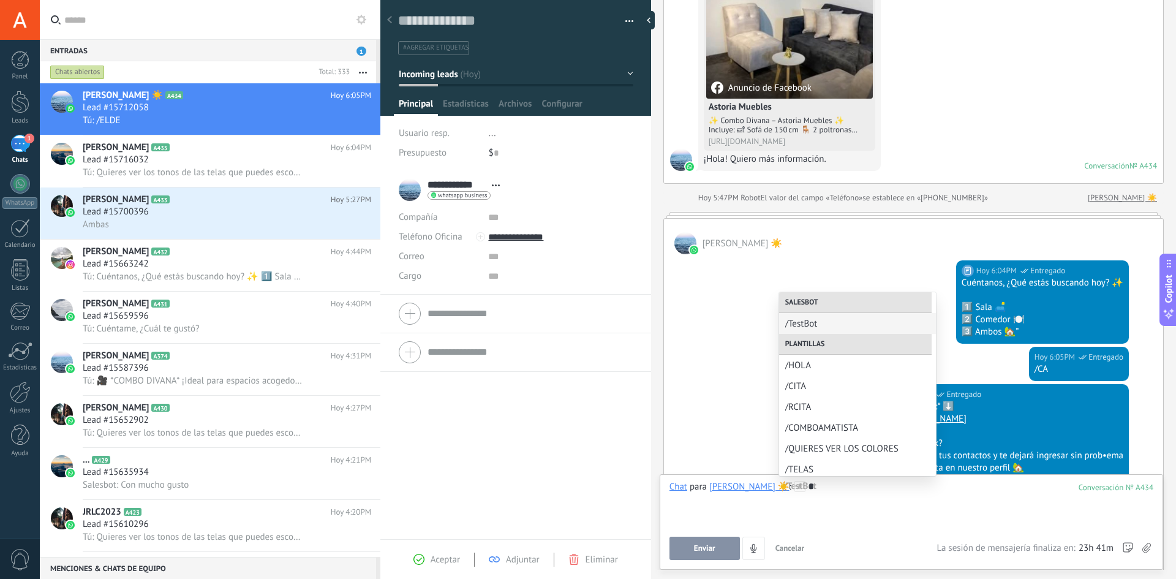
scroll to position [153, 0]
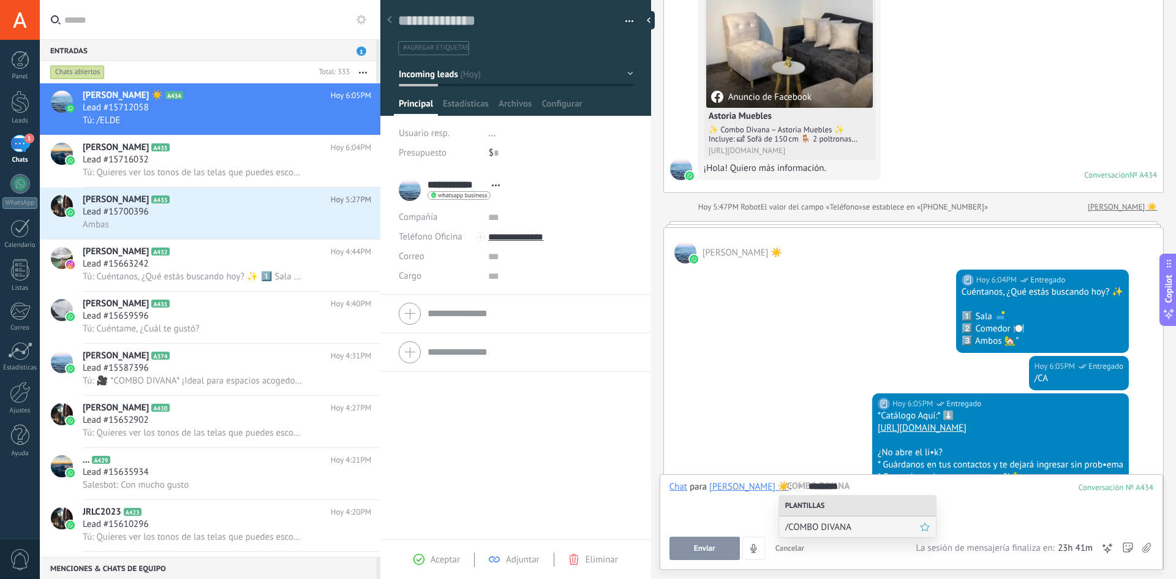
click at [833, 531] on span "/COMBO DIVANA" at bounding box center [852, 527] width 135 height 12
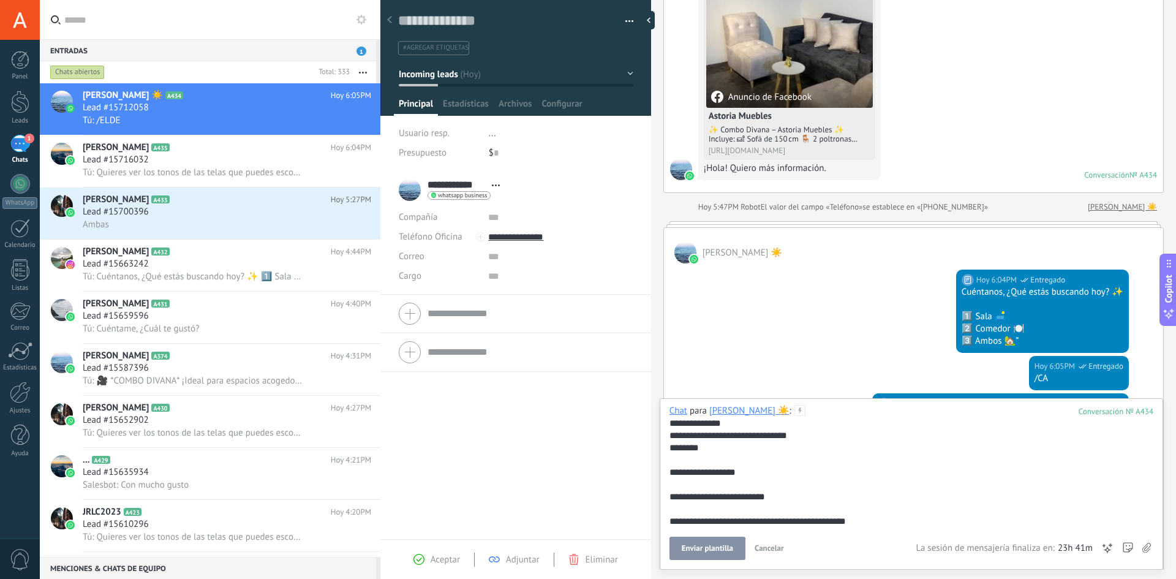
click at [690, 544] on span "Enviar plantilla" at bounding box center [707, 548] width 51 height 9
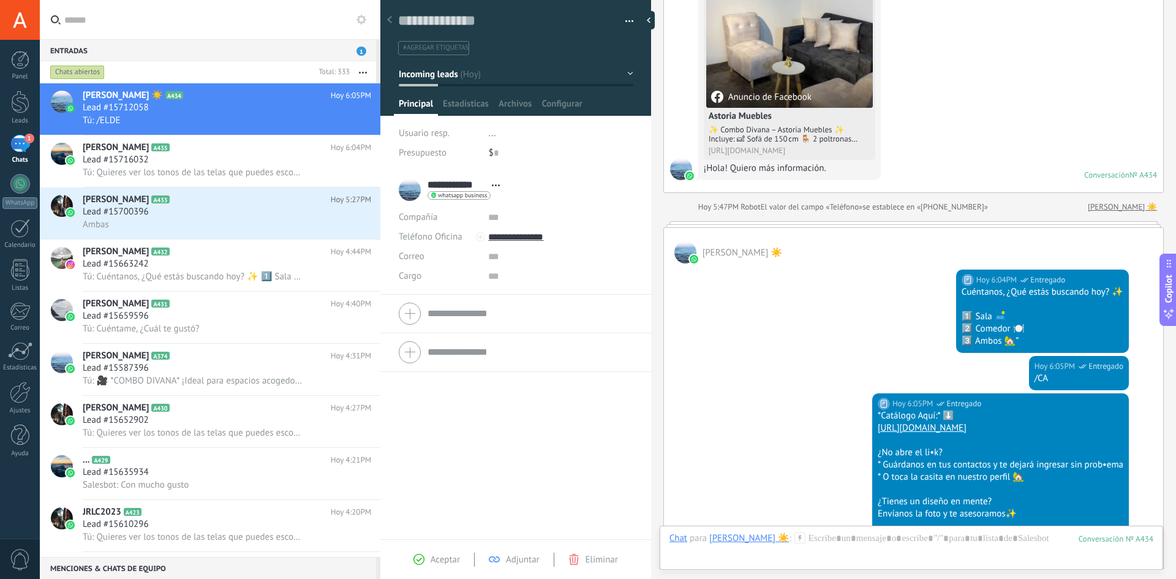
scroll to position [757, 0]
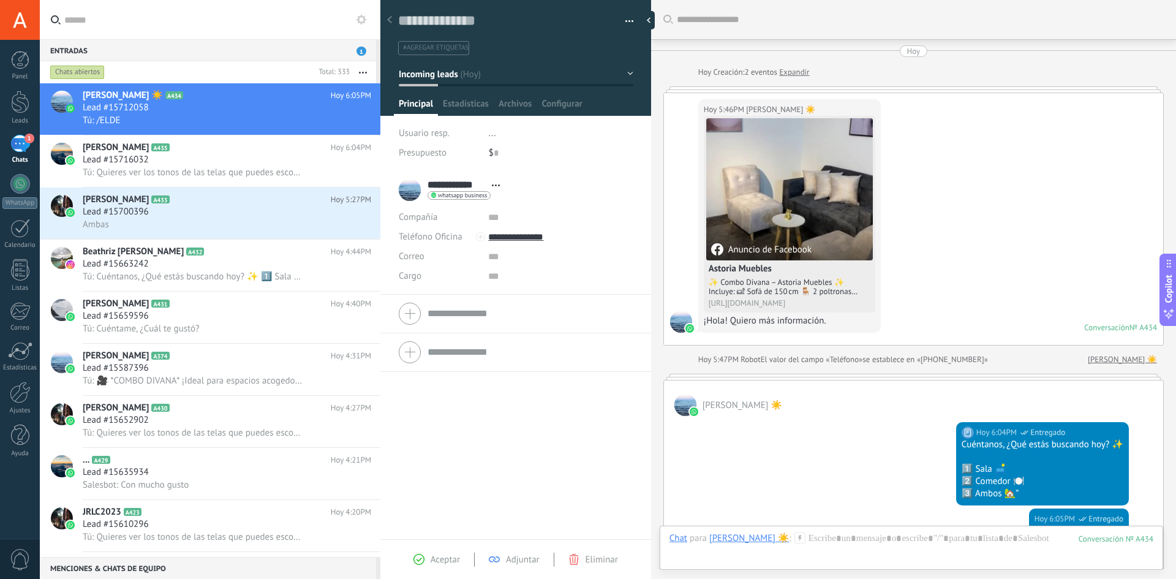
scroll to position [18, 0]
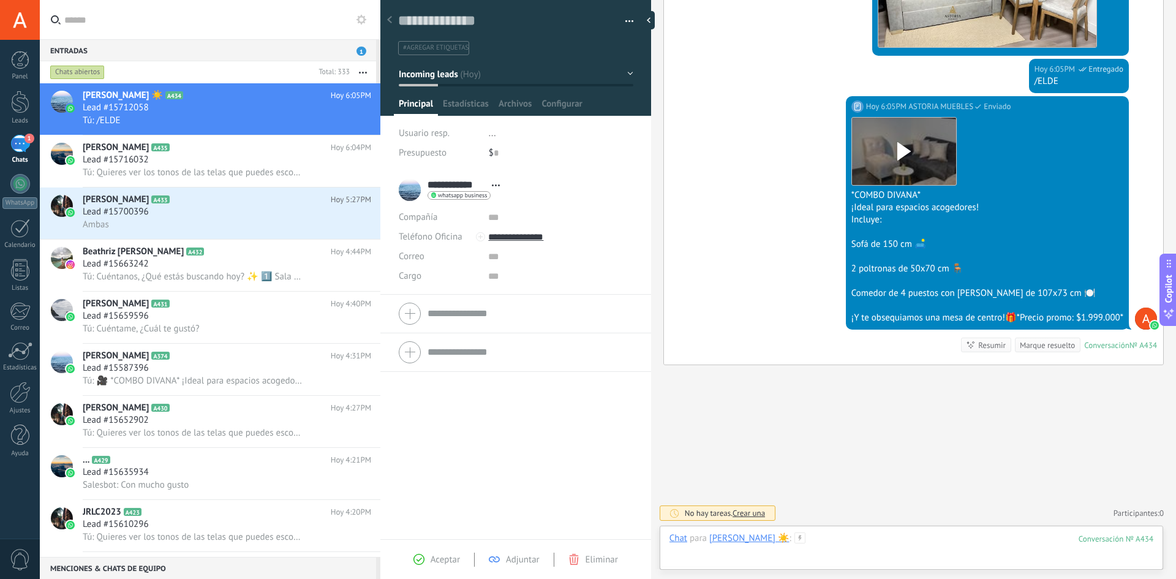
click at [817, 534] on div at bounding box center [912, 550] width 484 height 37
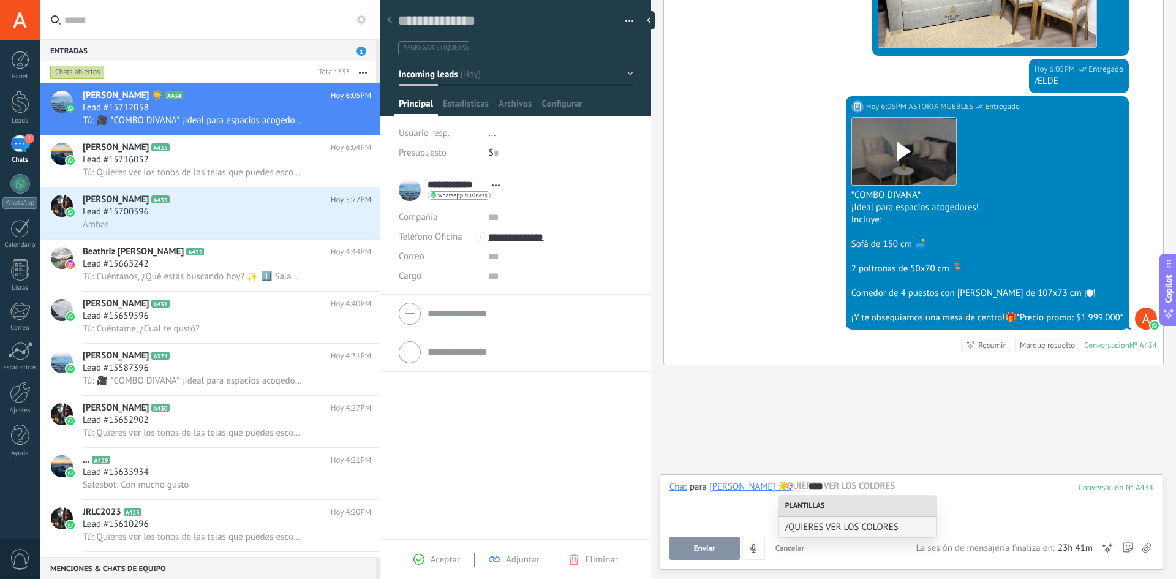
drag, startPoint x: 803, startPoint y: 523, endPoint x: 780, endPoint y: 533, distance: 25.3
click at [803, 523] on span "/QUIERES VER LOS COLORES" at bounding box center [857, 527] width 145 height 12
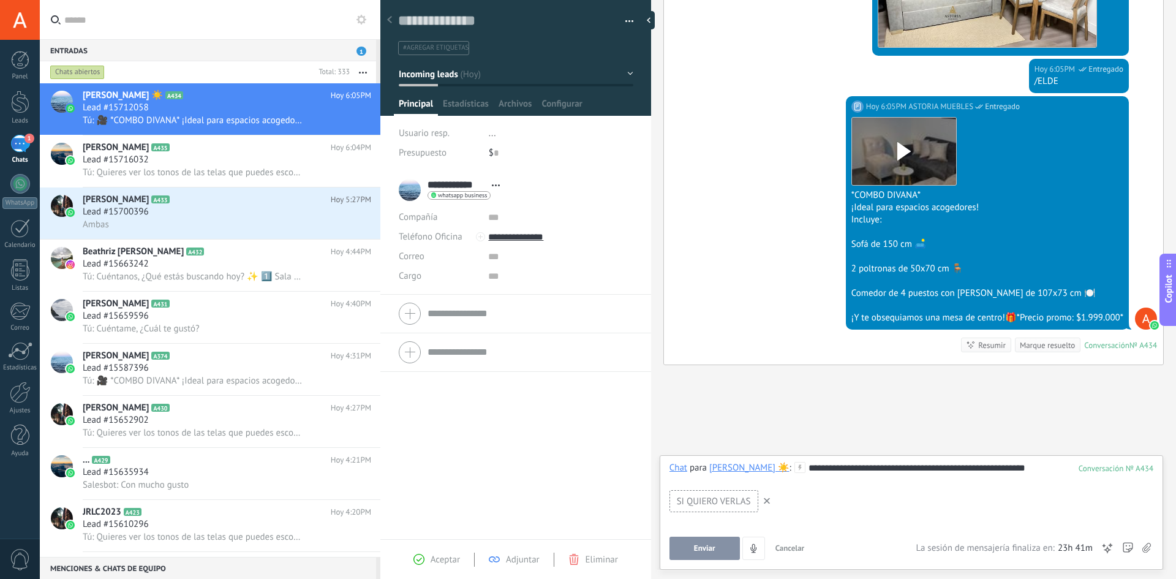
click at [708, 551] on span "Enviar" at bounding box center [704, 548] width 21 height 9
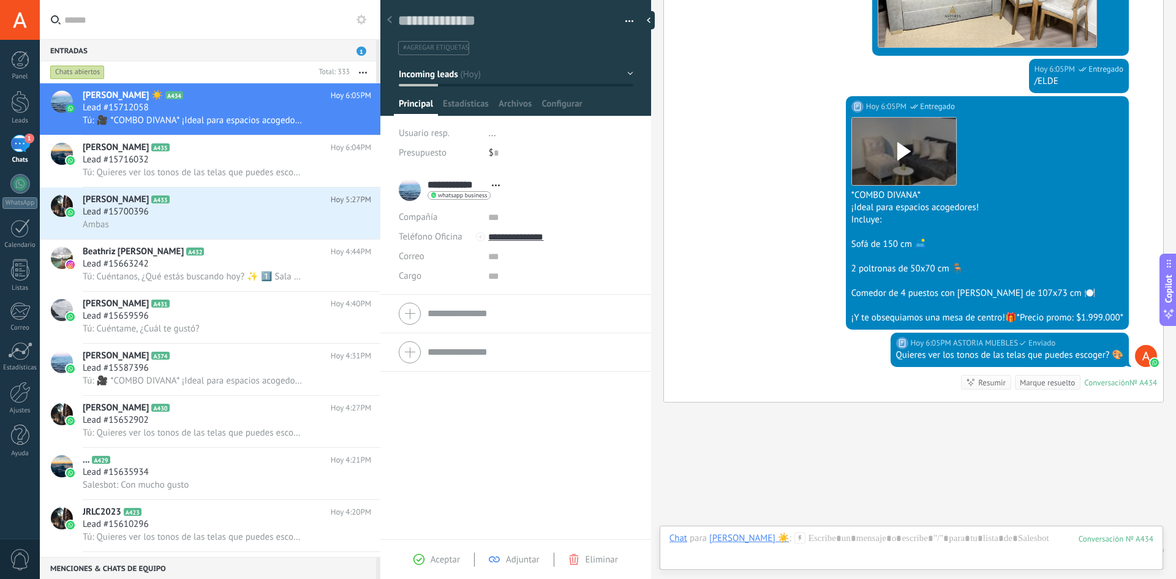
scroll to position [794, 0]
